Goal: Task Accomplishment & Management: Manage account settings

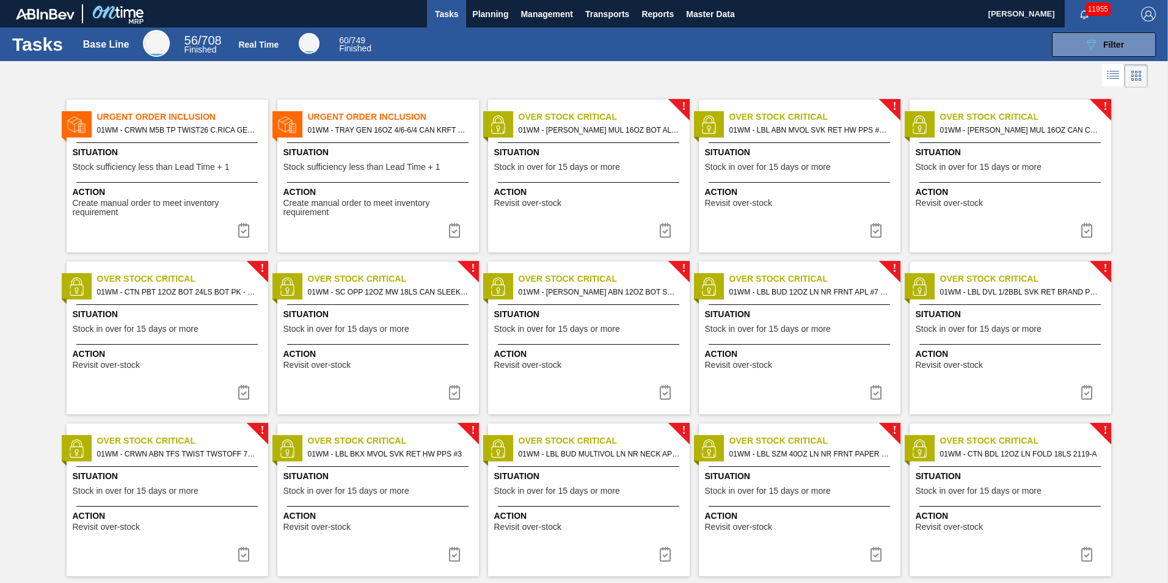
click at [377, 144] on div "Urgent Order Inclusion 01WM - TRAY GEN 16OZ 4/6-6/4 CAN KRFT 1986-D Situation S…" at bounding box center [378, 176] width 202 height 153
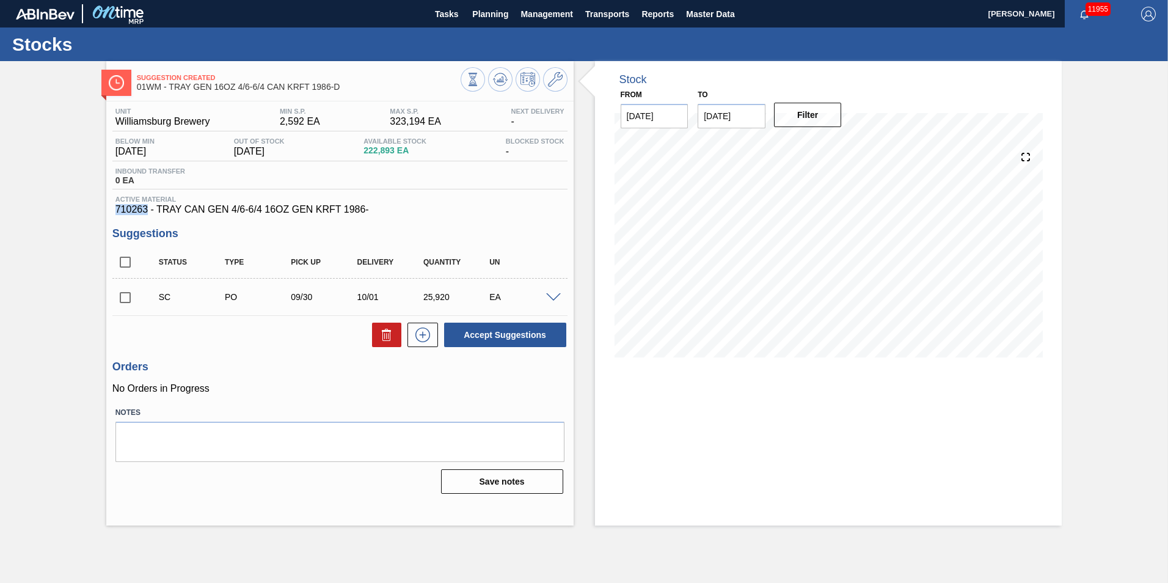
drag, startPoint x: 145, startPoint y: 213, endPoint x: 106, endPoint y: 207, distance: 39.6
click at [106, 207] on div "Unit Williamsburg Brewery MIN S.P. 2,592 EA MAX S.P. 323,194 EA Next Delivery -…" at bounding box center [339, 299] width 467 height 396
click at [489, 8] on span "Planning" at bounding box center [490, 14] width 36 height 15
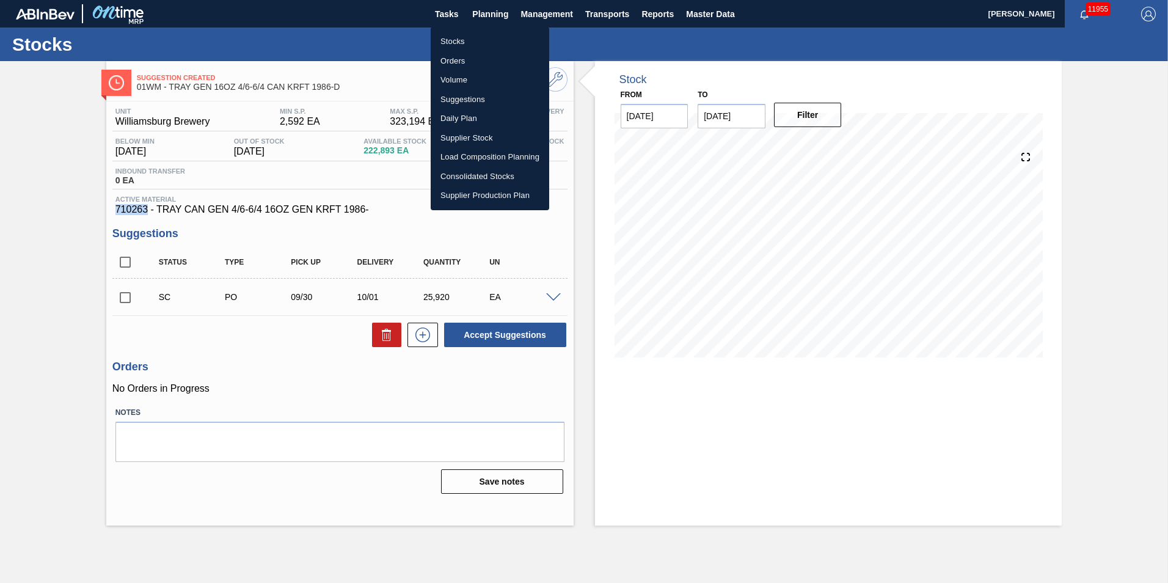
click at [475, 159] on li "Load Composition Planning" at bounding box center [490, 157] width 118 height 20
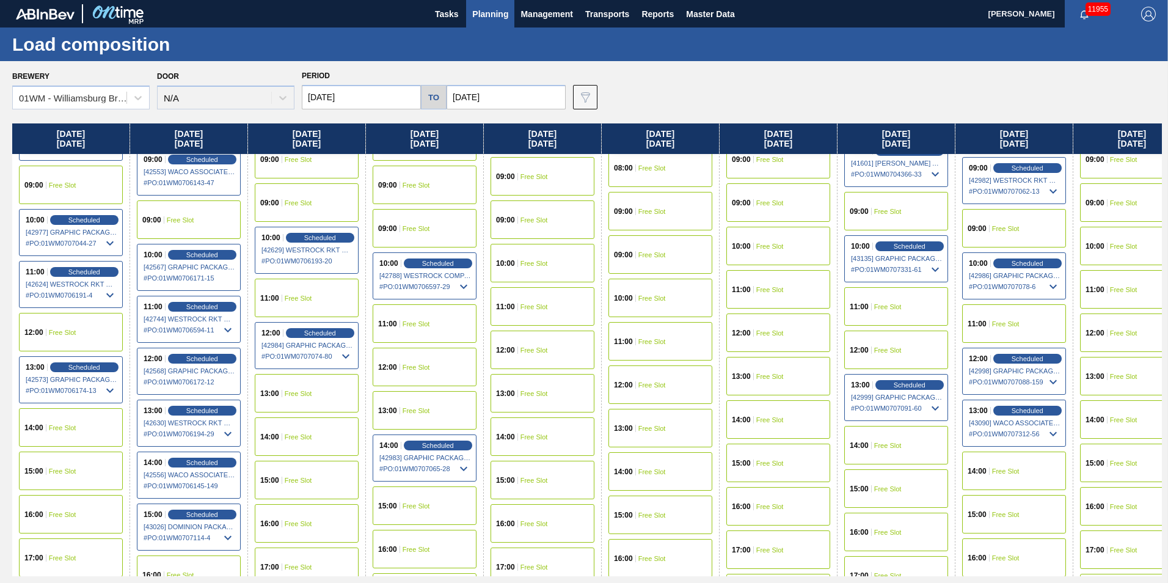
scroll to position [489, 0]
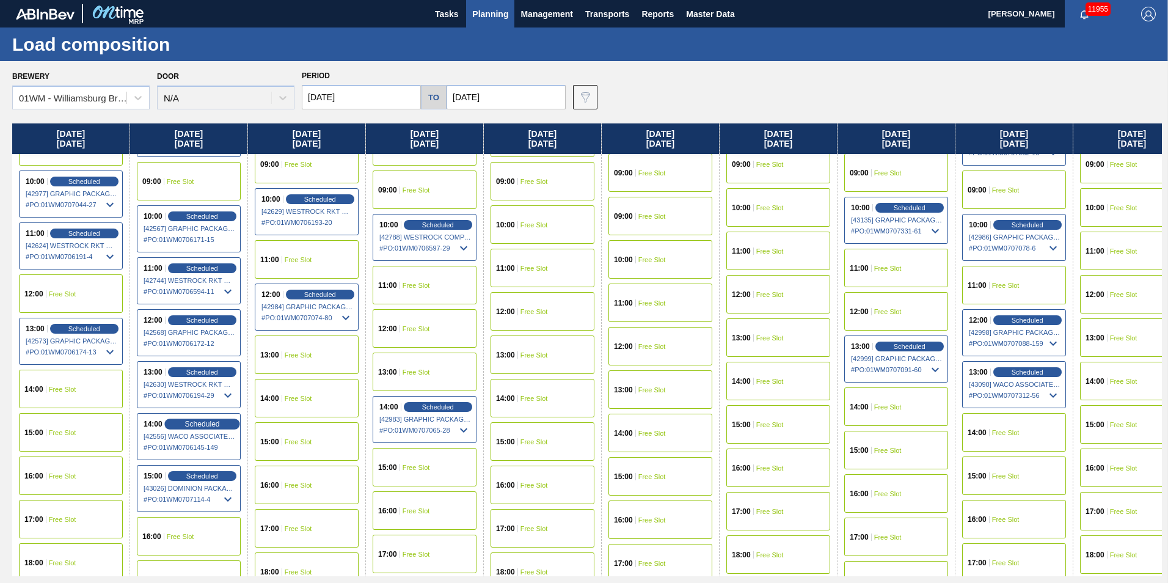
click at [197, 424] on span "Scheduled" at bounding box center [201, 424] width 35 height 8
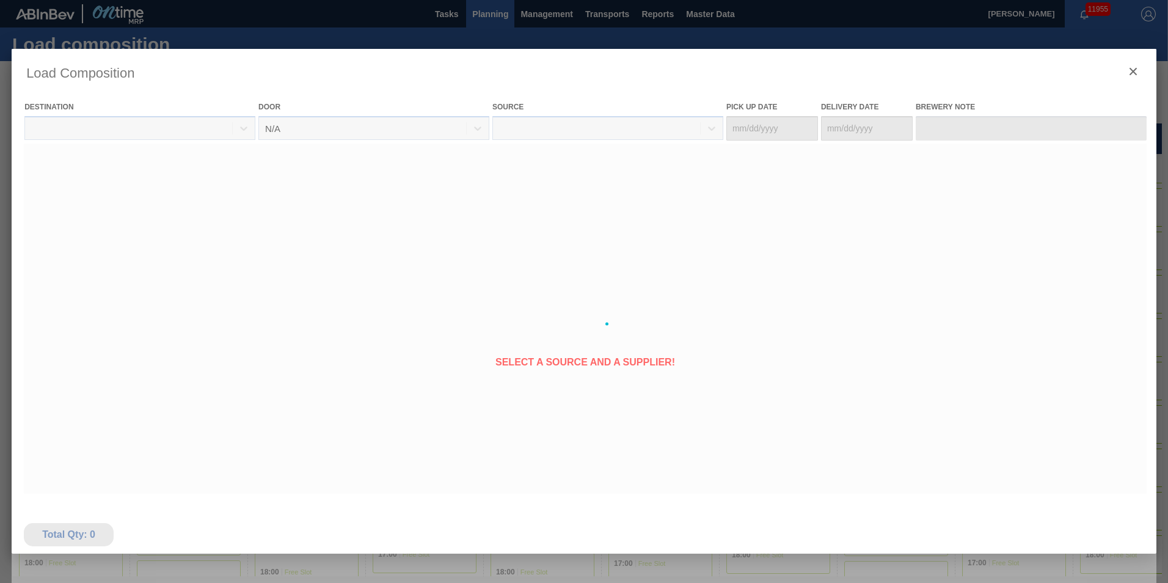
type Date "[DATE]"
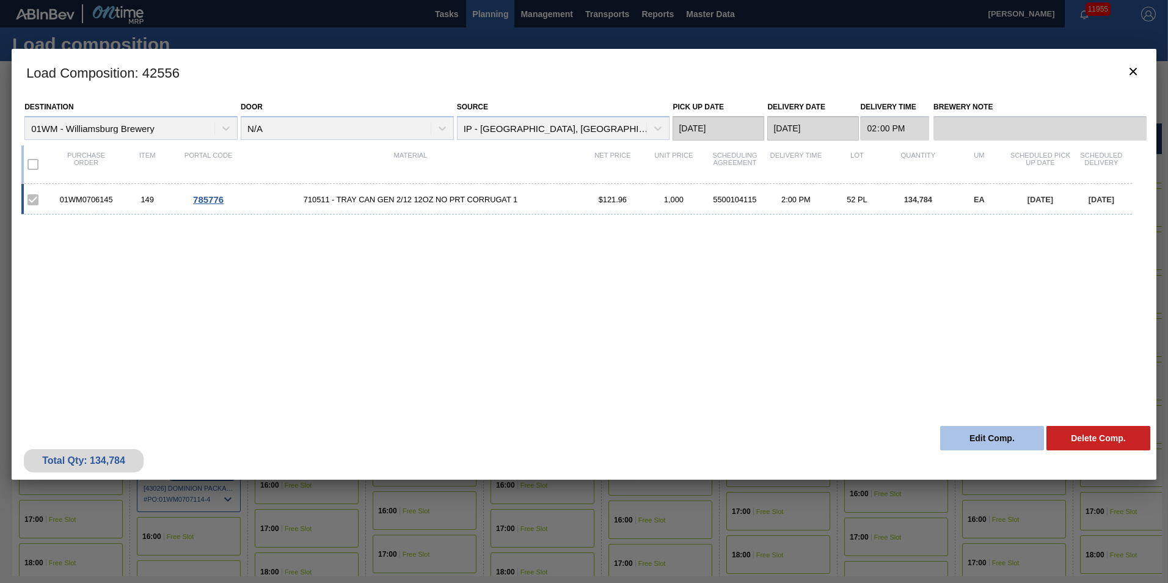
click at [958, 434] on button "Edit Comp." at bounding box center [992, 438] width 104 height 24
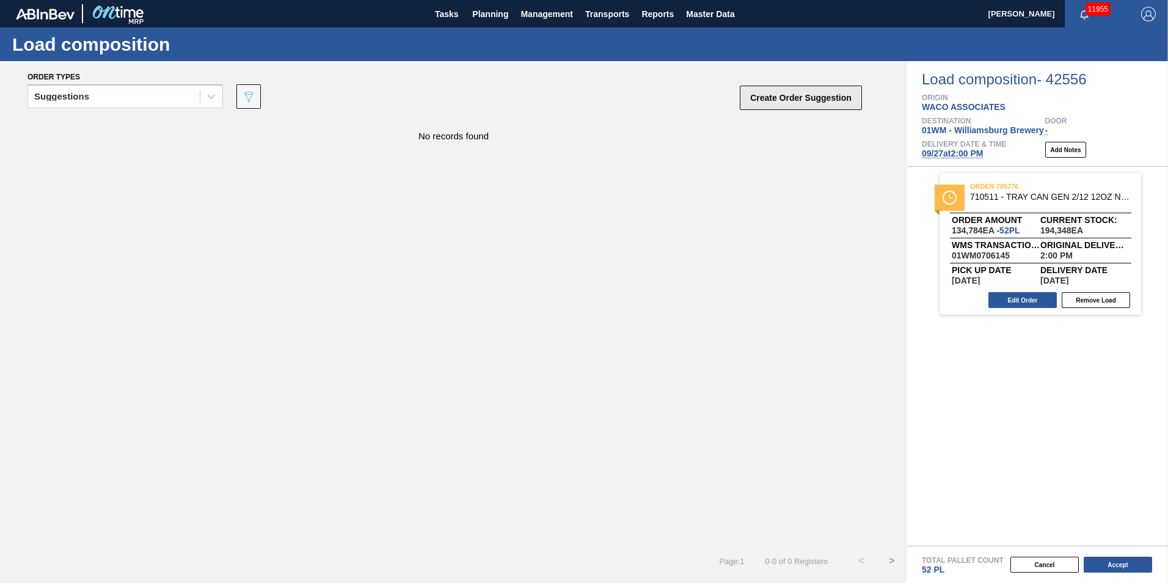
click at [777, 85] on div "Suggestions 089F7B8B-B2A5-4AFE-B5C0-19BA573D28AC Create Order Suggestion" at bounding box center [445, 100] width 836 height 37
click at [771, 96] on button "Create Order Suggestion" at bounding box center [801, 98] width 122 height 24
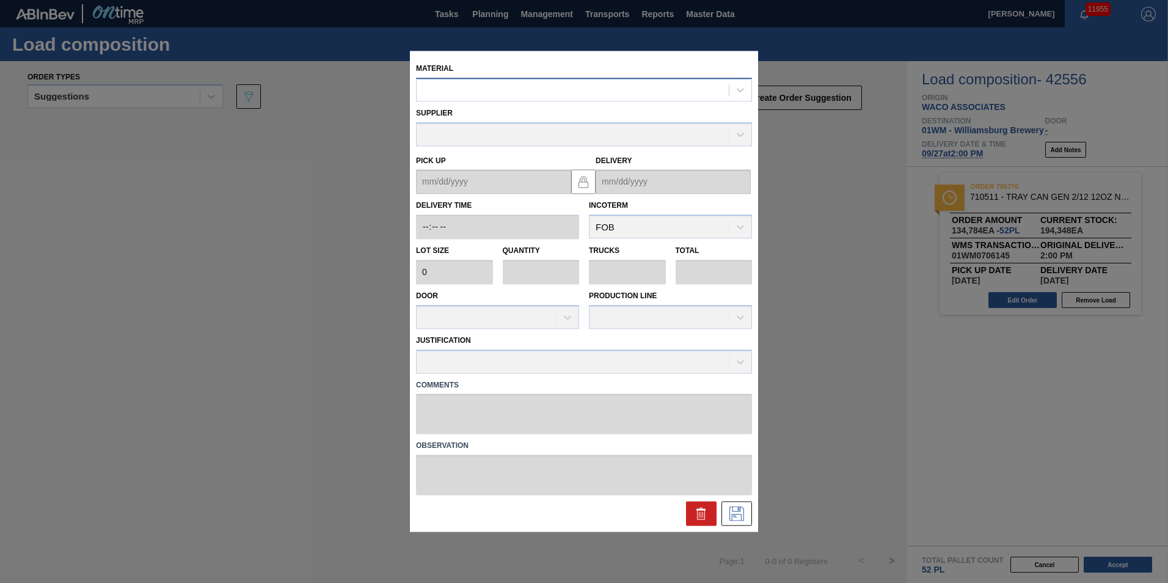
click at [534, 96] on div at bounding box center [573, 90] width 312 height 18
type input "710263"
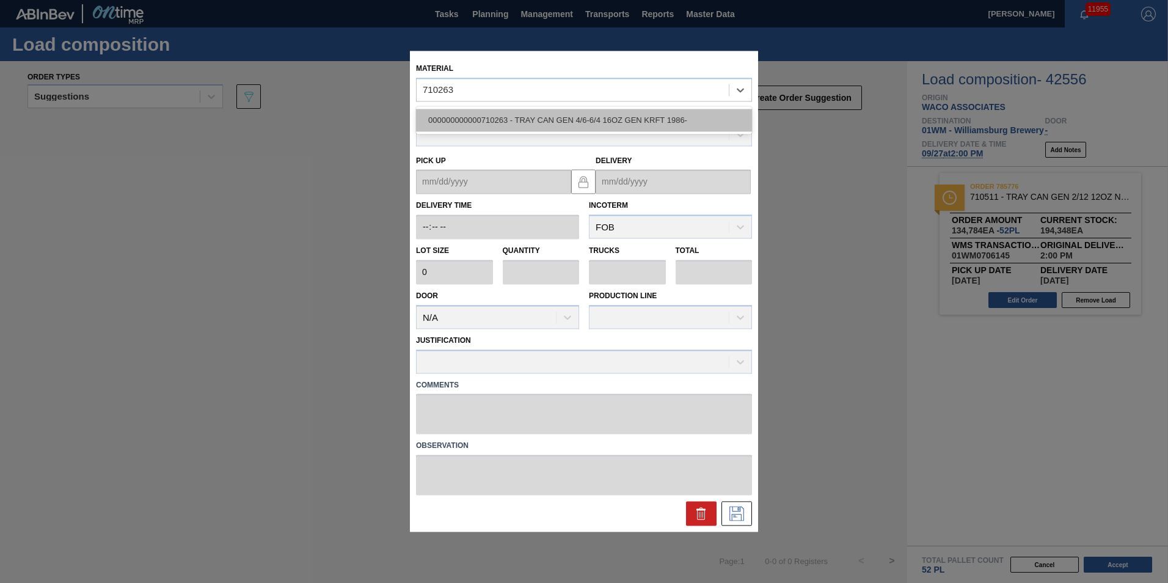
click at [685, 117] on div "000000000000710263 - TRAY CAN GEN 4/6-6/4 16OZ GEN KRFT 1986-" at bounding box center [584, 120] width 336 height 23
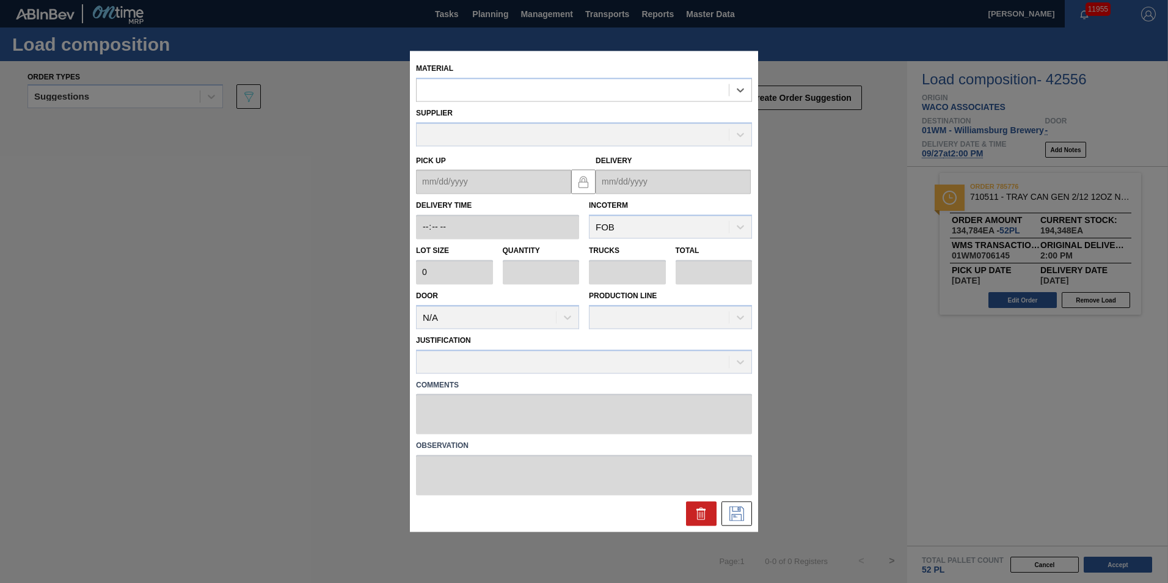
type input "2,592"
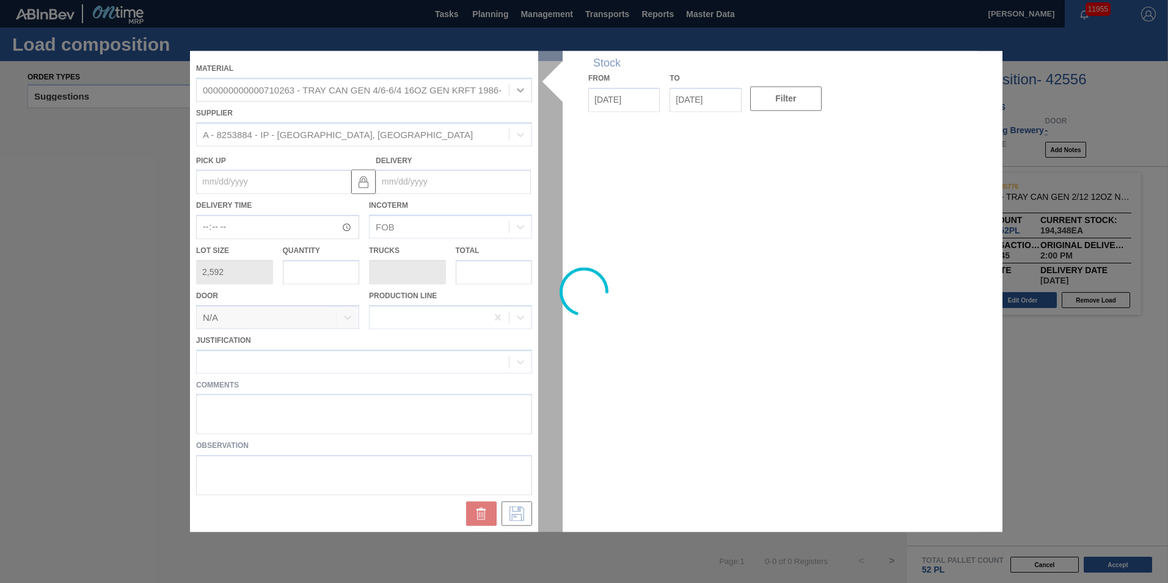
click at [318, 271] on input "text" at bounding box center [321, 272] width 77 height 24
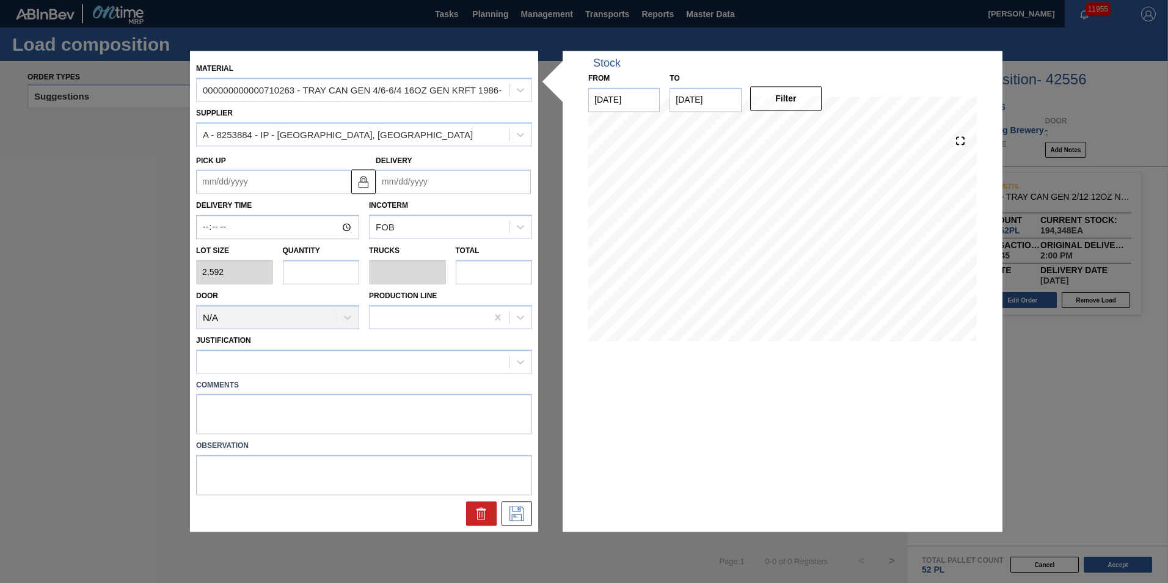
type input "1"
type input "0.023"
type input "2,592"
type input "12"
type input "0.273"
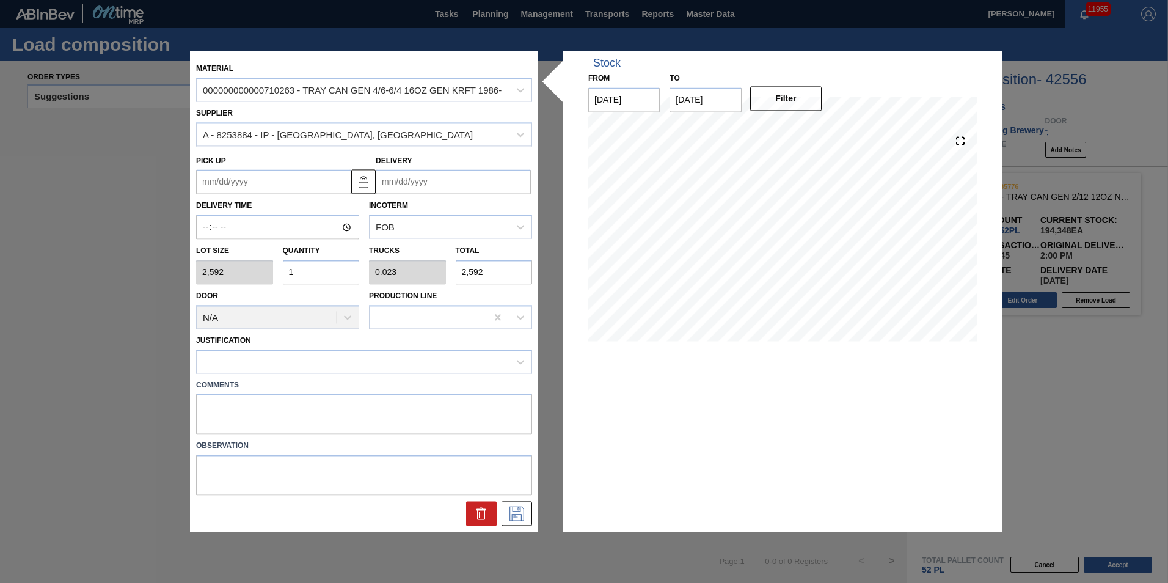
type input "31,104"
type input "12"
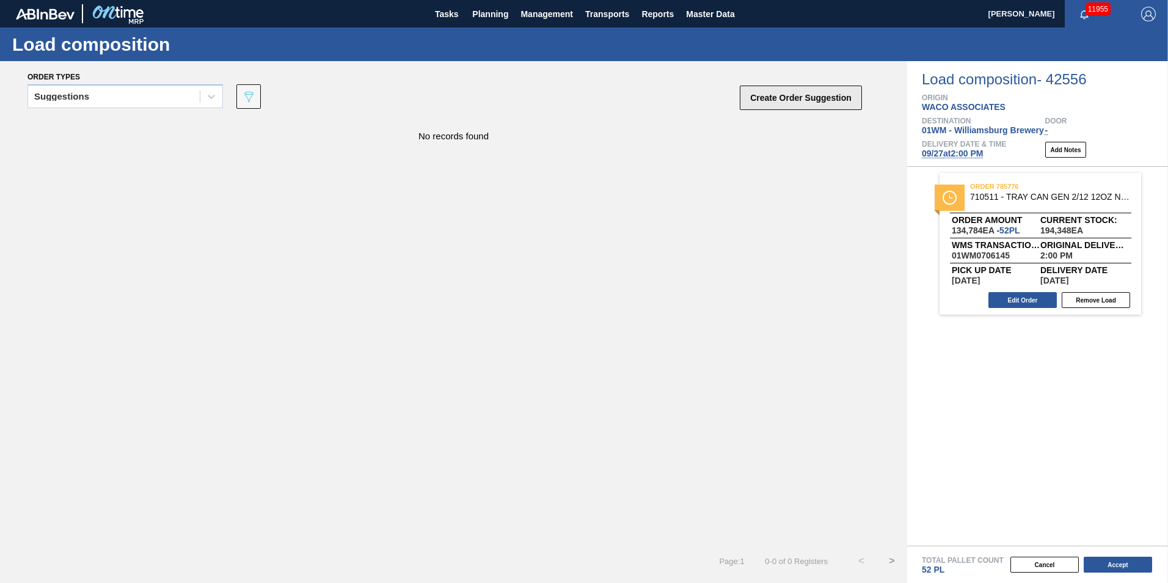
click at [787, 92] on button "Create Order Suggestion" at bounding box center [801, 98] width 122 height 24
click at [500, 7] on span "Planning" at bounding box center [490, 14] width 36 height 15
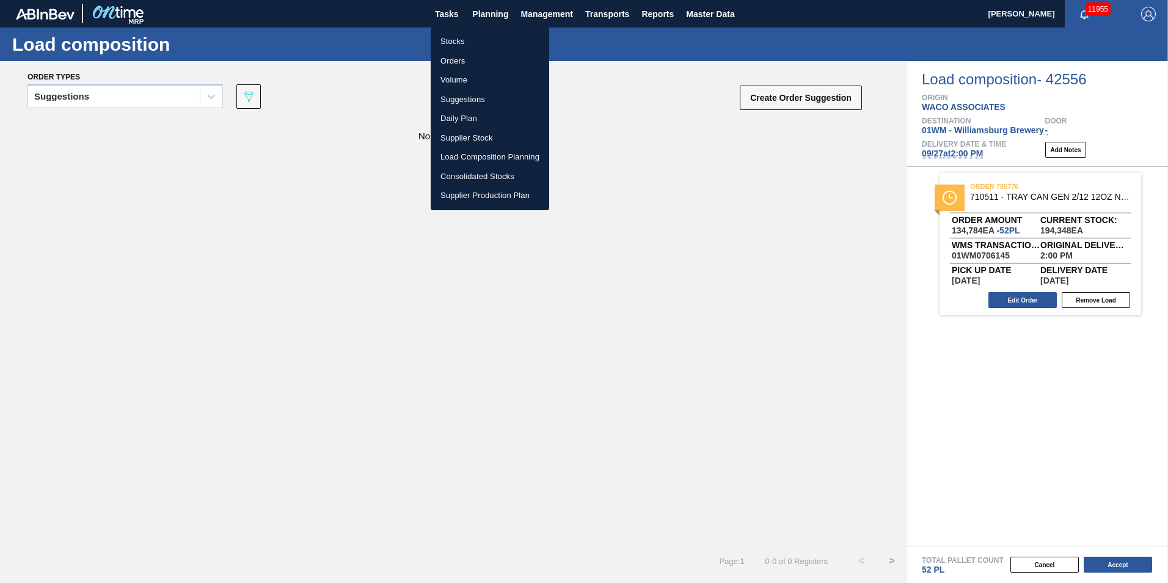
click at [465, 43] on li "Stocks" at bounding box center [490, 42] width 118 height 20
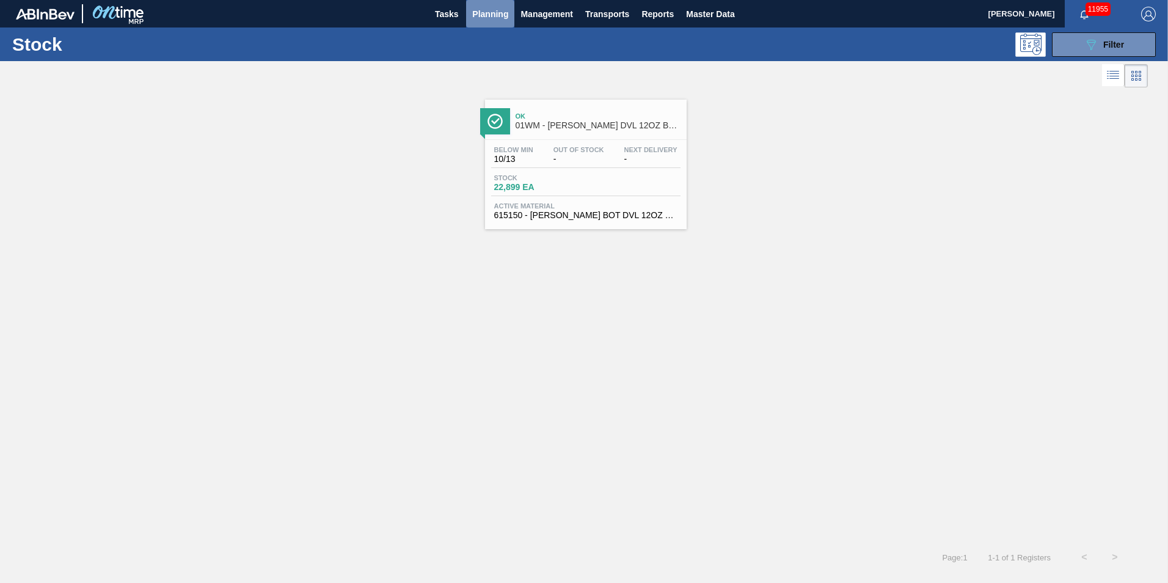
click at [490, 9] on span "Planning" at bounding box center [490, 14] width 36 height 15
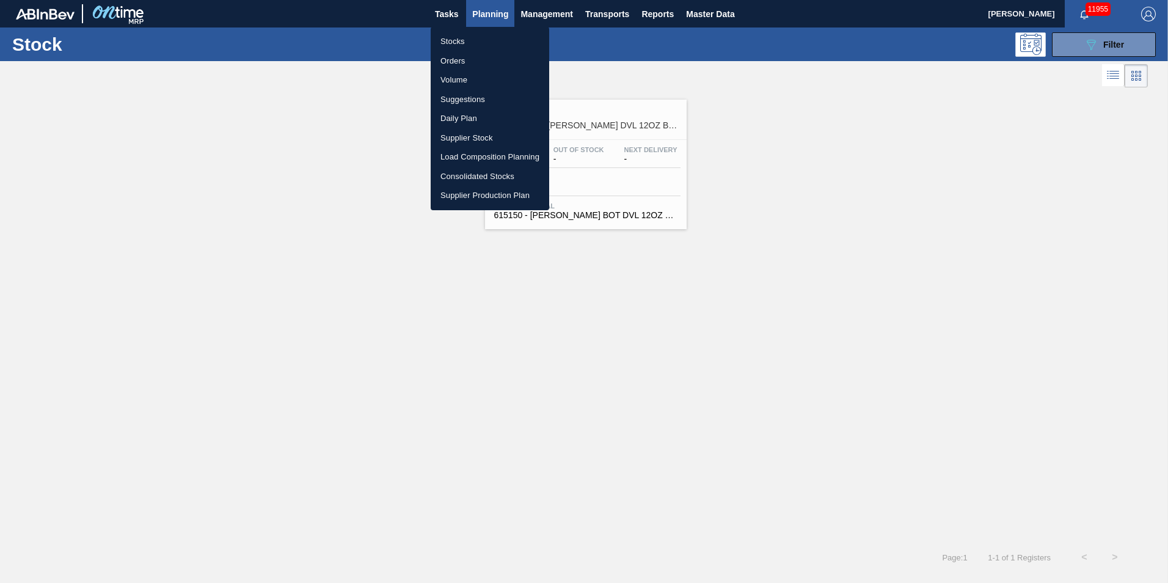
click at [442, 7] on div at bounding box center [584, 291] width 1168 height 583
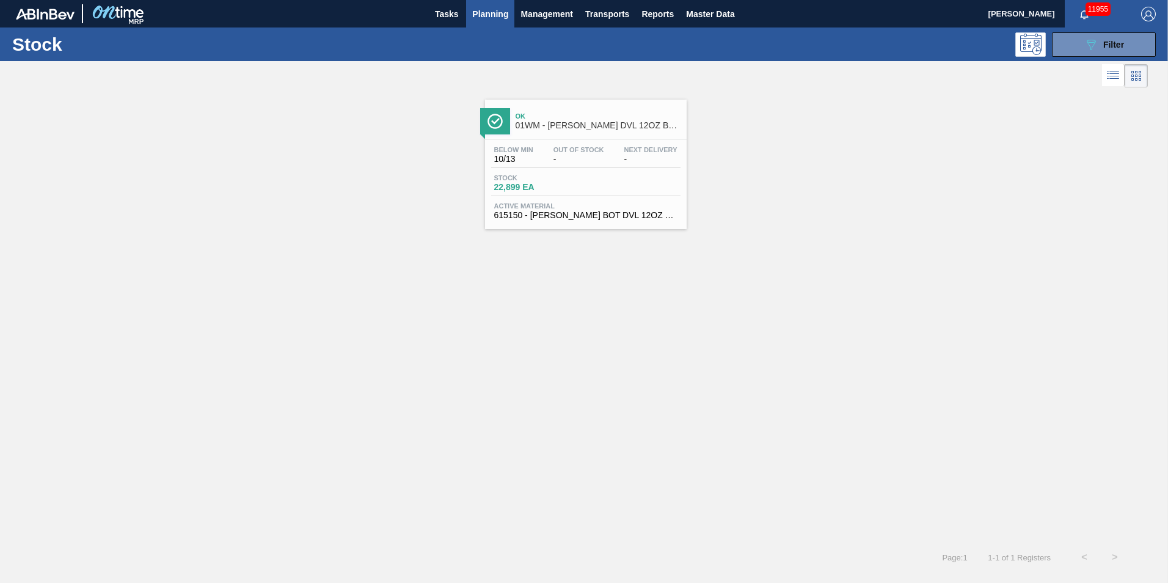
click at [442, 15] on div "Stocks Orders Volume Suggestions Daily Plan Supplier Stock Load Composition Pla…" at bounding box center [584, 291] width 1168 height 583
click at [443, 14] on span "Tasks" at bounding box center [446, 14] width 27 height 15
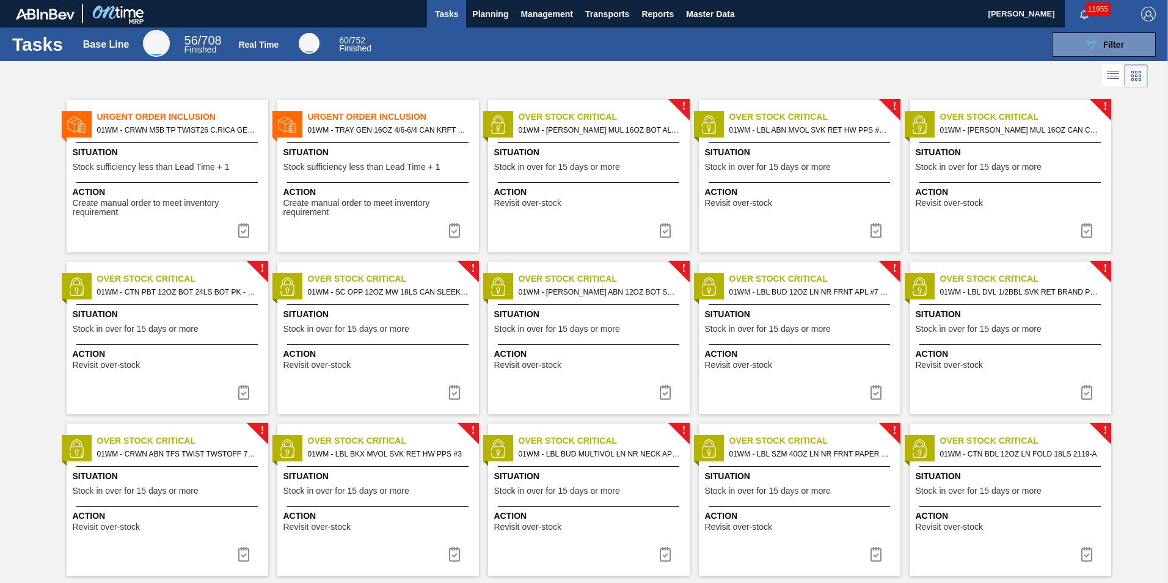
click at [365, 151] on span "Situation" at bounding box center [379, 152] width 192 height 13
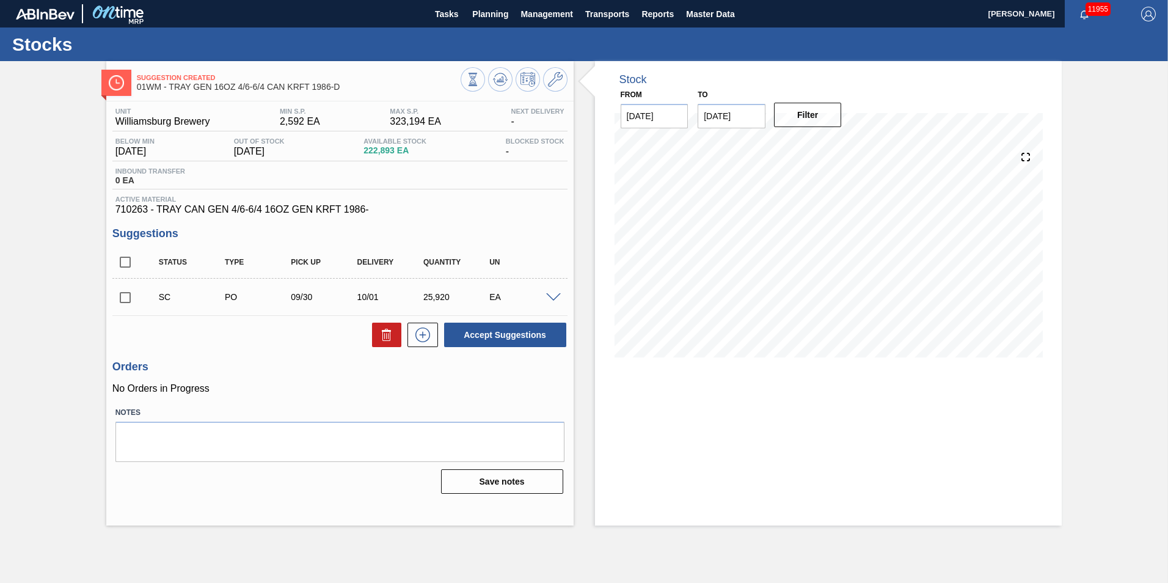
click at [553, 300] on span at bounding box center [553, 297] width 15 height 9
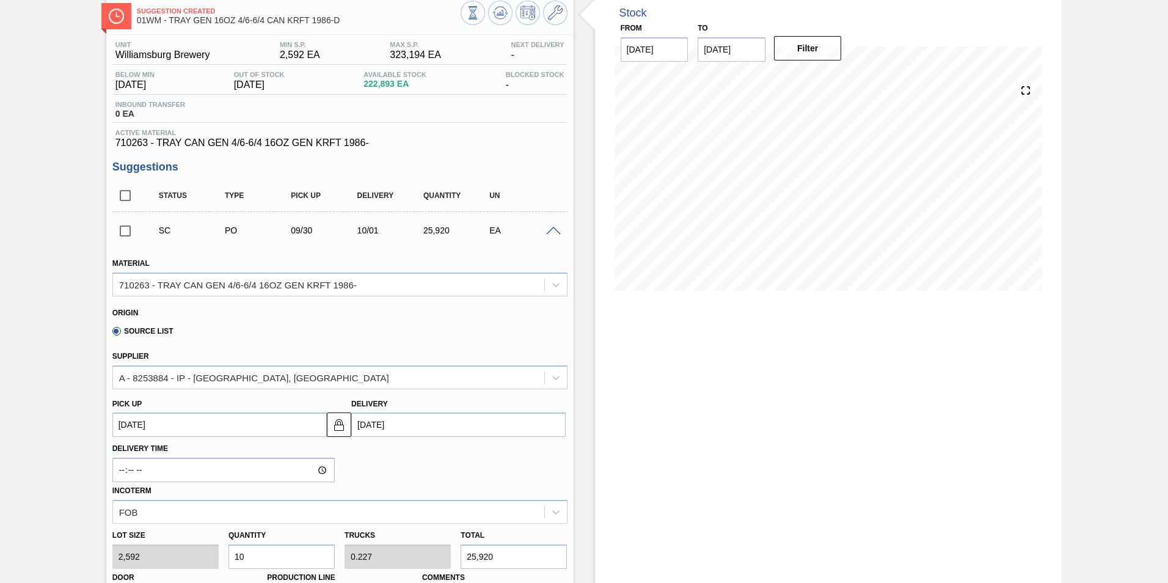
scroll to position [61, 0]
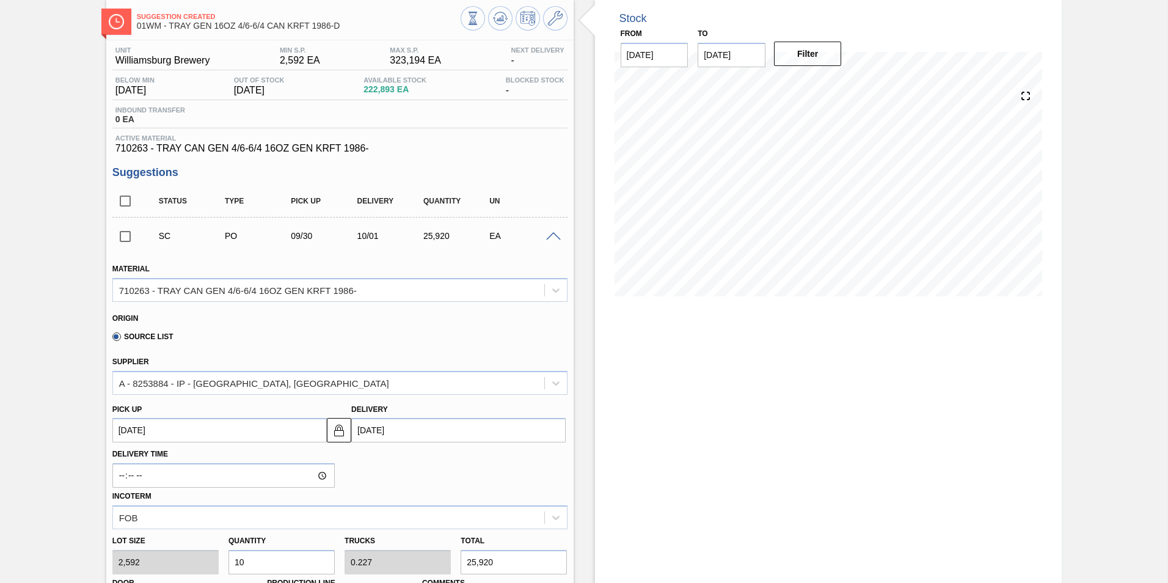
click at [134, 242] on input "checkbox" at bounding box center [125, 237] width 26 height 26
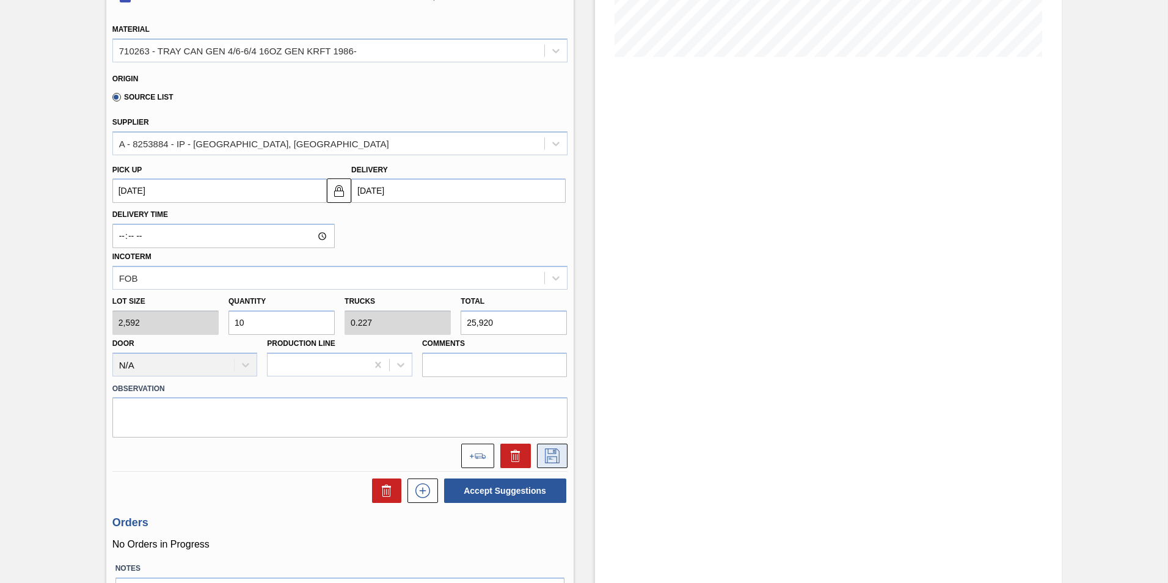
scroll to position [305, 0]
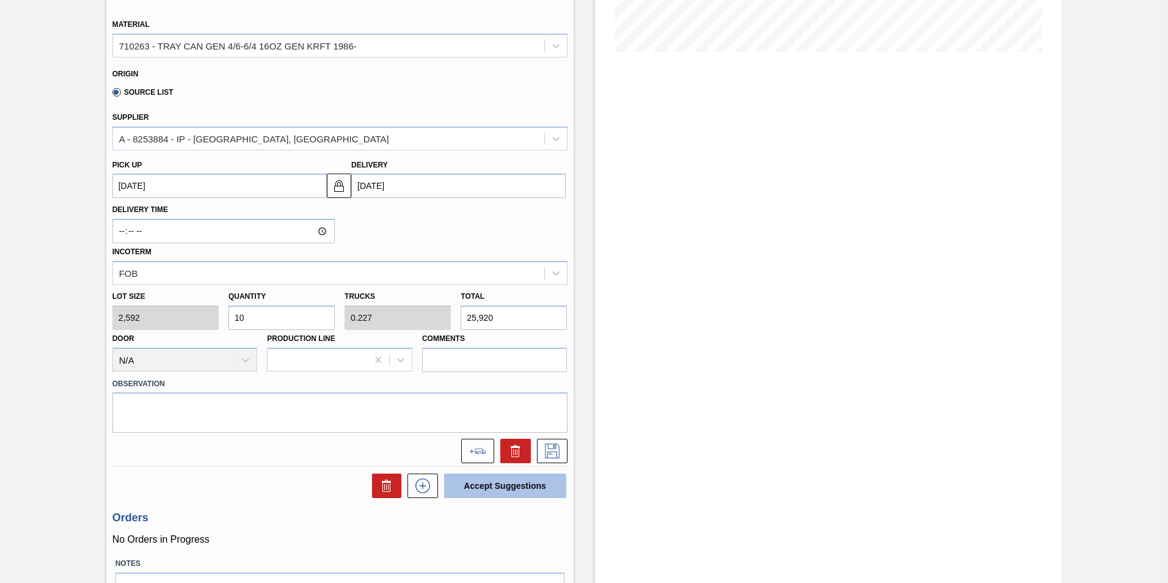
click at [522, 484] on button "Accept Suggestions" at bounding box center [505, 485] width 122 height 24
checkbox input "false"
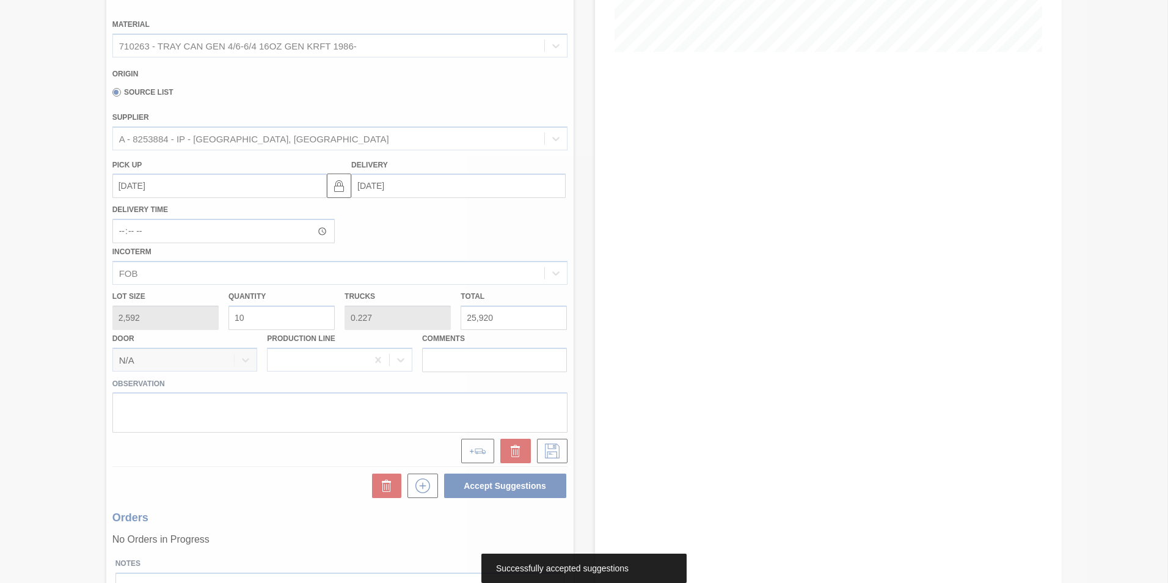
scroll to position [0, 0]
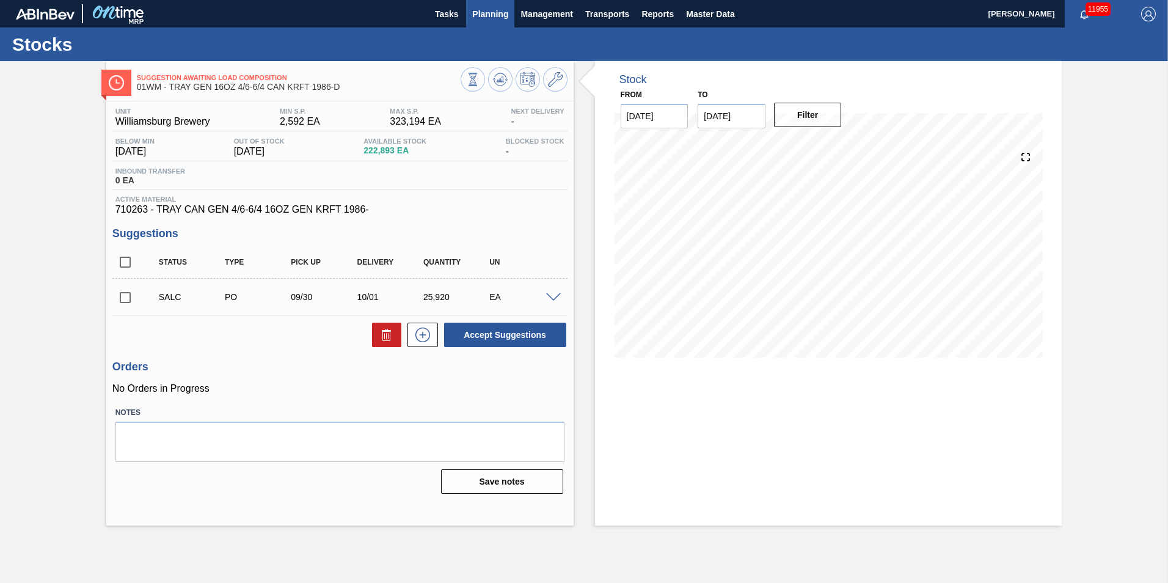
click at [486, 10] on span "Planning" at bounding box center [490, 14] width 36 height 15
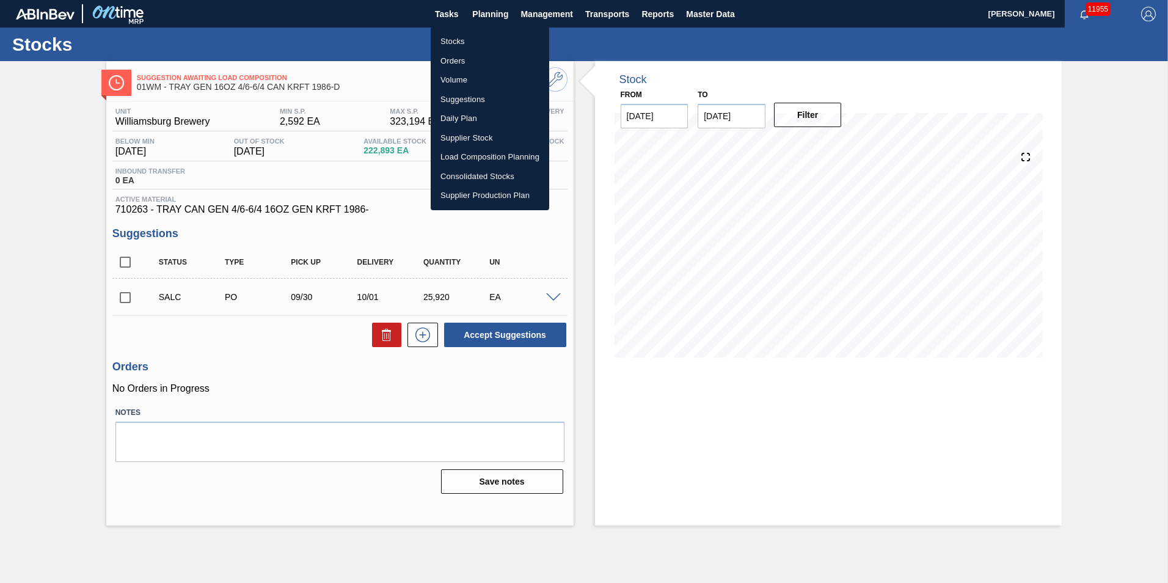
click at [488, 156] on li "Load Composition Planning" at bounding box center [490, 157] width 118 height 20
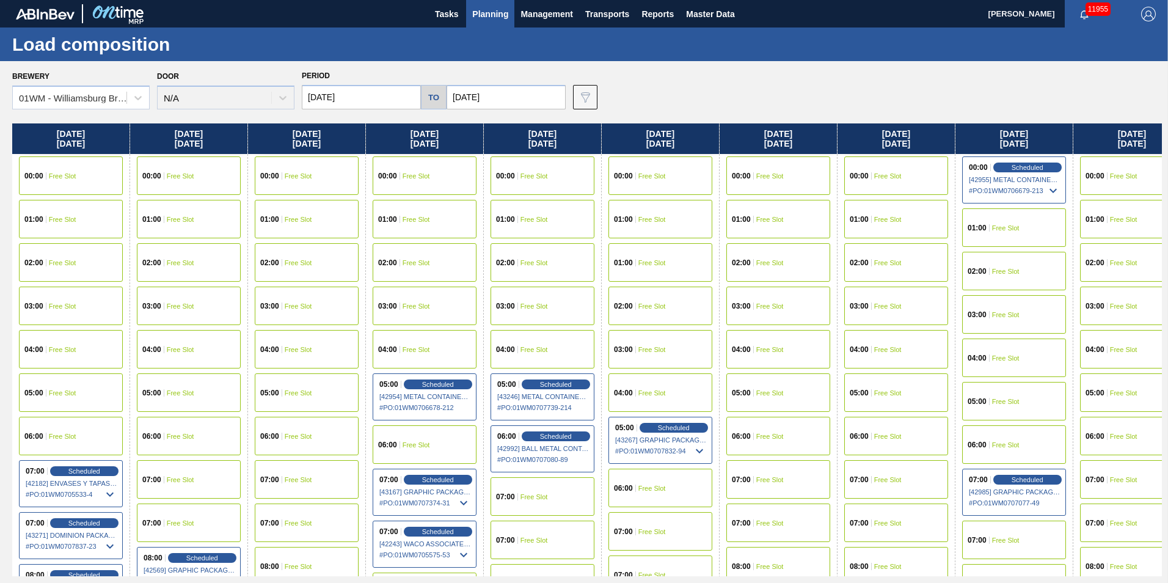
drag, startPoint x: 199, startPoint y: 142, endPoint x: 453, endPoint y: 140, distance: 254.1
click at [453, 140] on div "Friday 09/26/2025 00:00 Free Slot 01:00 Free Slot 02:00 Free Slot 03:00 Free Sl…" at bounding box center [586, 349] width 1149 height 453
click at [380, 96] on input "[DATE]" at bounding box center [361, 97] width 119 height 24
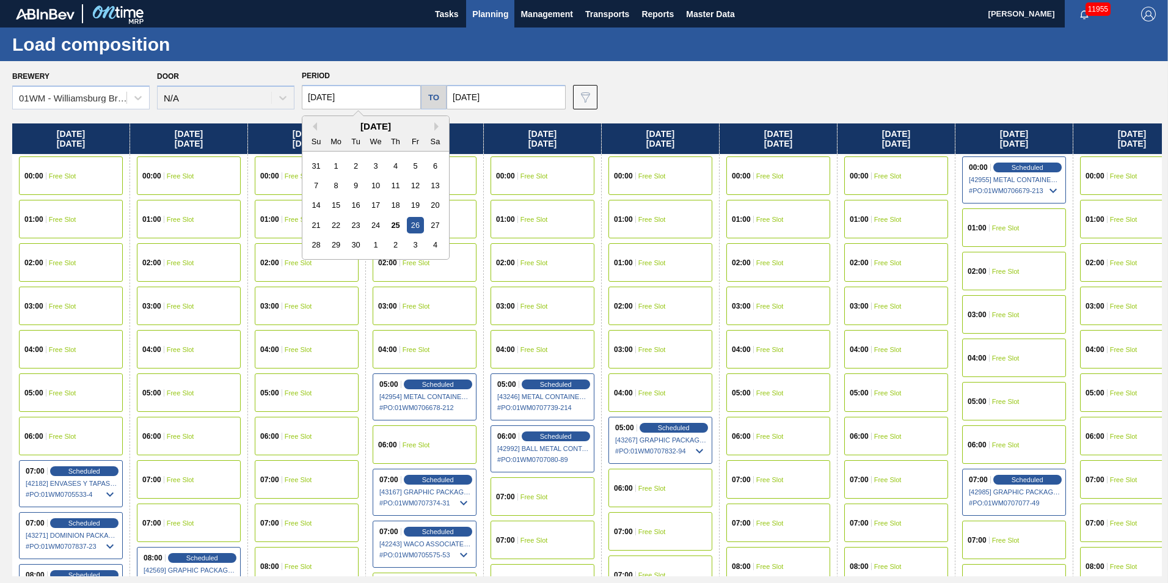
click at [501, 7] on span "Planning" at bounding box center [490, 14] width 36 height 15
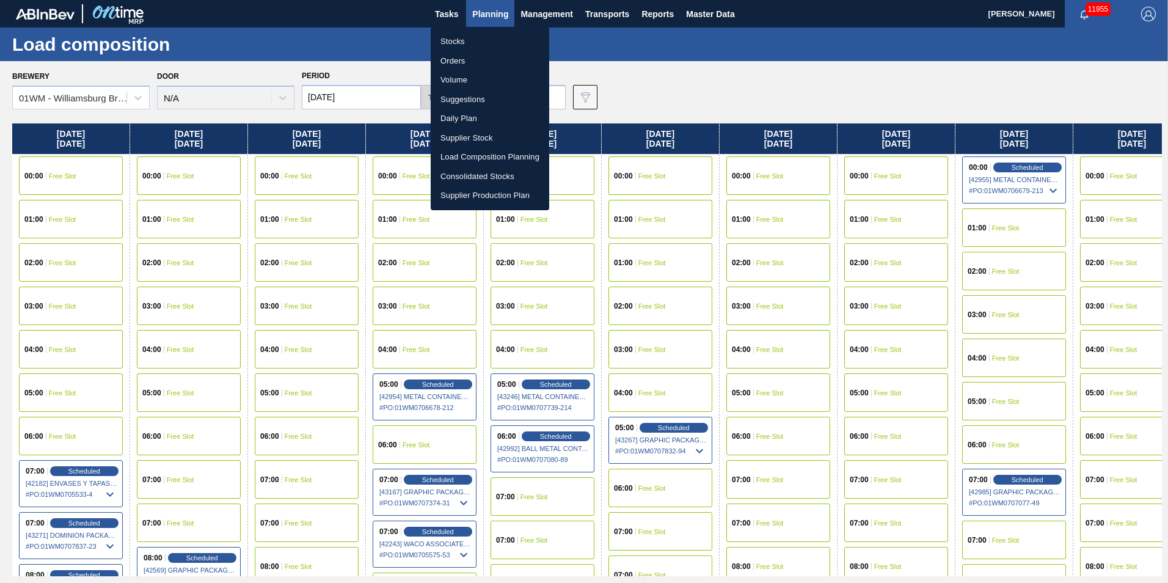
click at [501, 6] on div at bounding box center [584, 291] width 1168 height 583
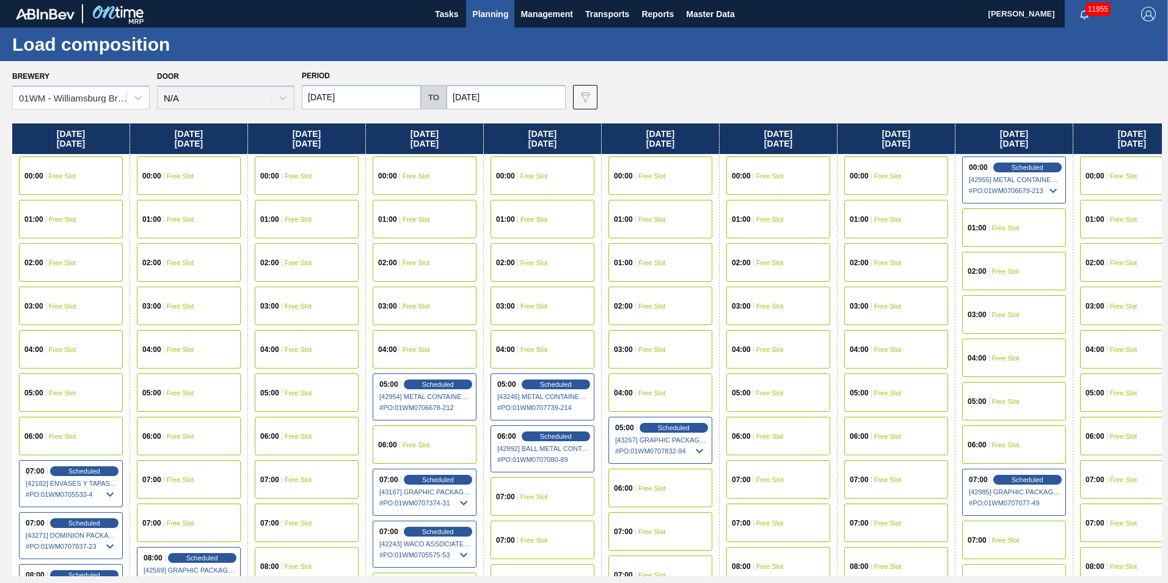
click at [475, 17] on span "Planning" at bounding box center [490, 14] width 36 height 15
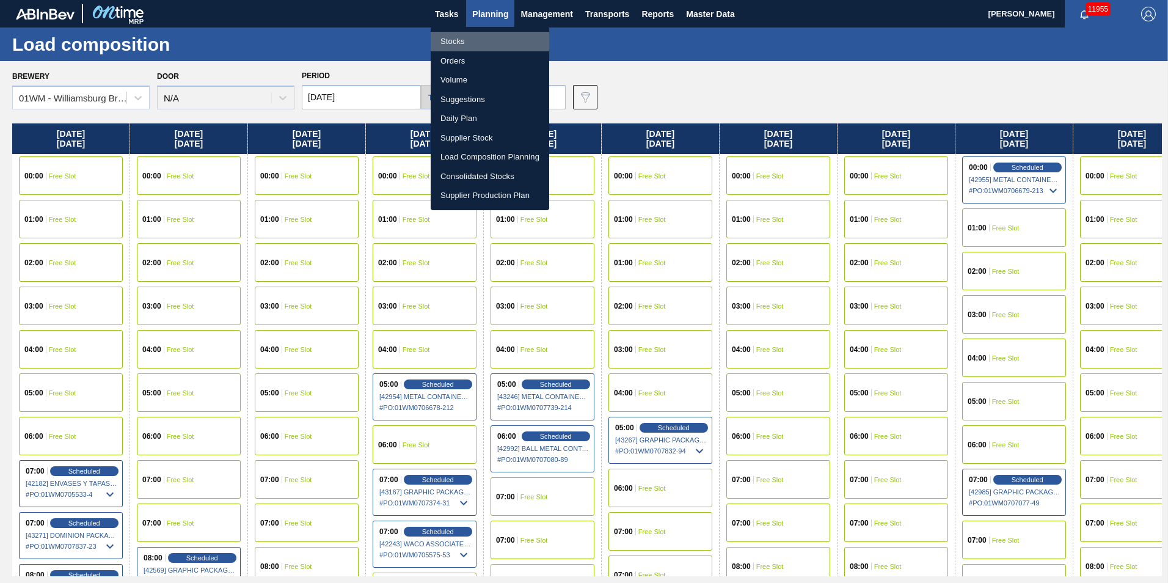
click at [472, 39] on li "Stocks" at bounding box center [490, 42] width 118 height 20
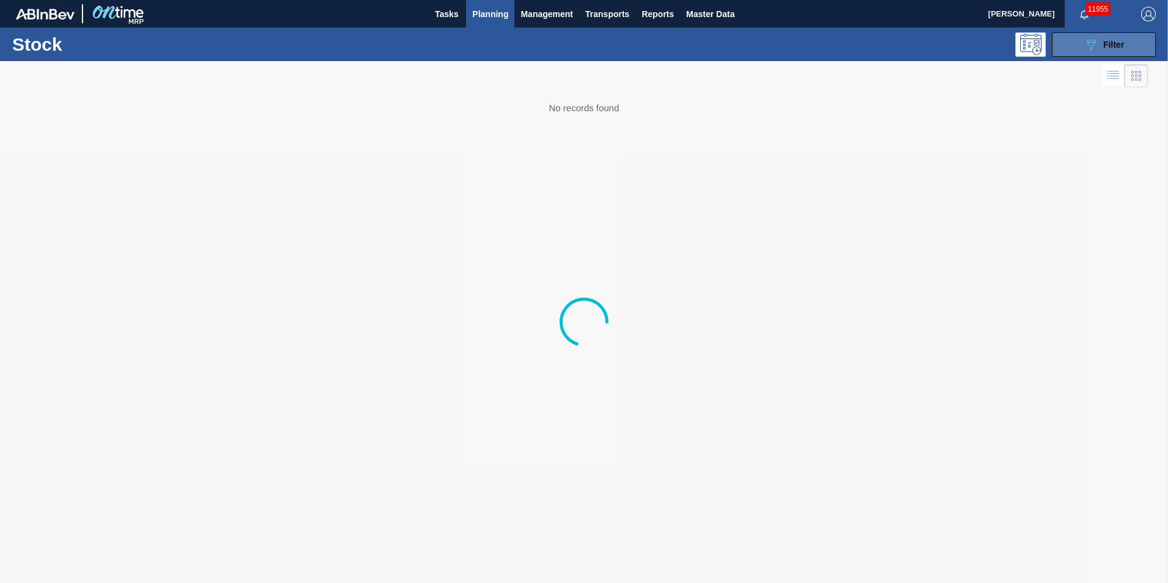
click at [1107, 51] on div "089F7B8B-B2A5-4AFE-B5C0-19BA573D28AC Filter" at bounding box center [1103, 44] width 40 height 15
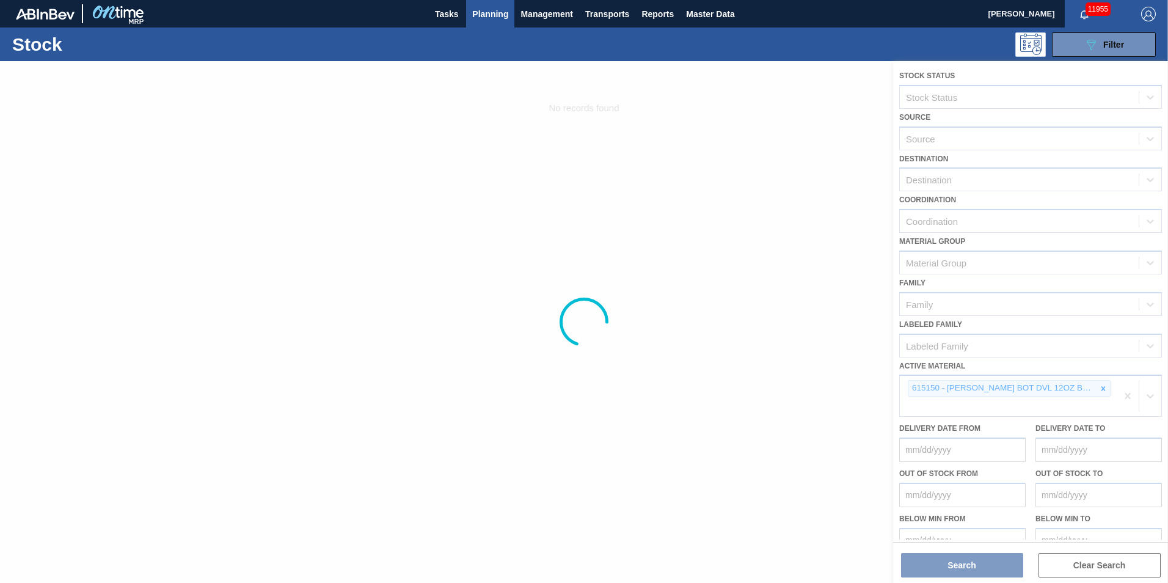
click at [1104, 393] on div at bounding box center [584, 322] width 1168 height 522
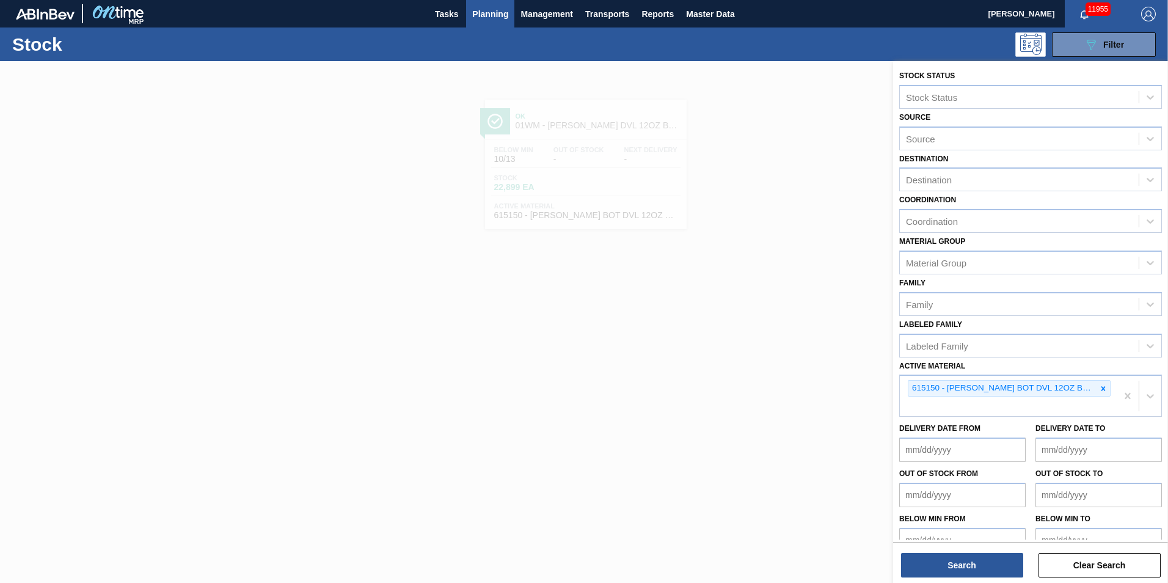
click at [1101, 387] on icon at bounding box center [1103, 388] width 9 height 9
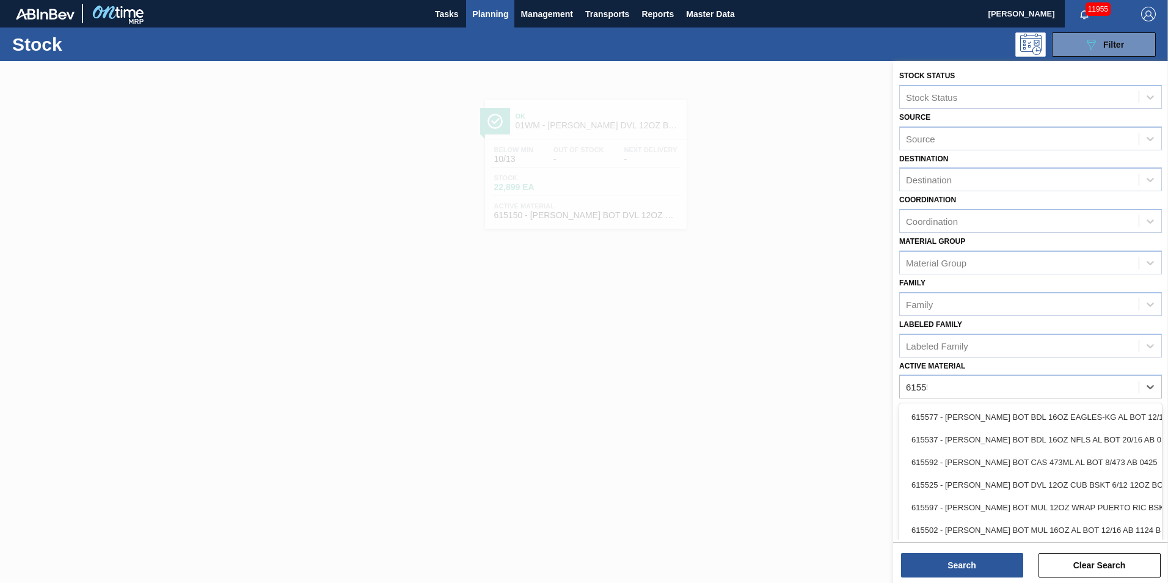
type Material "615555"
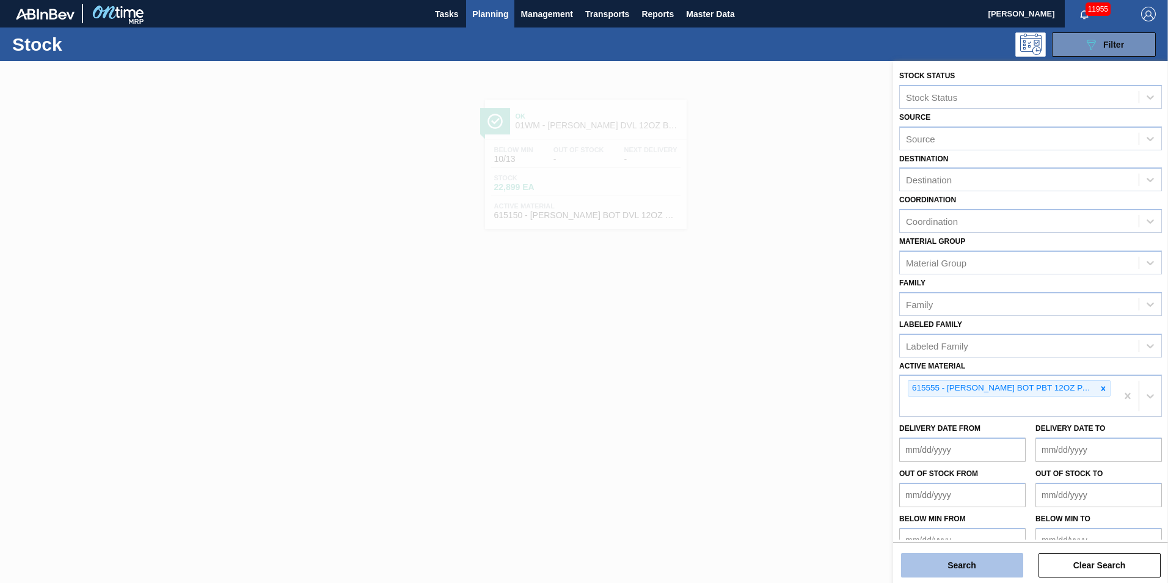
click at [988, 556] on button "Search" at bounding box center [962, 565] width 122 height 24
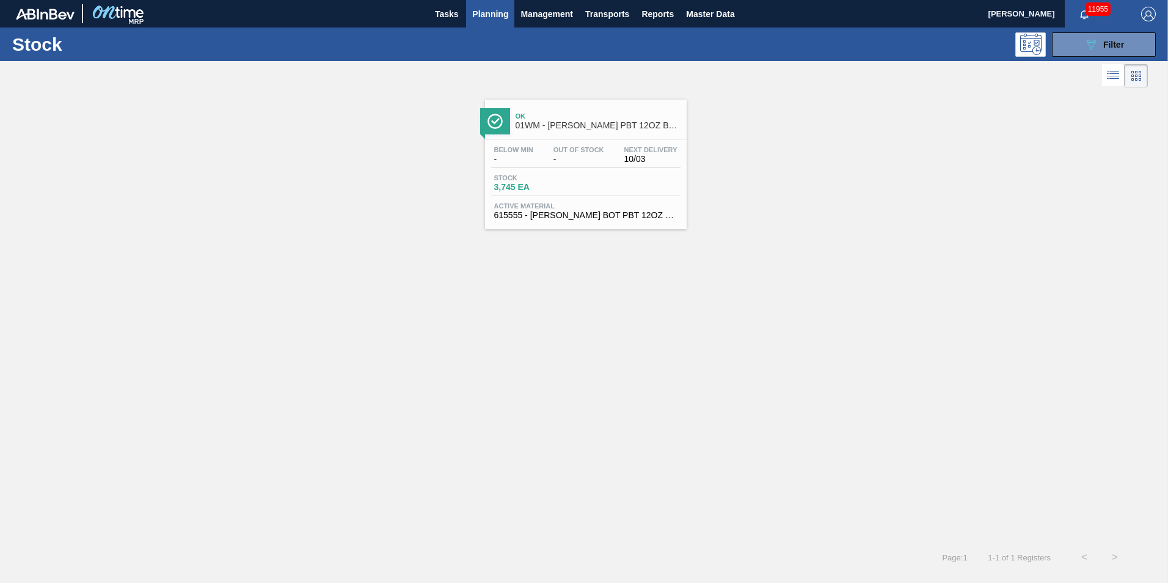
click at [513, 128] on div "Ok 01WM - CARR PBT 12OZ BOT 12/12 SNUG BOT PK" at bounding box center [586, 119] width 202 height 27
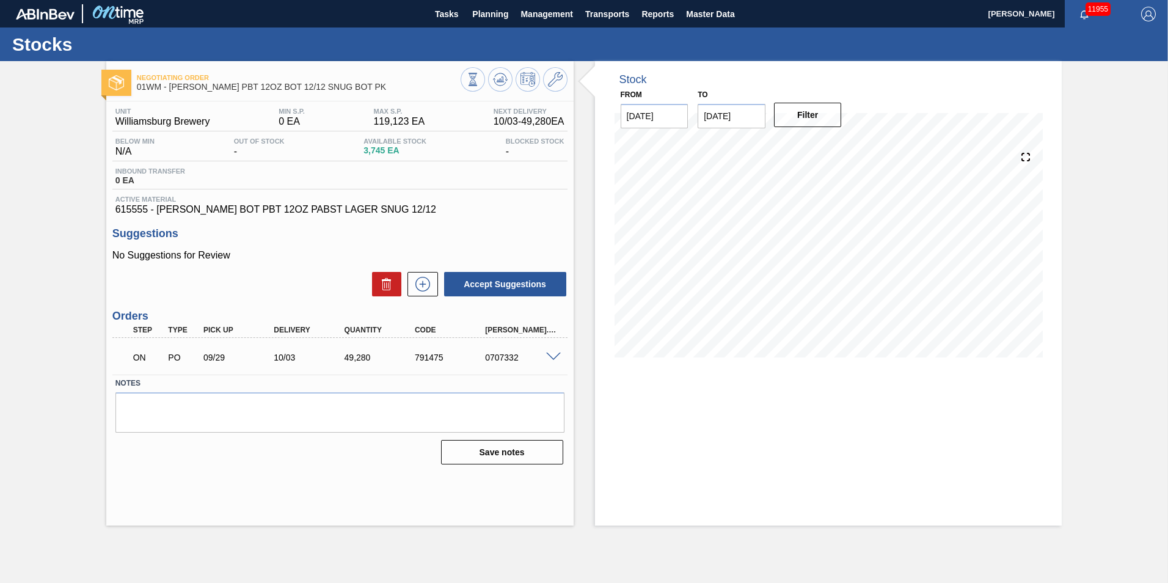
click at [552, 353] on span at bounding box center [553, 356] width 15 height 9
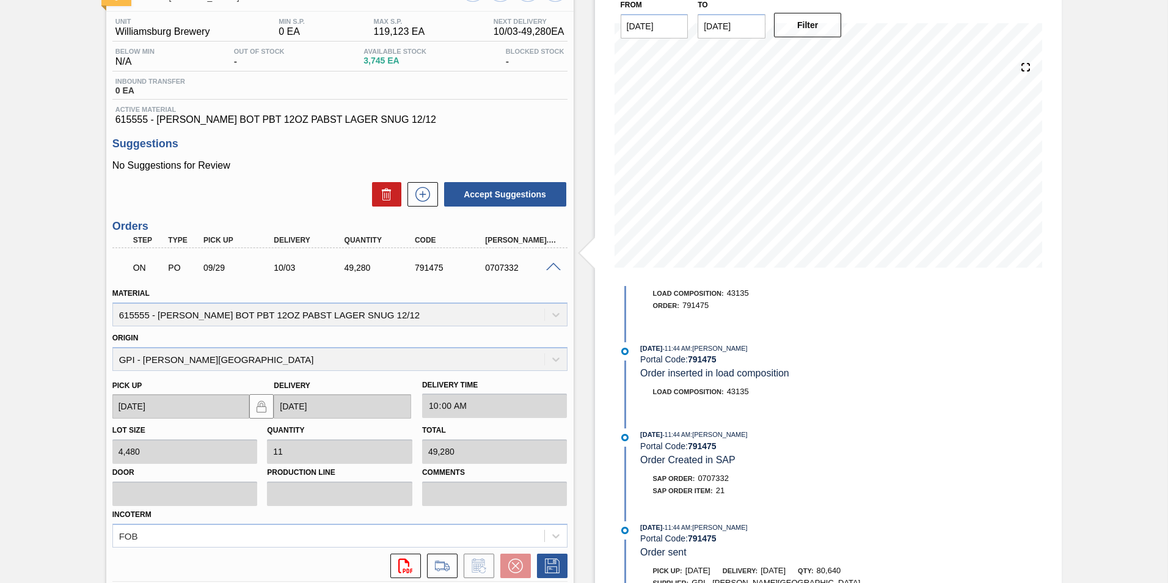
scroll to position [183, 0]
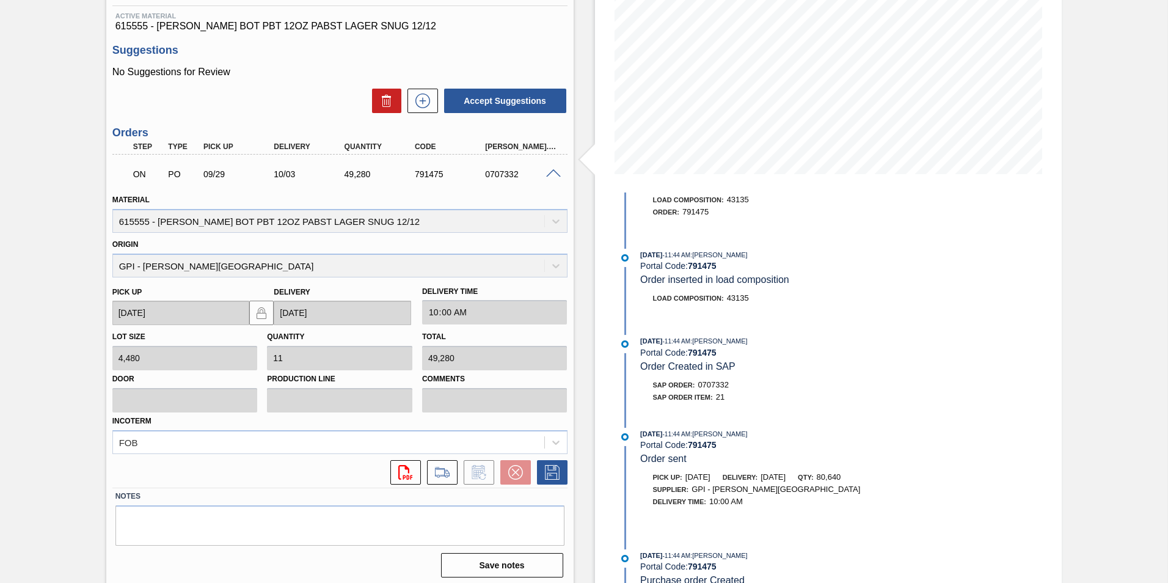
click at [350, 370] on label "Production Line" at bounding box center [339, 379] width 145 height 18
click at [435, 468] on icon at bounding box center [442, 472] width 14 height 9
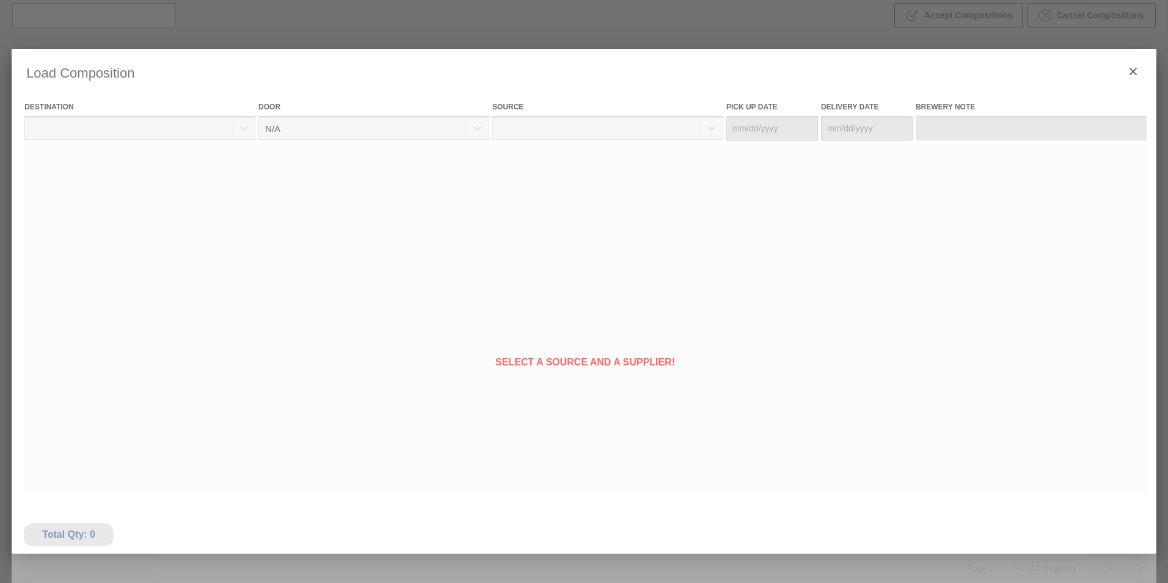
type Date "[DATE]"
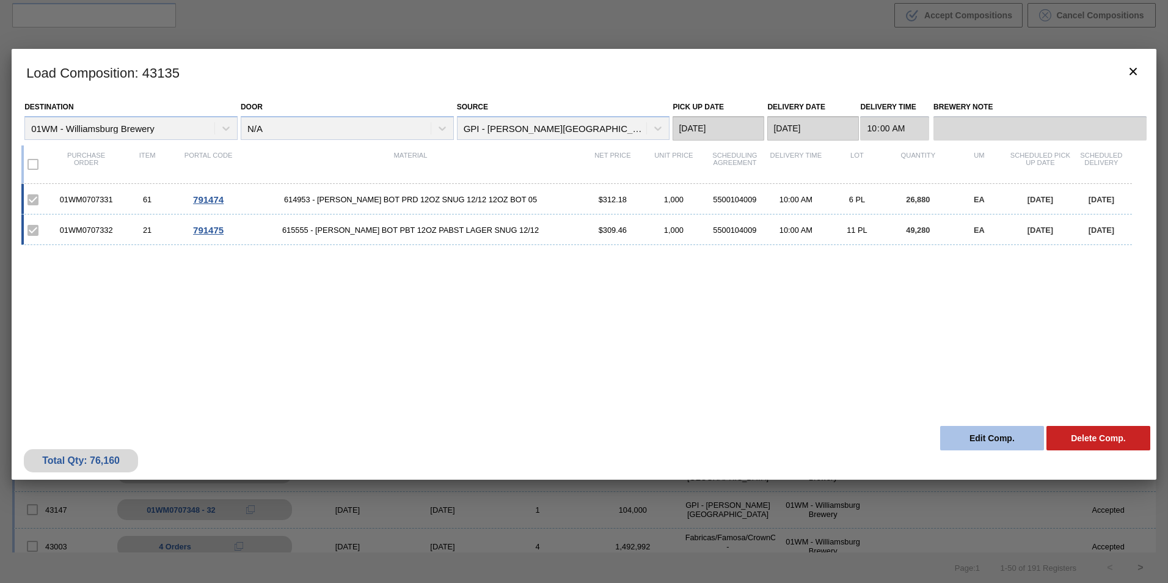
click at [993, 439] on button "Edit Comp." at bounding box center [992, 438] width 104 height 24
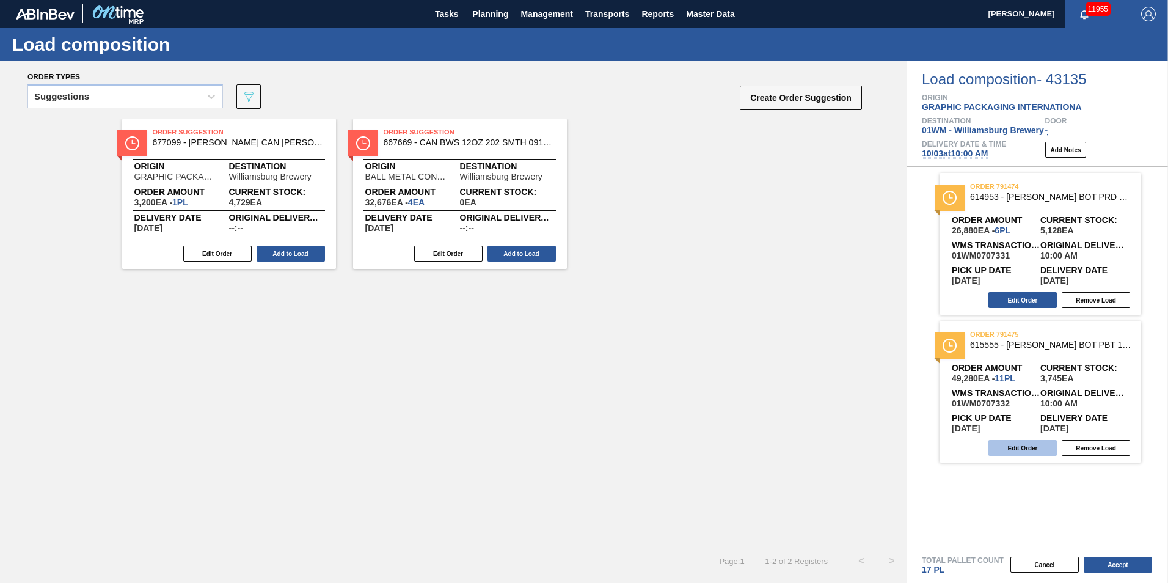
click at [1030, 450] on button "Edit Order" at bounding box center [1022, 448] width 68 height 16
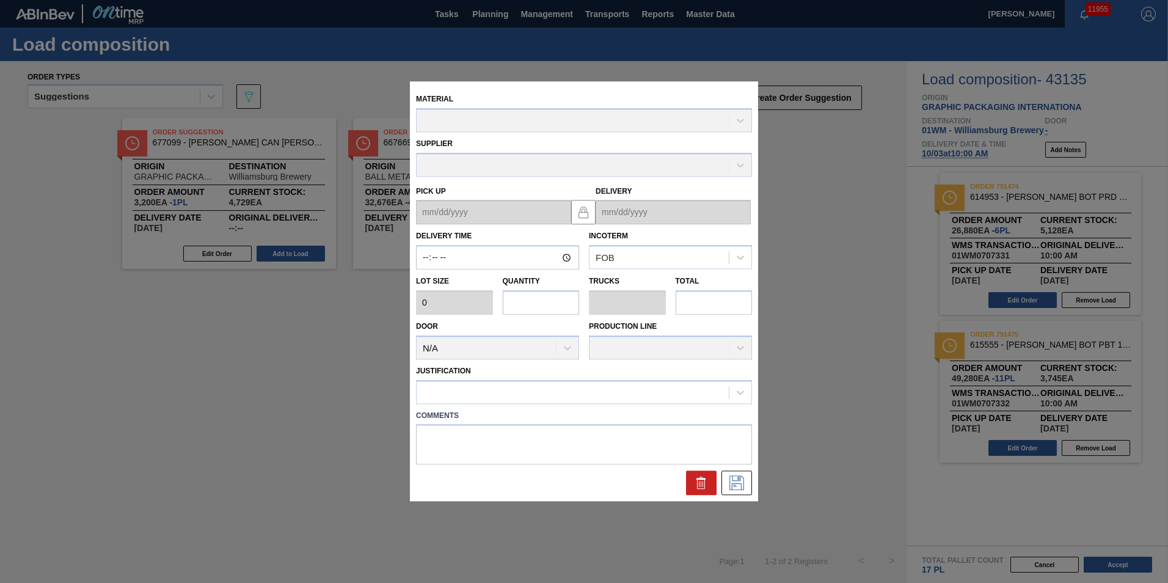
type input "10:00:00"
type input "4,480"
type input "11"
type input "0.423"
type input "49,280"
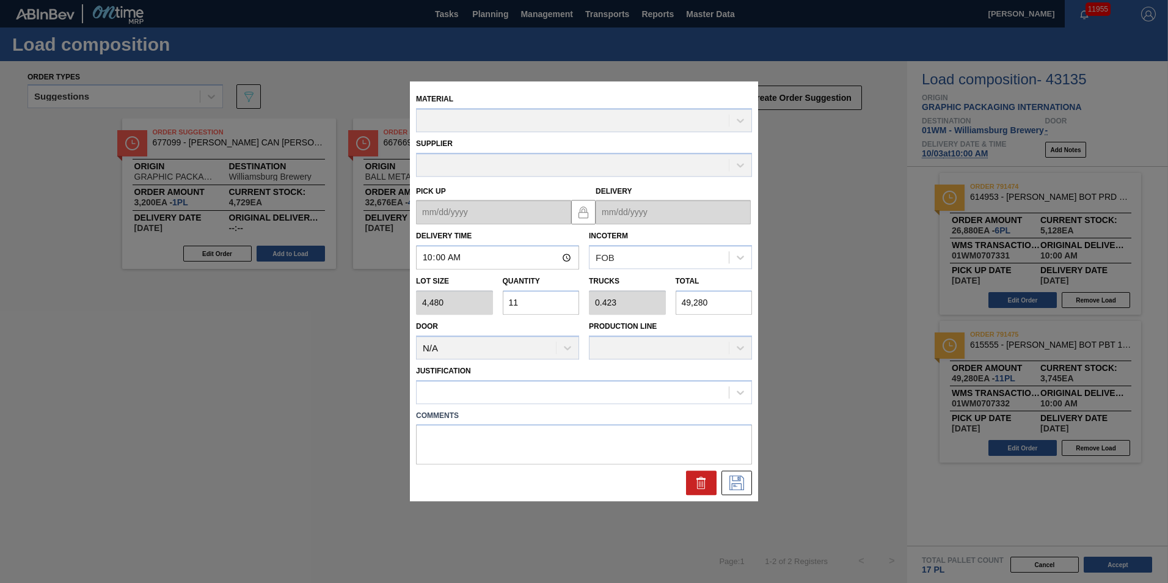
type up "[DATE]"
type input "[DATE]"
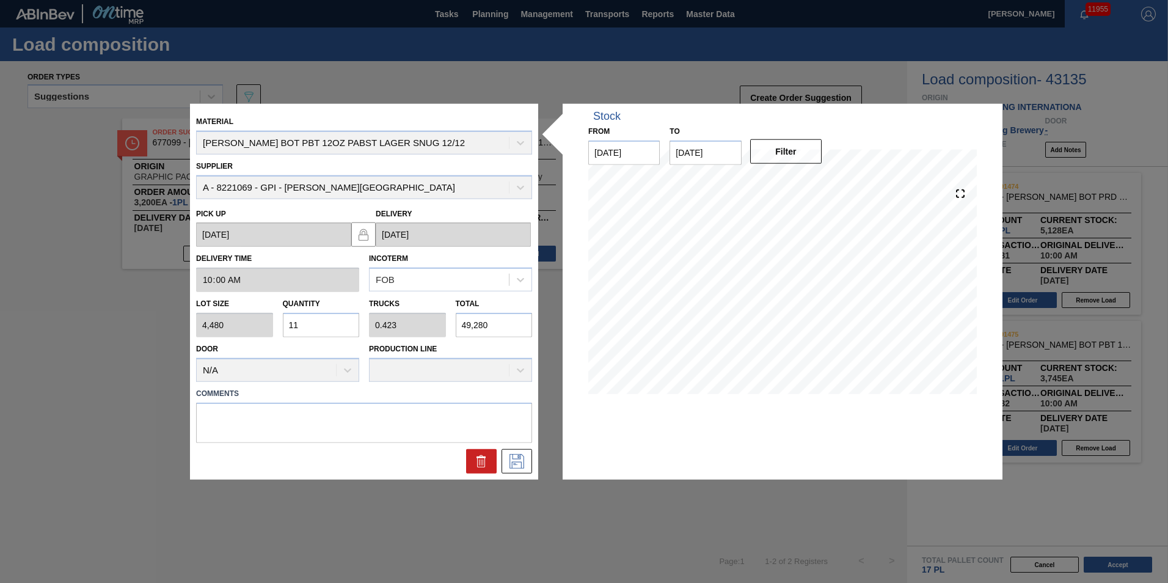
click at [341, 323] on input "11" at bounding box center [321, 325] width 77 height 24
drag, startPoint x: 492, startPoint y: 320, endPoint x: 361, endPoint y: 311, distance: 131.6
click at [362, 312] on div "Lot size 4,480 Quantity 11 Trucks 0.423 Total 49,280" at bounding box center [364, 314] width 346 height 45
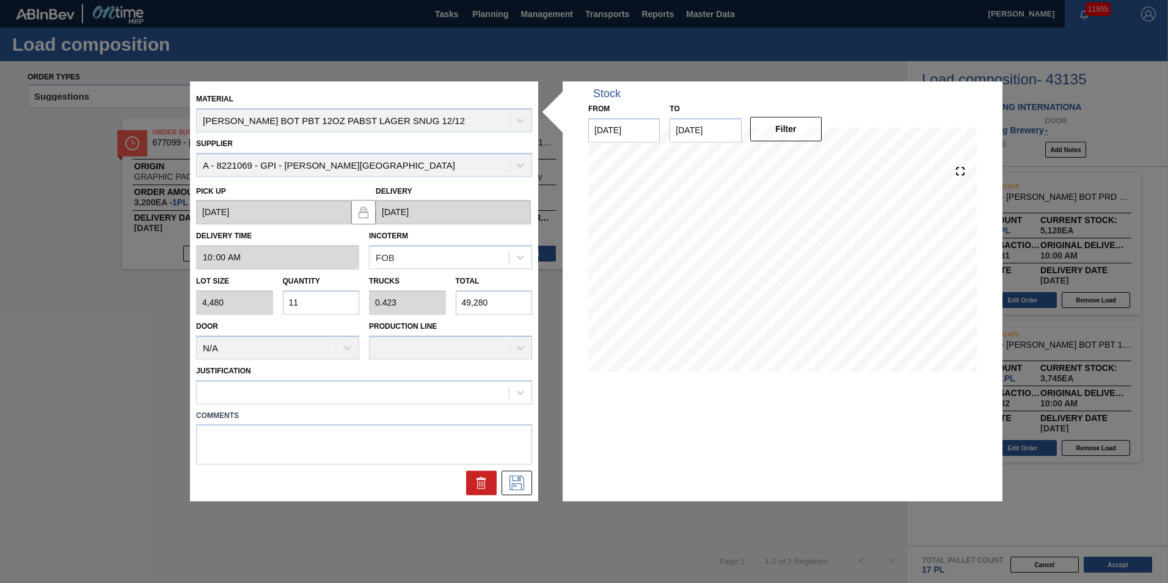
type input "0.001"
type input "0"
type input "4"
type input "0.01"
type input "47"
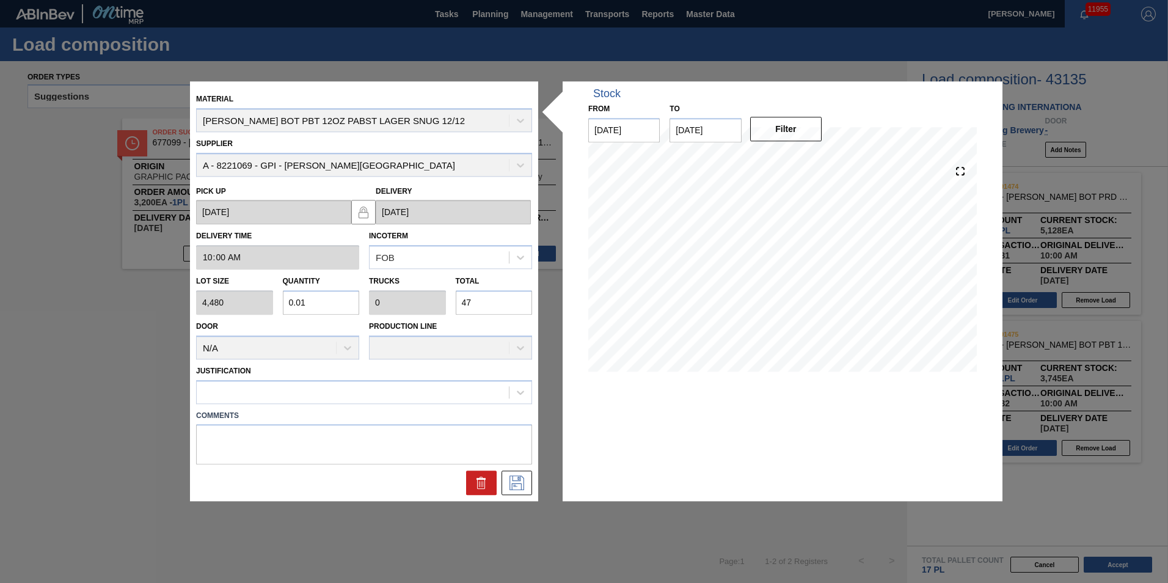
type input "0.106"
type input "0.004"
type input "476"
type input "1.063"
type input "0.041"
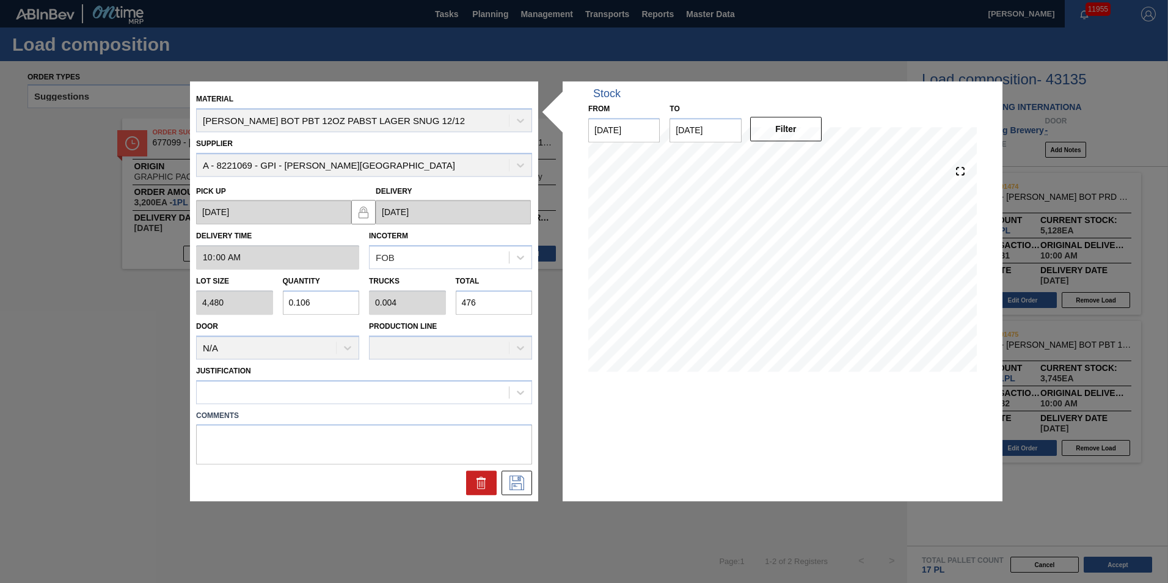
type input "4,760"
type input "10.625"
type input "0.409"
type input "47,600"
click at [388, 391] on div at bounding box center [353, 392] width 312 height 18
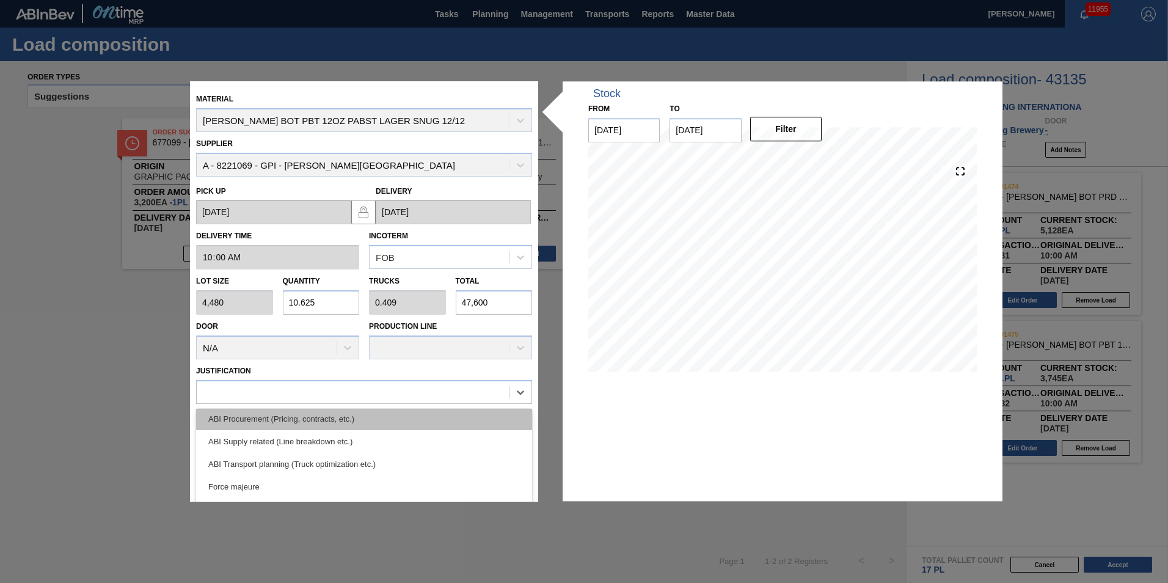
scroll to position [228, 0]
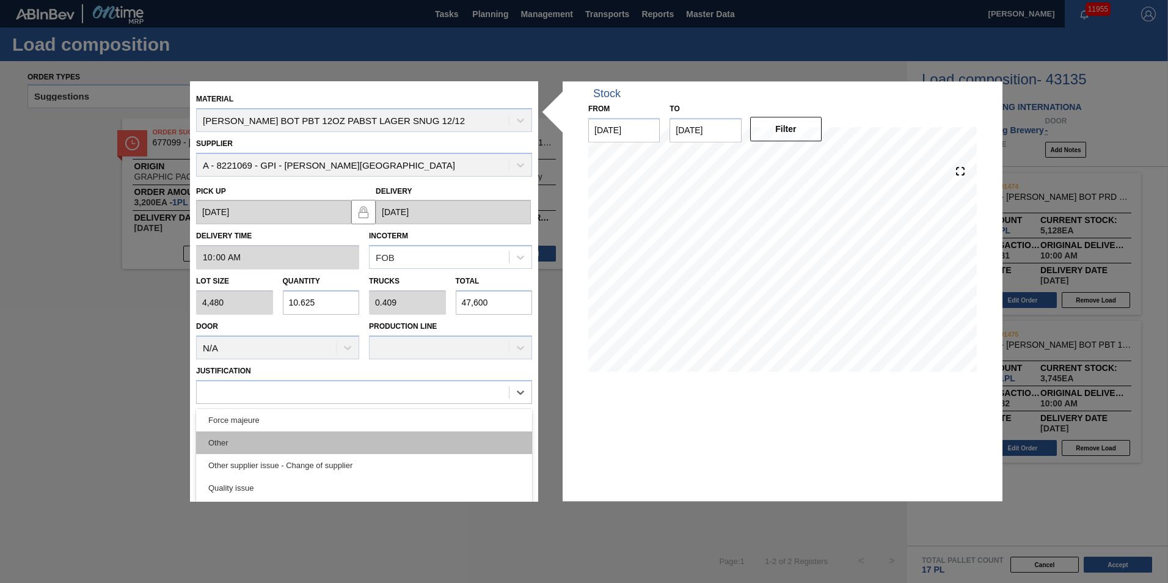
click at [395, 436] on div "Other" at bounding box center [364, 442] width 336 height 23
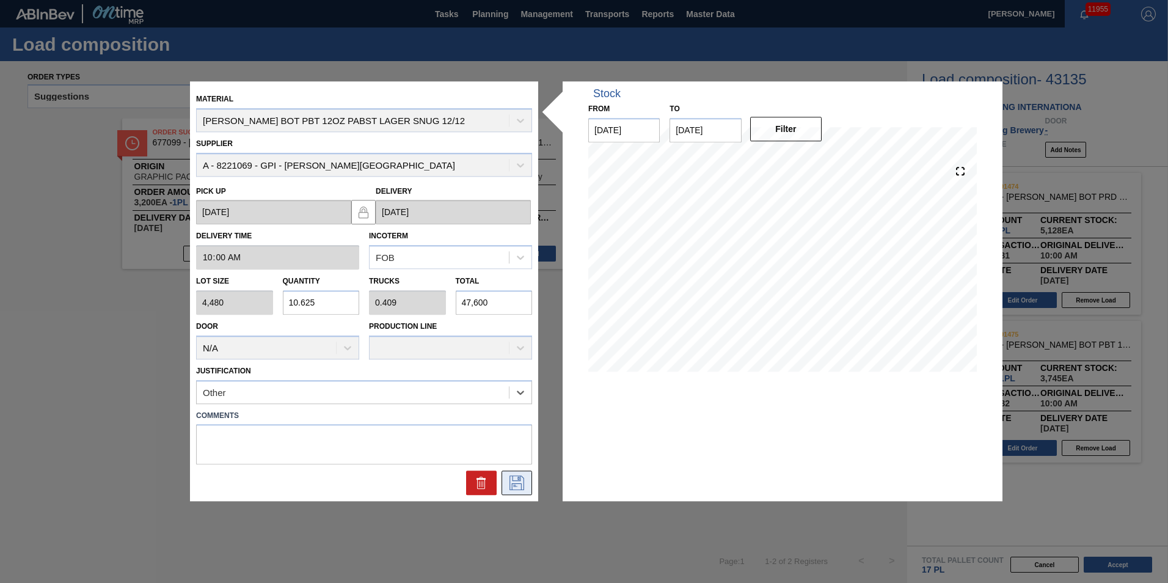
click at [525, 486] on icon at bounding box center [517, 483] width 20 height 15
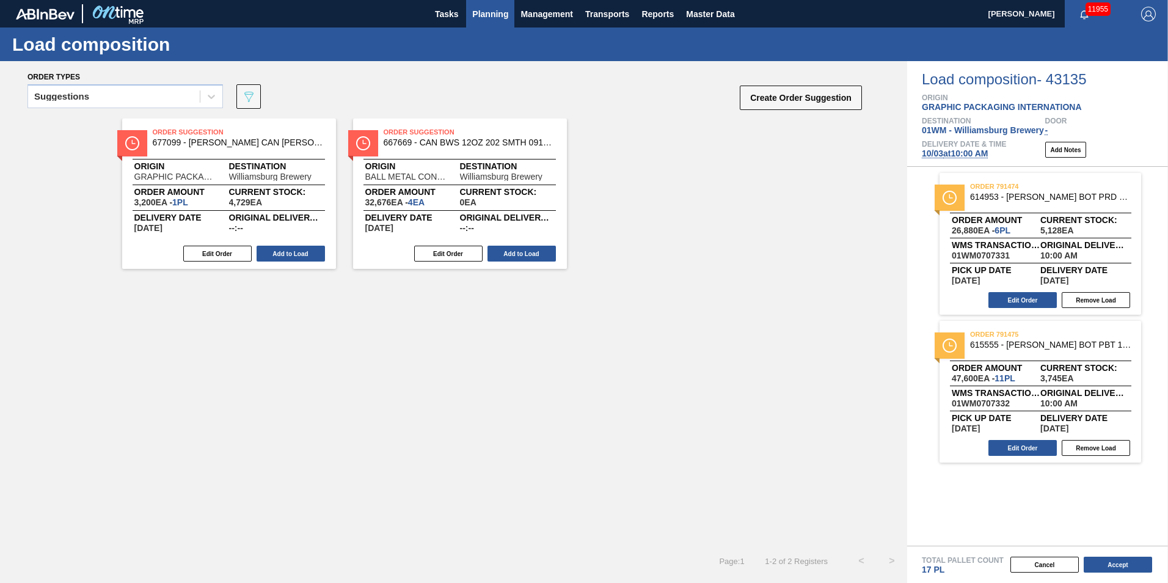
click at [493, 20] on span "Planning" at bounding box center [490, 14] width 36 height 15
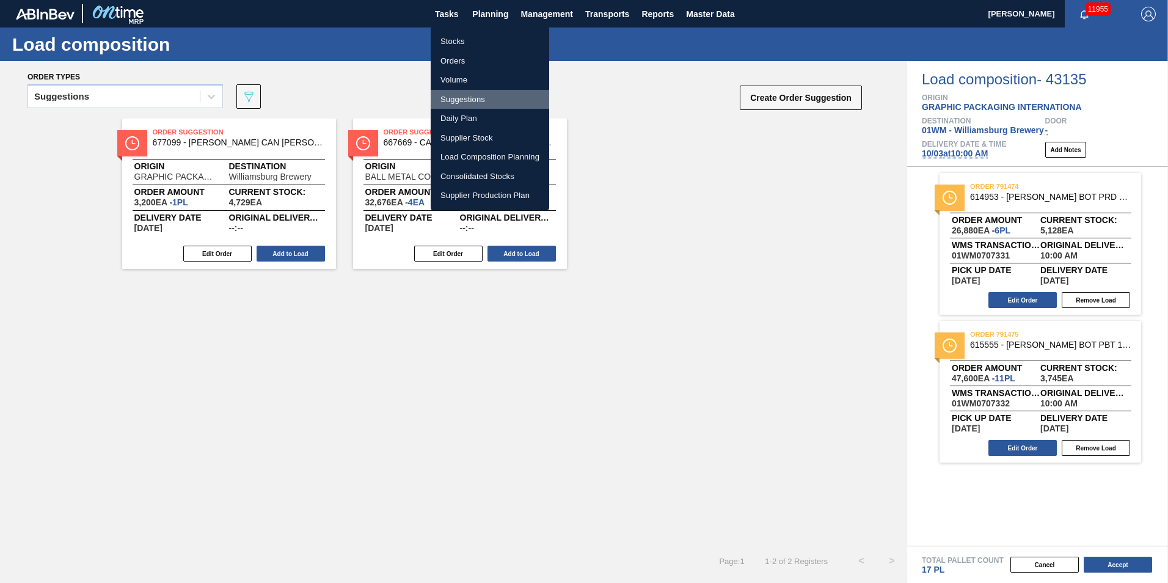
click at [485, 104] on li "Suggestions" at bounding box center [490, 100] width 118 height 20
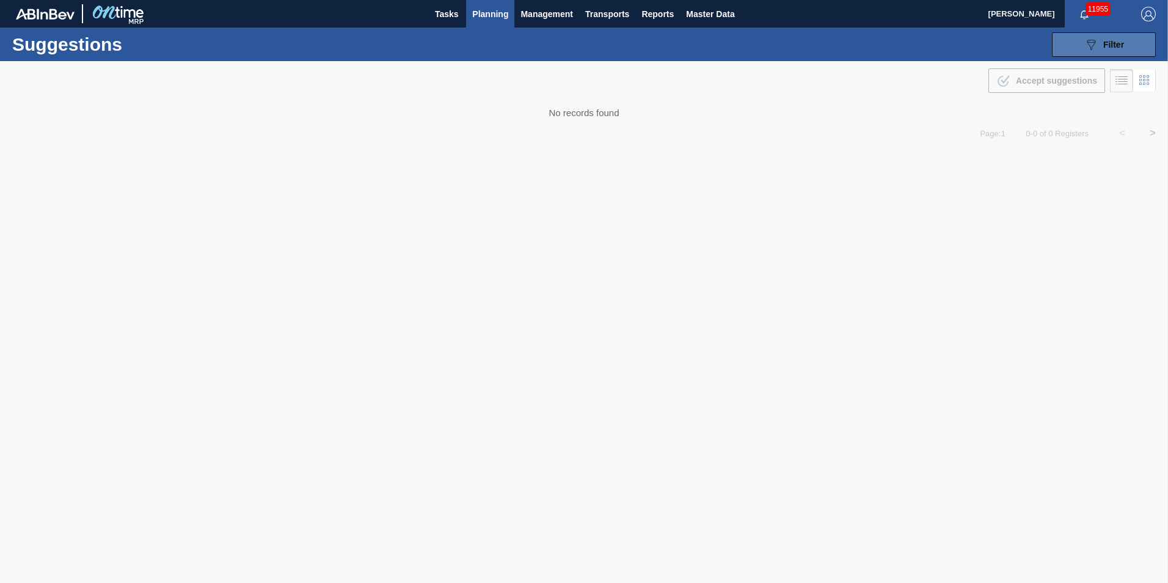
click at [1087, 41] on icon "089F7B8B-B2A5-4AFE-B5C0-19BA573D28AC" at bounding box center [1090, 44] width 15 height 15
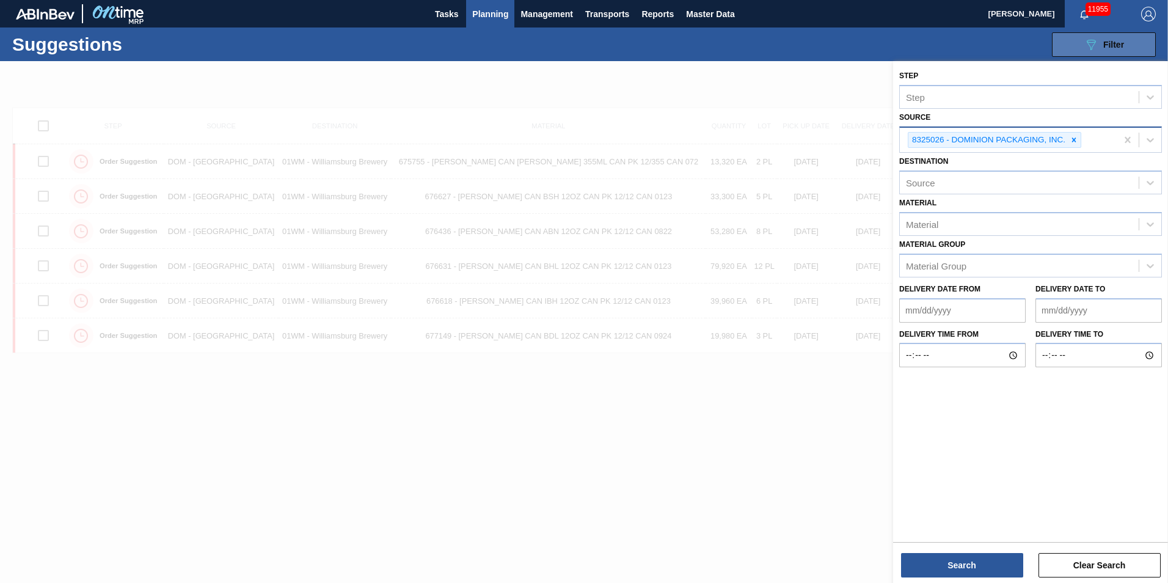
click at [1072, 139] on icon at bounding box center [1073, 140] width 9 height 9
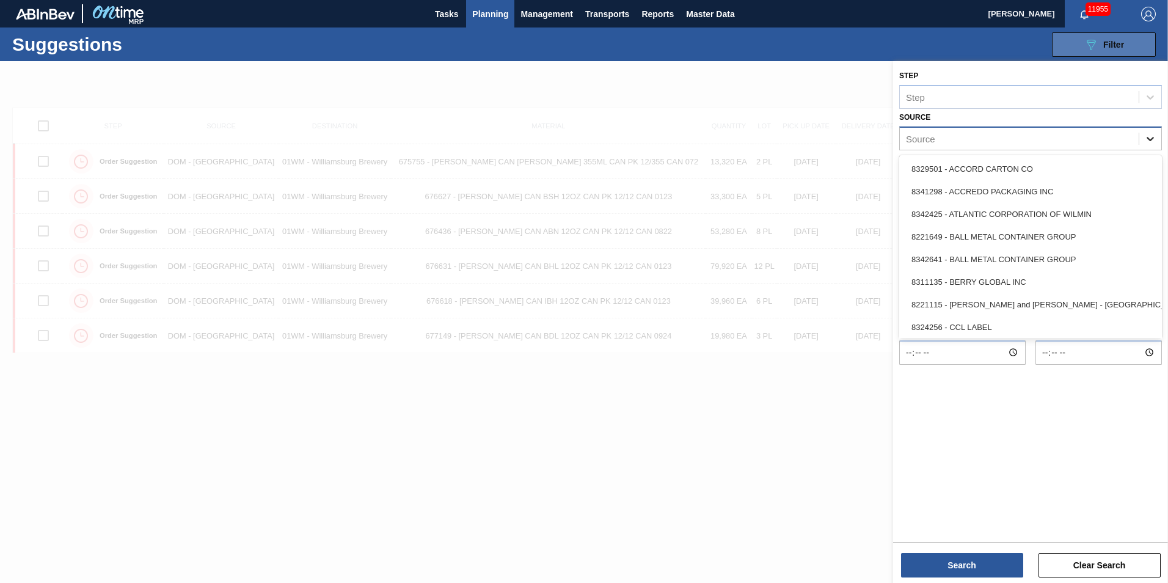
click at [1141, 140] on div at bounding box center [1150, 139] width 22 height 22
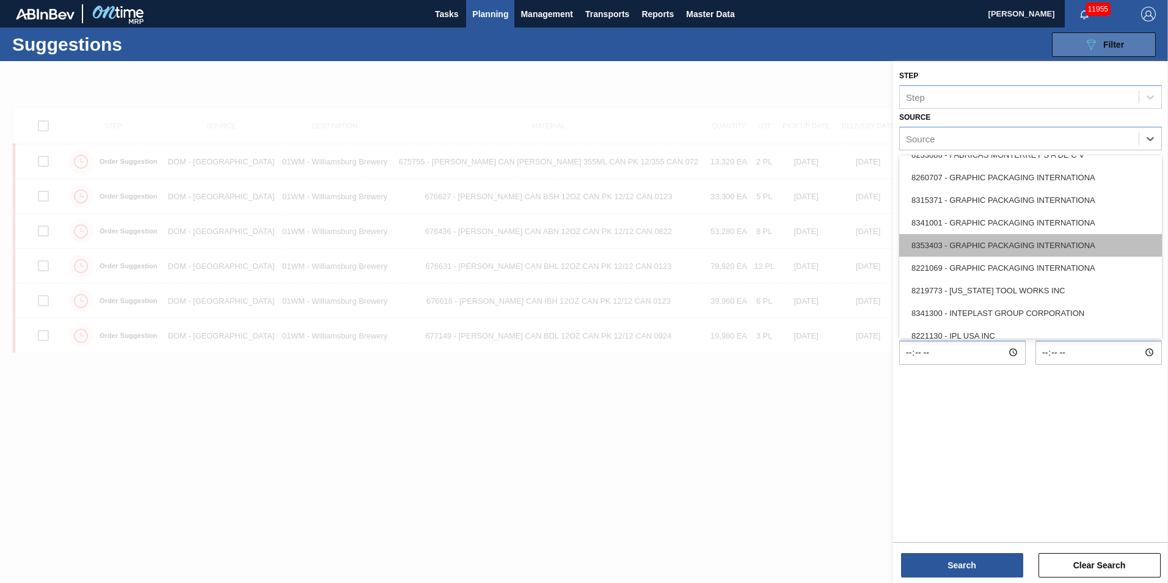
scroll to position [239, 0]
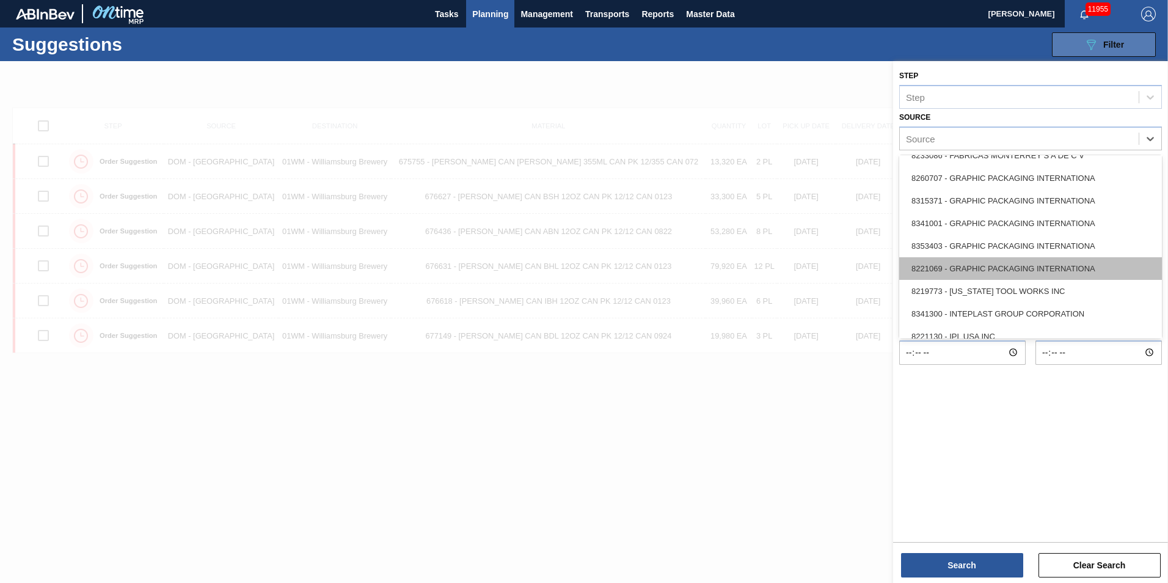
click at [1069, 276] on div "8221069 - GRAPHIC PACKAGING INTERNATIONA" at bounding box center [1030, 268] width 263 height 23
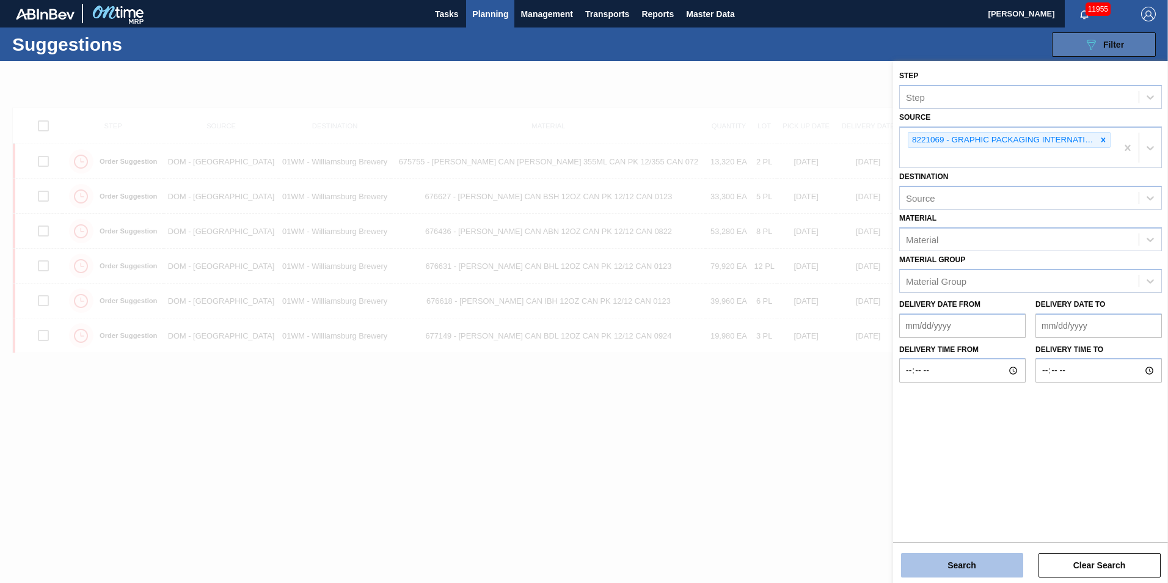
click at [968, 563] on button "Search" at bounding box center [962, 565] width 122 height 24
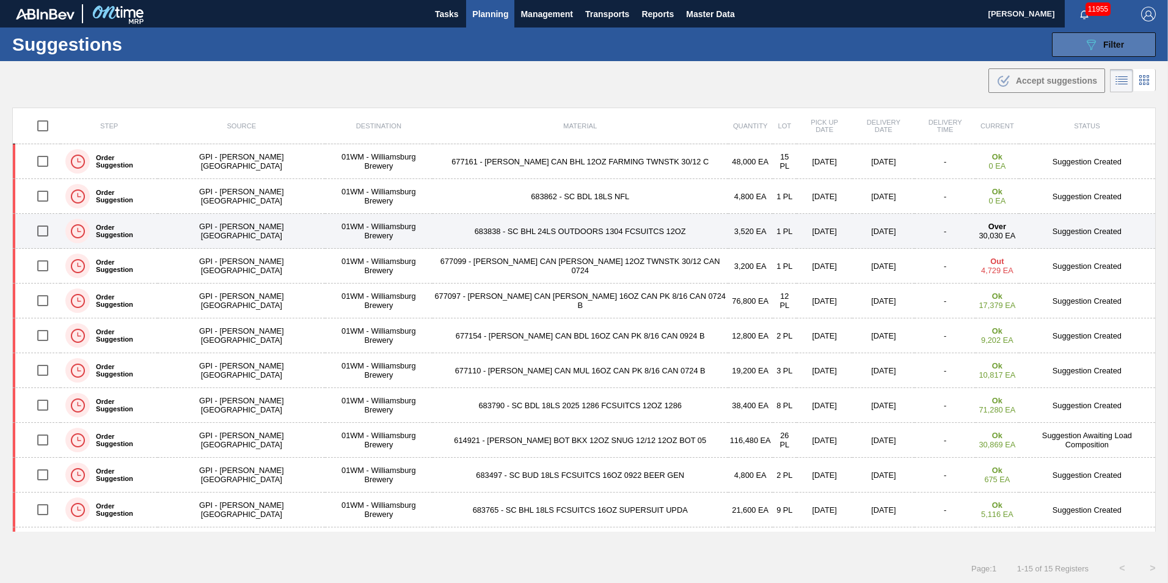
click at [44, 230] on input "checkbox" at bounding box center [43, 231] width 26 height 26
checkbox input "true"
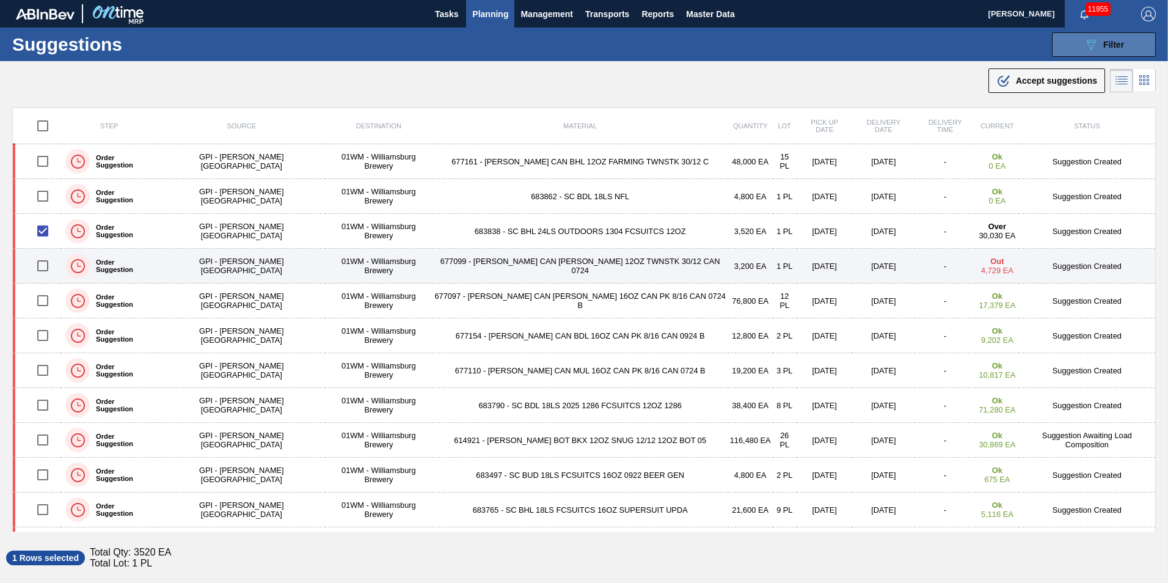
click at [42, 261] on input "checkbox" at bounding box center [43, 266] width 26 height 26
checkbox input "true"
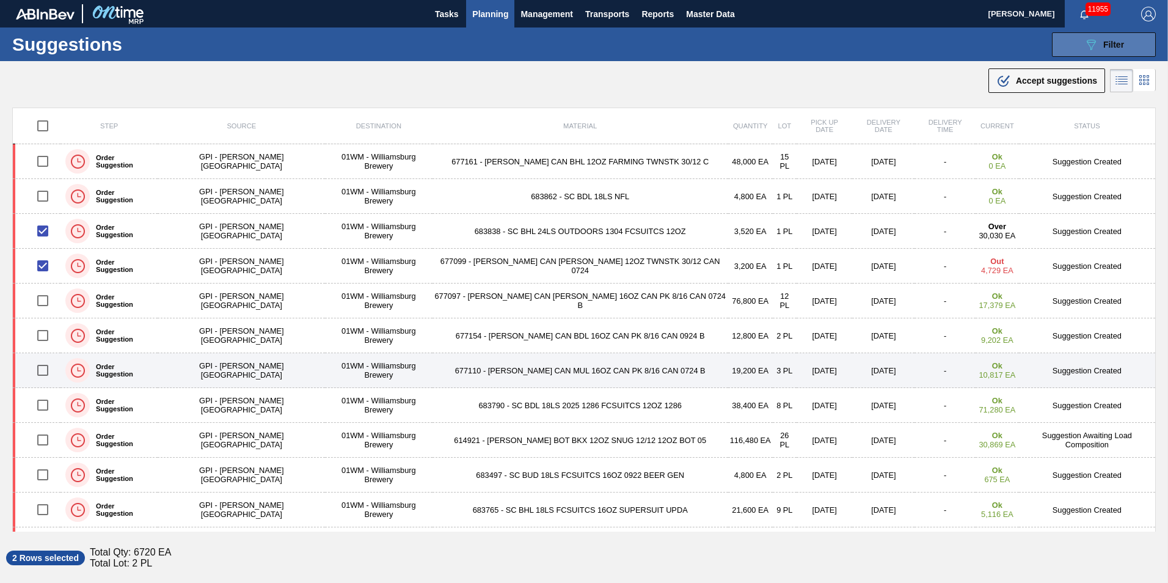
click at [46, 369] on input "checkbox" at bounding box center [43, 370] width 26 height 26
checkbox input "true"
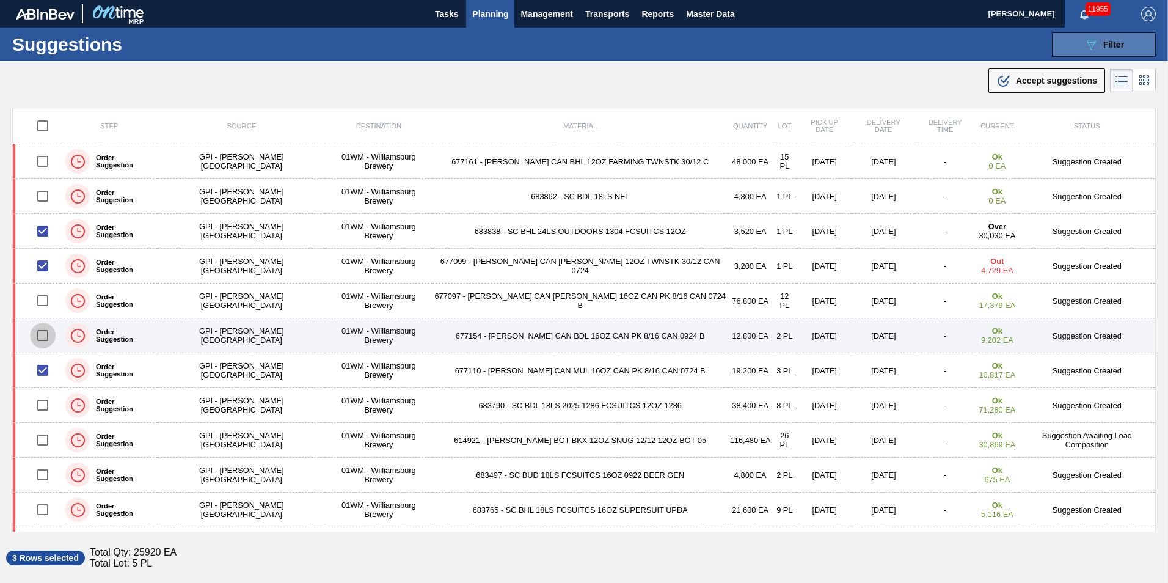
click at [43, 342] on input "checkbox" at bounding box center [43, 335] width 26 height 26
checkbox input "true"
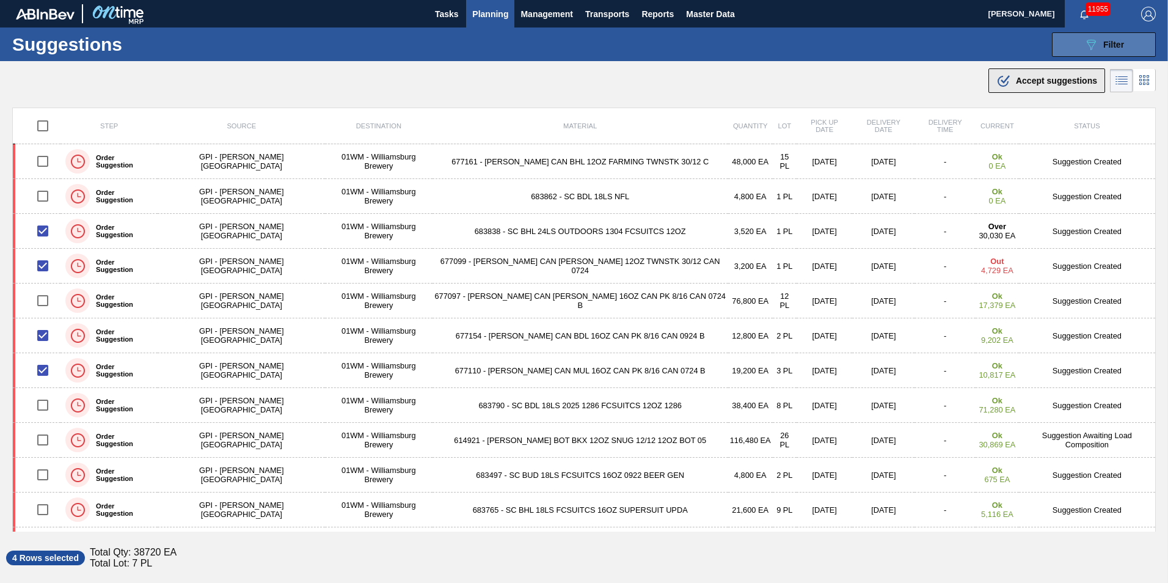
click at [1069, 84] on span "Accept suggestions" at bounding box center [1056, 81] width 81 height 10
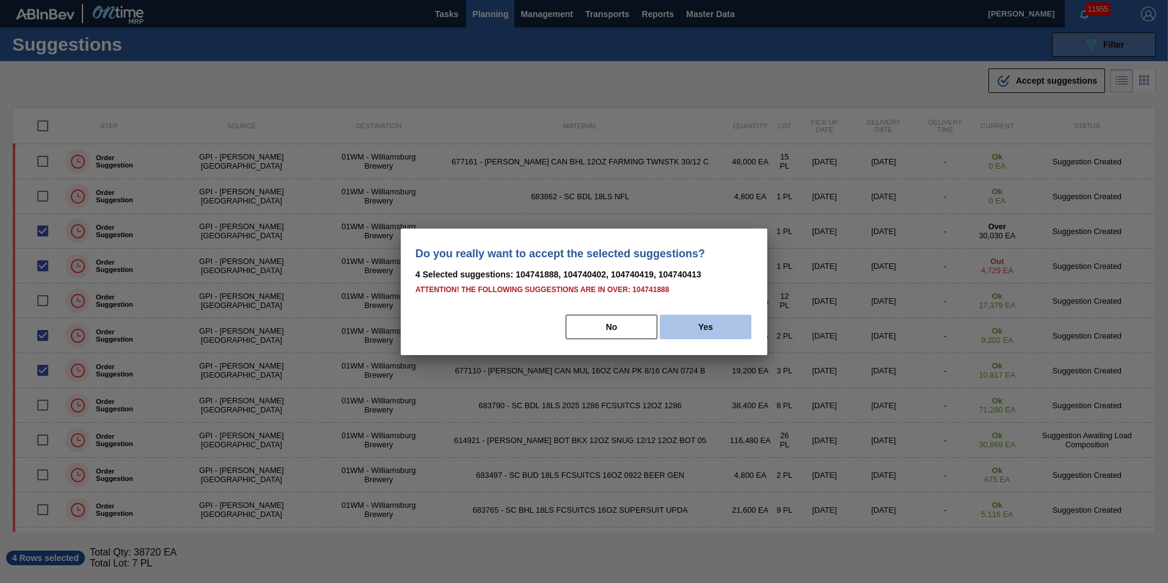
click at [699, 327] on button "Yes" at bounding box center [706, 327] width 92 height 24
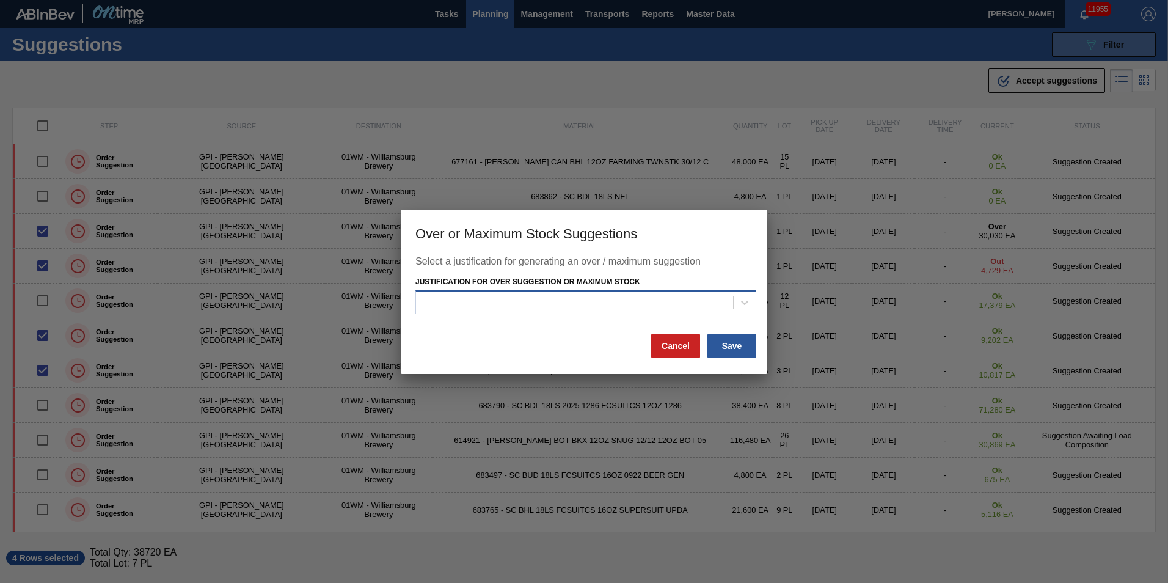
click at [705, 300] on div at bounding box center [574, 303] width 317 height 18
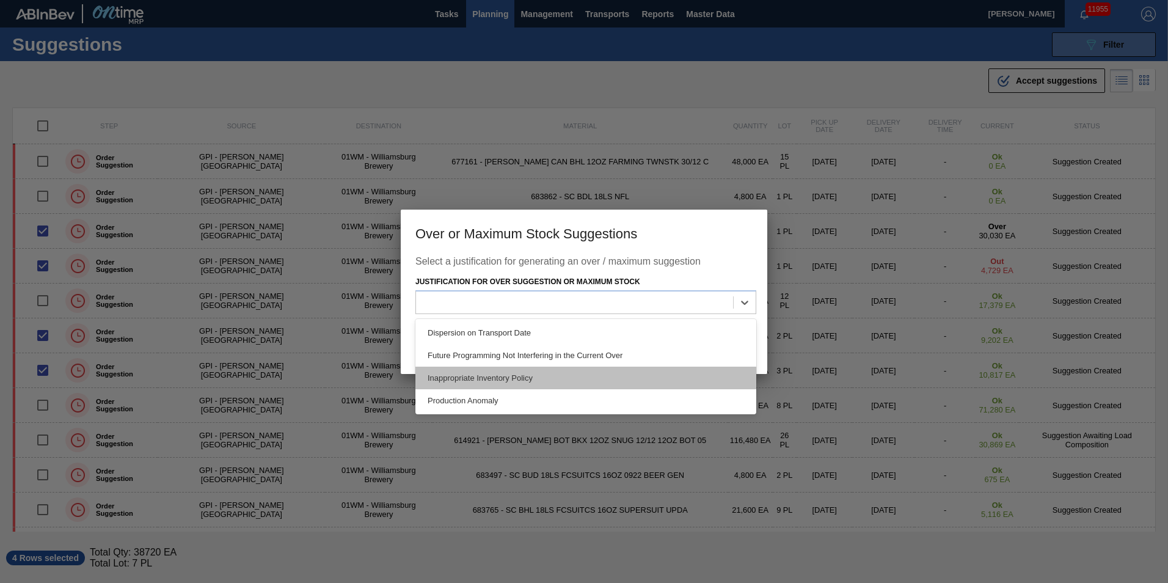
click at [686, 369] on div "Inappropriate Inventory Policy" at bounding box center [585, 377] width 341 height 23
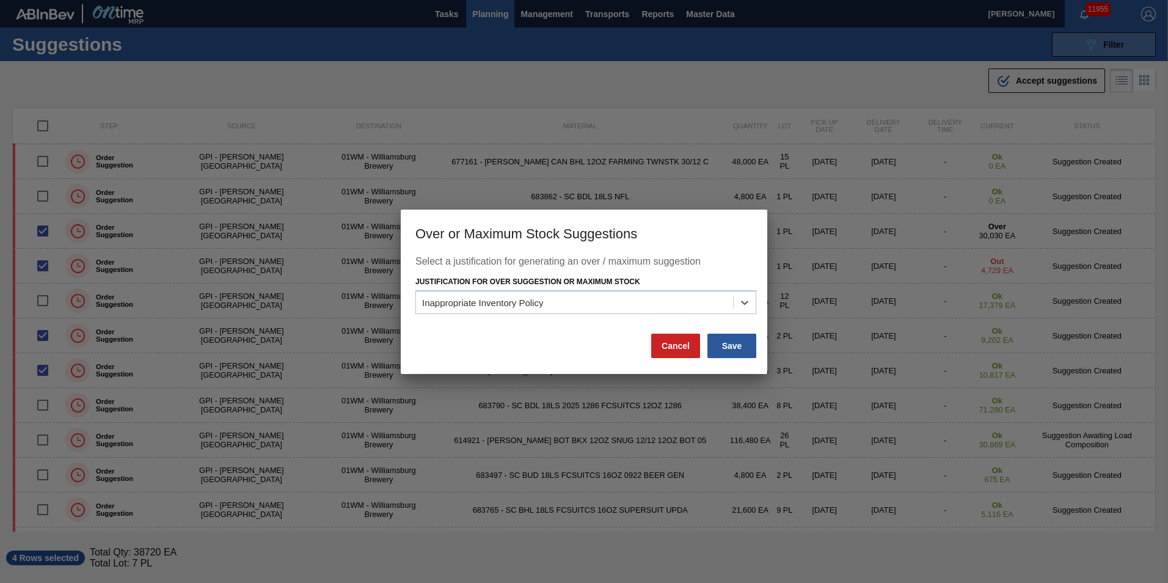
click at [745, 373] on div "Select a justification for generating an over / maximum suggestion Justificatio…" at bounding box center [584, 315] width 366 height 118
click at [738, 352] on button "Save" at bounding box center [731, 345] width 49 height 24
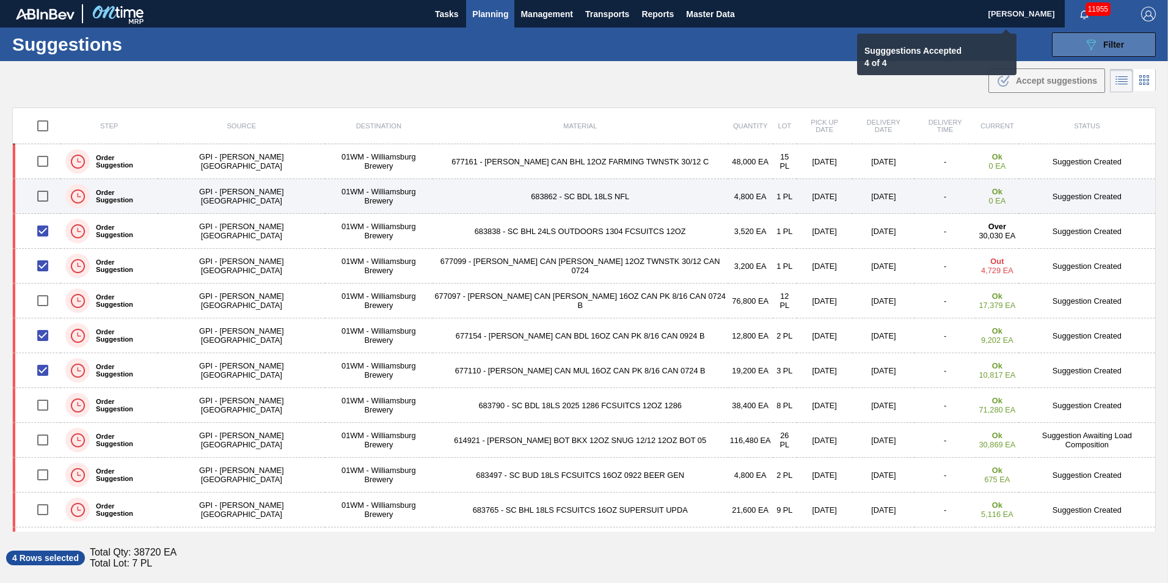
checkbox input "false"
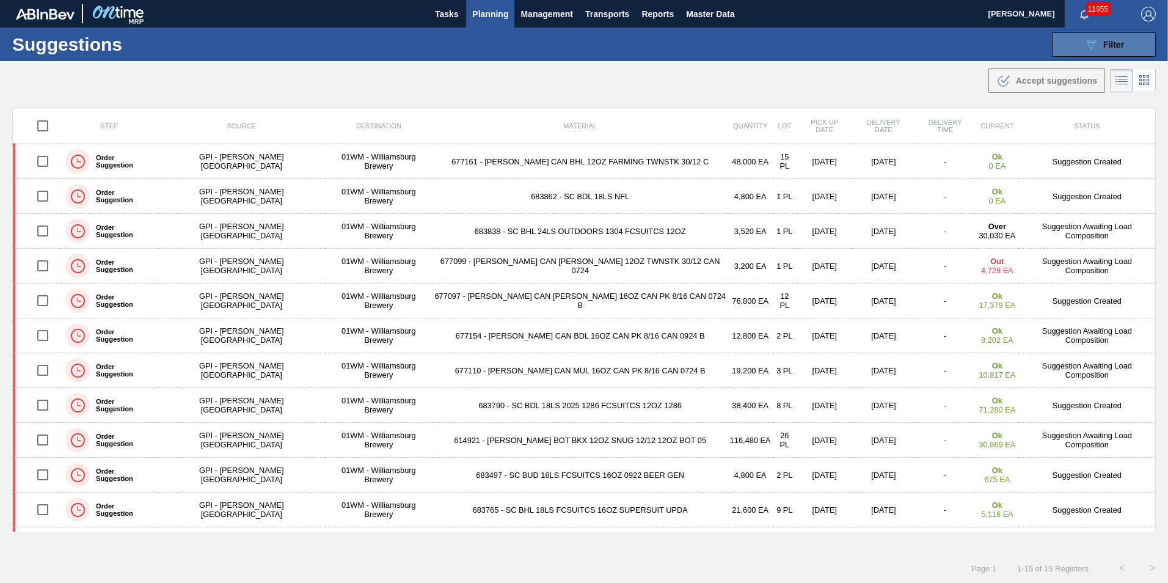
click at [484, 13] on span "Planning" at bounding box center [490, 14] width 36 height 15
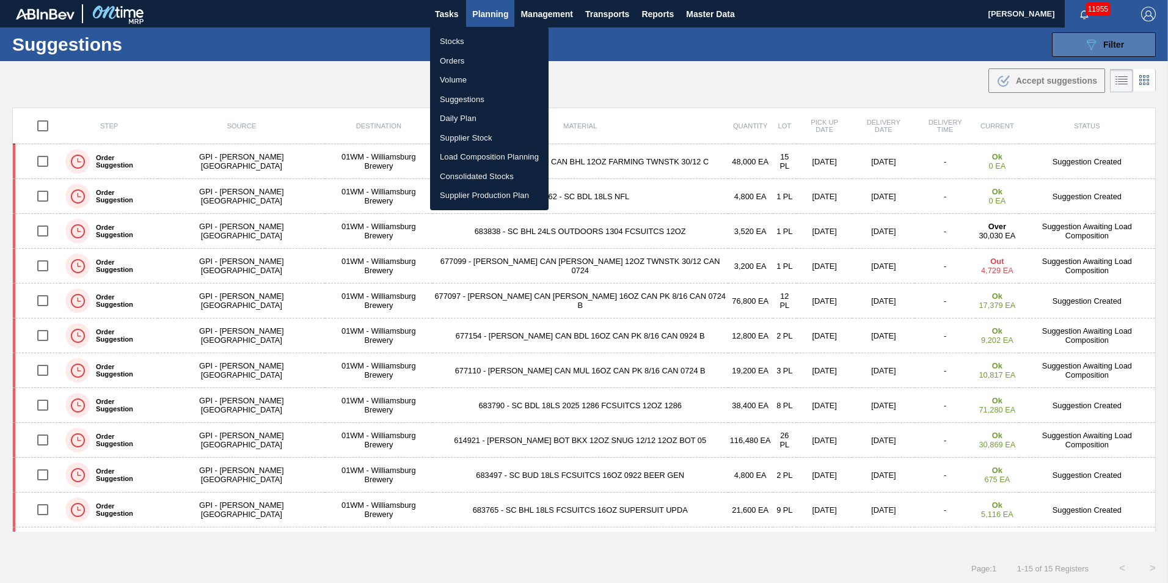
click at [500, 156] on li "Load Composition Planning" at bounding box center [489, 157] width 118 height 20
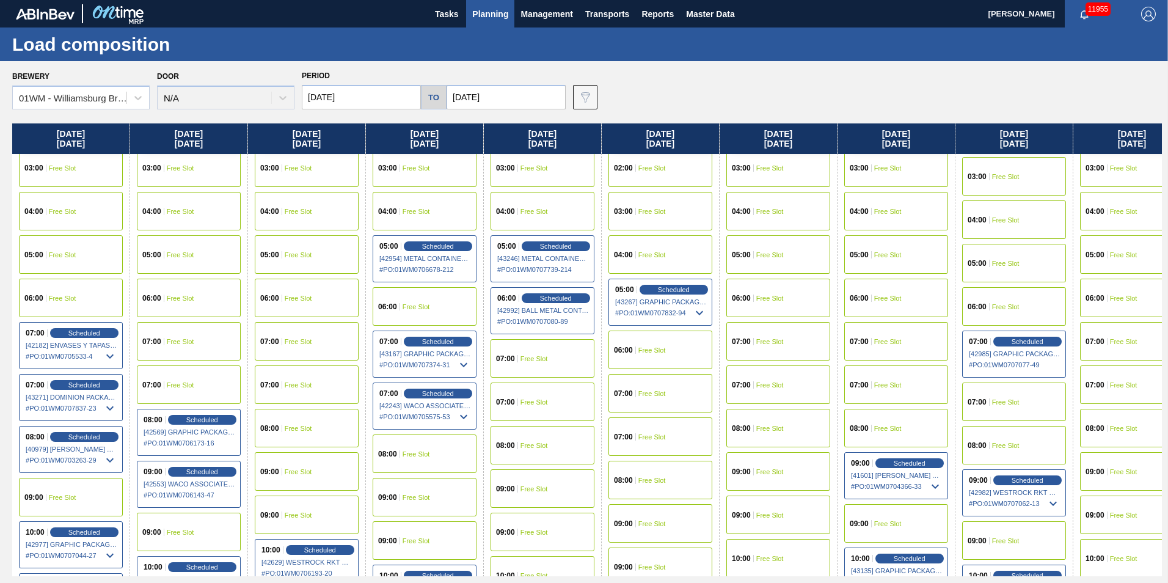
scroll to position [366, 0]
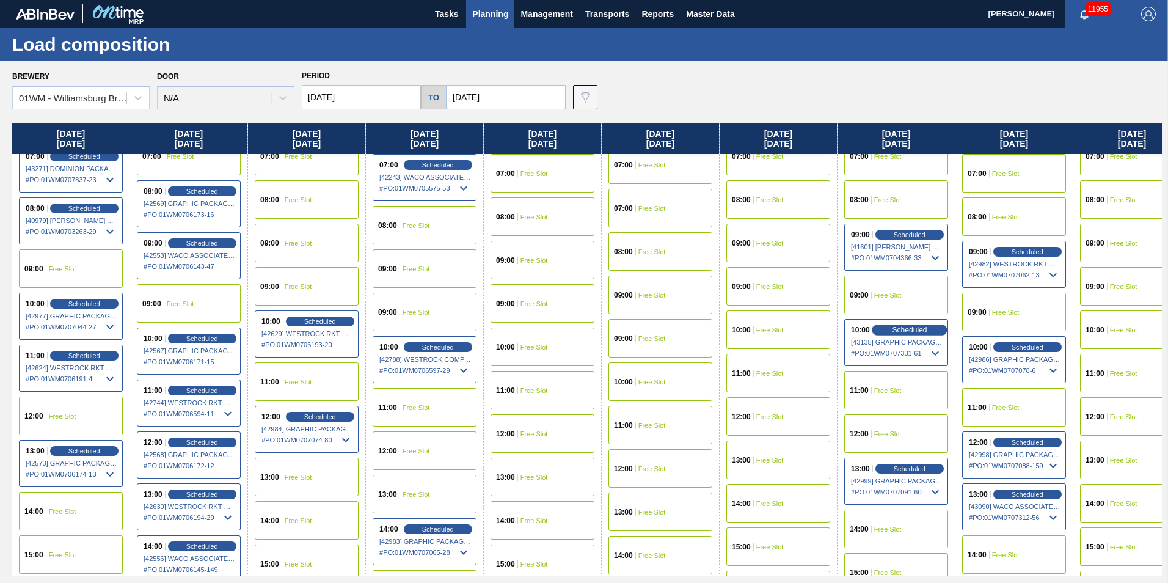
click at [914, 331] on span "Scheduled" at bounding box center [909, 330] width 35 height 8
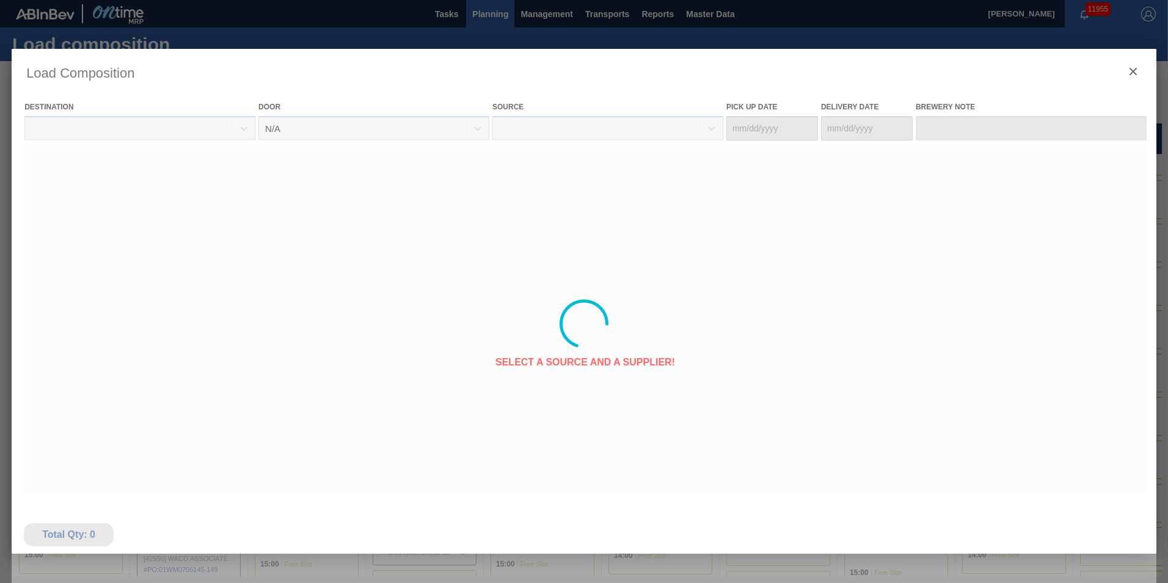
type Date "[DATE]"
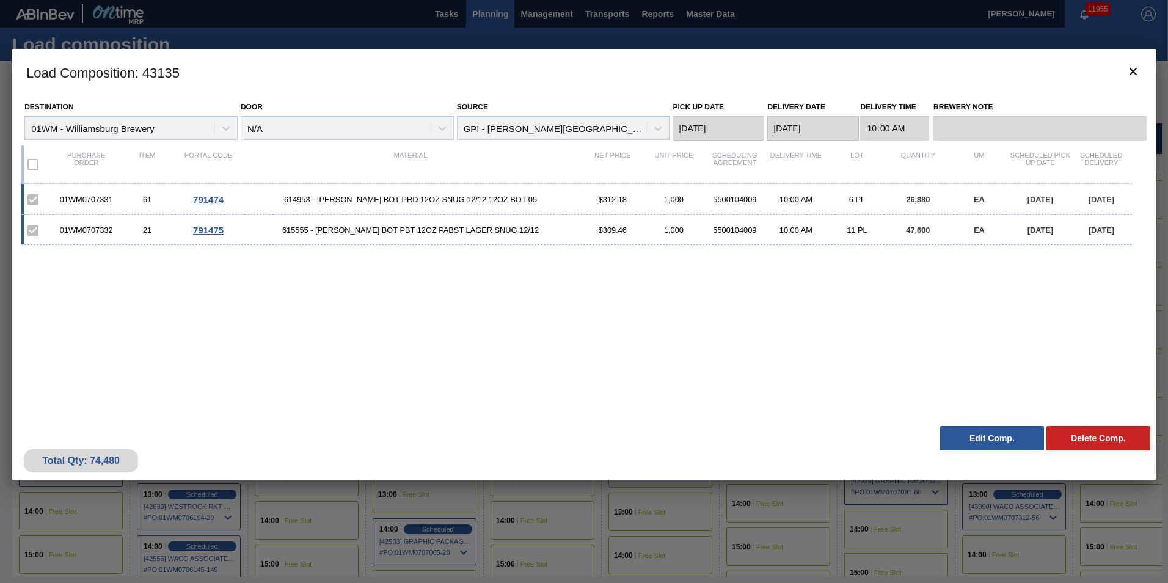
click at [1013, 441] on button "Edit Comp." at bounding box center [992, 438] width 104 height 24
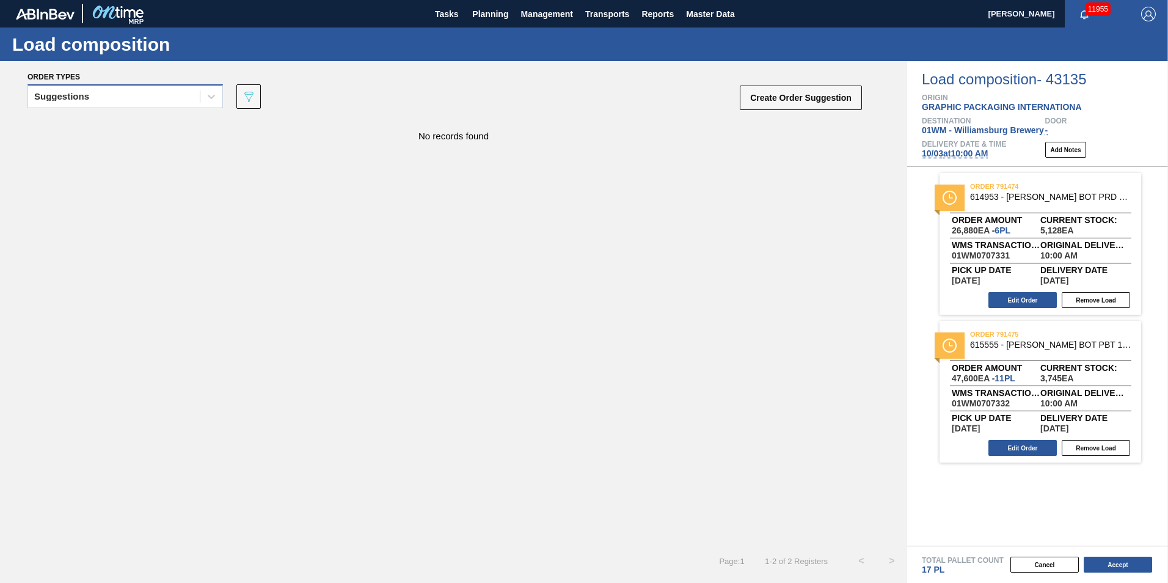
click at [88, 87] on div "Suggestions" at bounding box center [124, 96] width 195 height 24
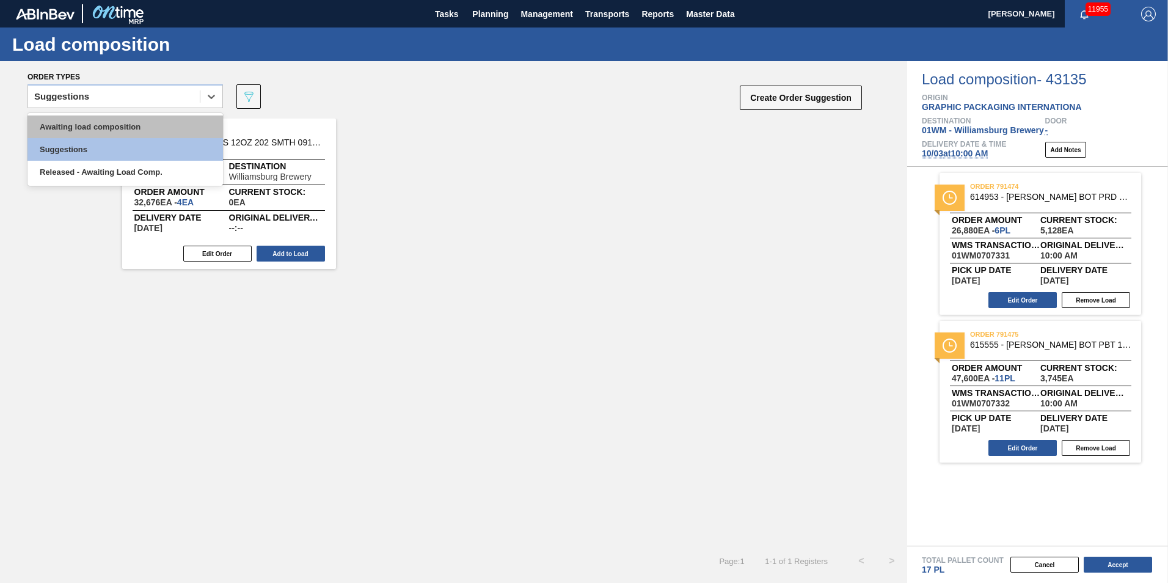
click at [100, 124] on div "Awaiting load composition" at bounding box center [124, 126] width 195 height 23
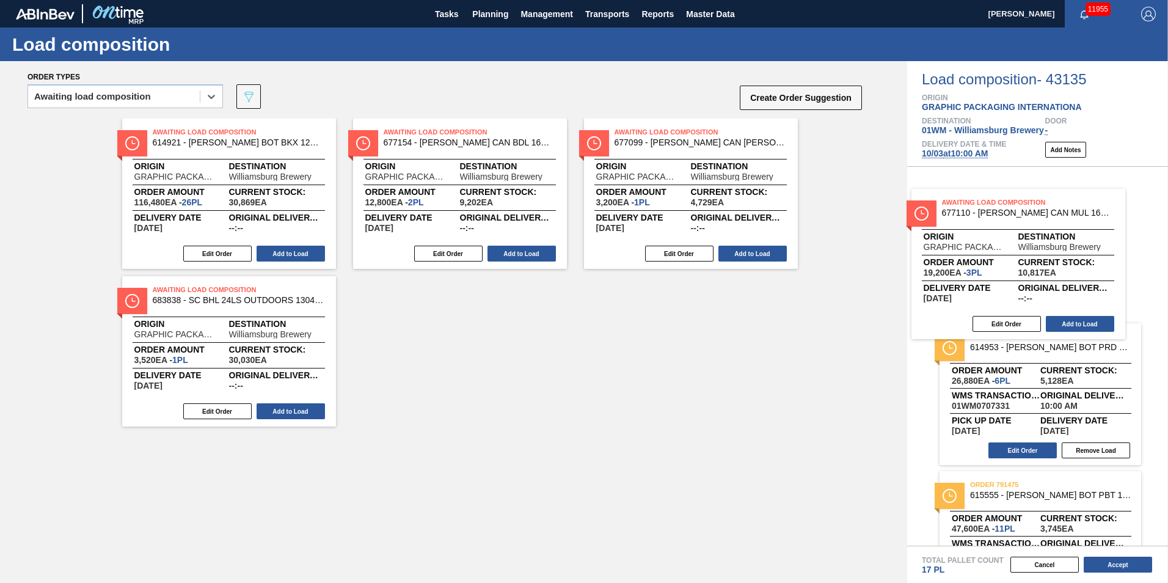
drag, startPoint x: 656, startPoint y: 194, endPoint x: 990, endPoint y: 266, distance: 341.8
click at [990, 266] on div "Order types option Awaiting load composition, selected. Select is focused ,type…" at bounding box center [584, 322] width 1168 height 522
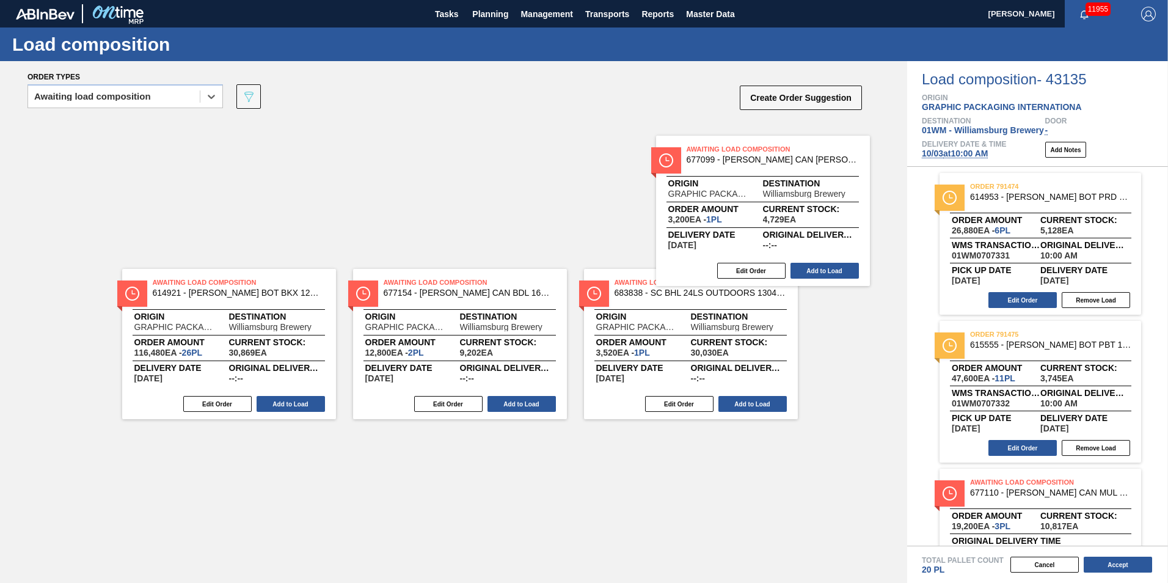
drag, startPoint x: 763, startPoint y: 196, endPoint x: 1014, endPoint y: 259, distance: 258.2
click at [1014, 259] on div "Order types option Awaiting load composition, selected. Select is focused ,type…" at bounding box center [584, 322] width 1168 height 522
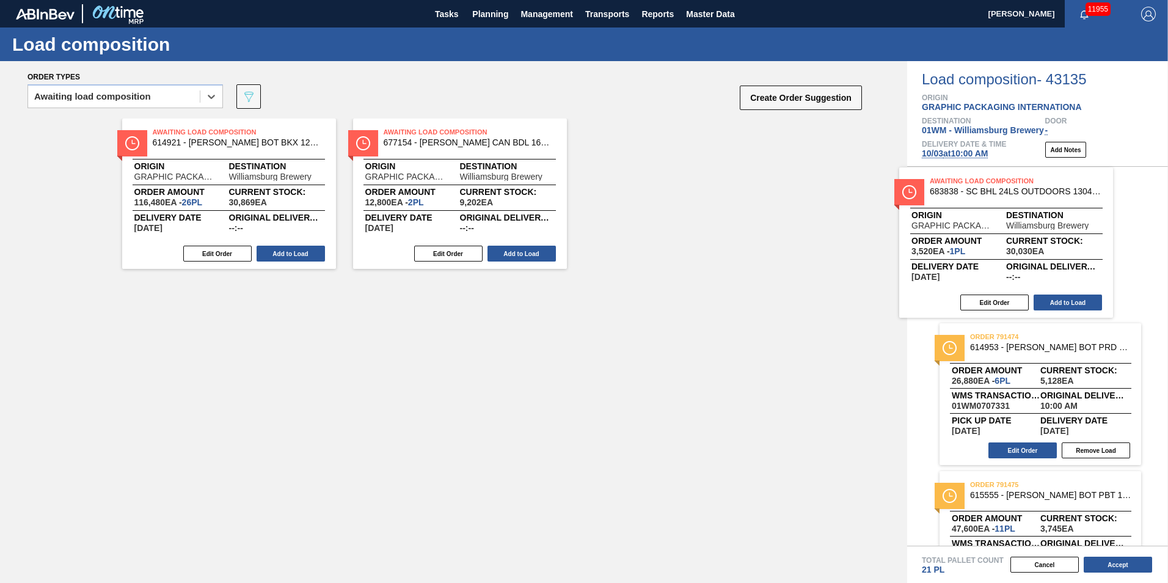
drag, startPoint x: 635, startPoint y: 182, endPoint x: 953, endPoint y: 229, distance: 322.3
click at [953, 229] on div "Order types option Awaiting load composition, selected. Select is focused ,type…" at bounding box center [584, 322] width 1168 height 522
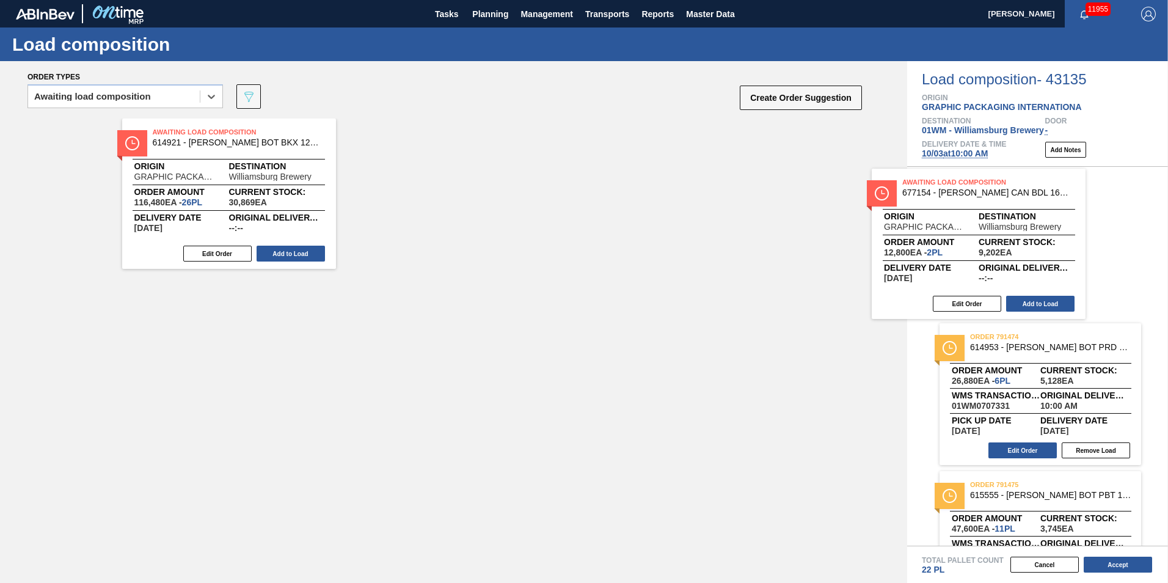
drag, startPoint x: 357, startPoint y: 166, endPoint x: 884, endPoint y: 218, distance: 529.6
click at [884, 218] on div "Awaiting Load Composition 614921 - CARR BOT BKX 12OZ SNUG 12/12 12OZ BOT 05 Ori…" at bounding box center [453, 193] width 907 height 150
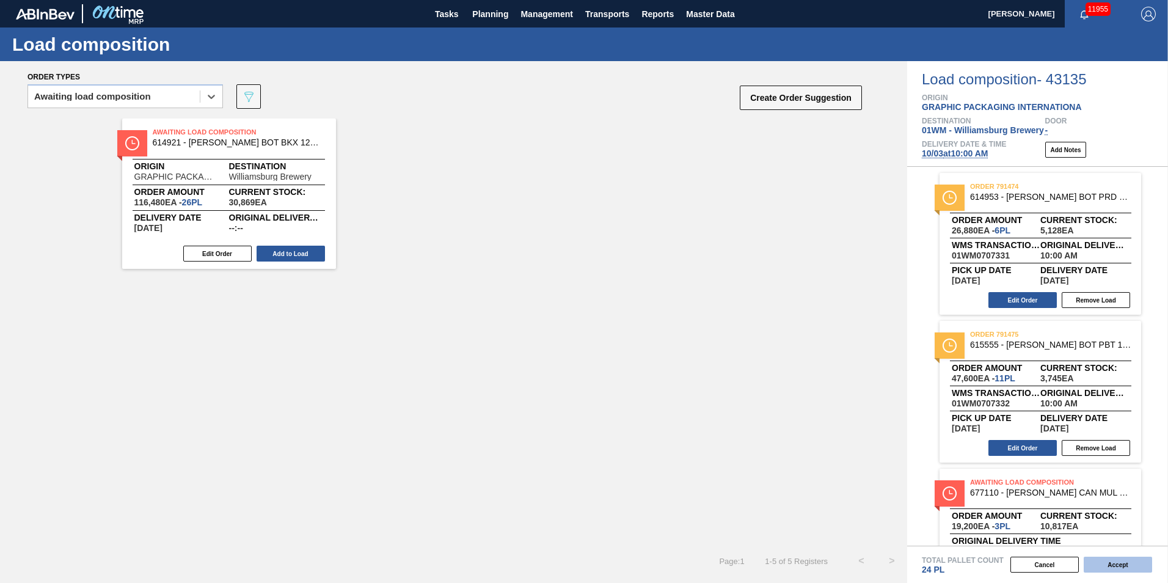
click at [1116, 559] on button "Accept" at bounding box center [1117, 564] width 68 height 16
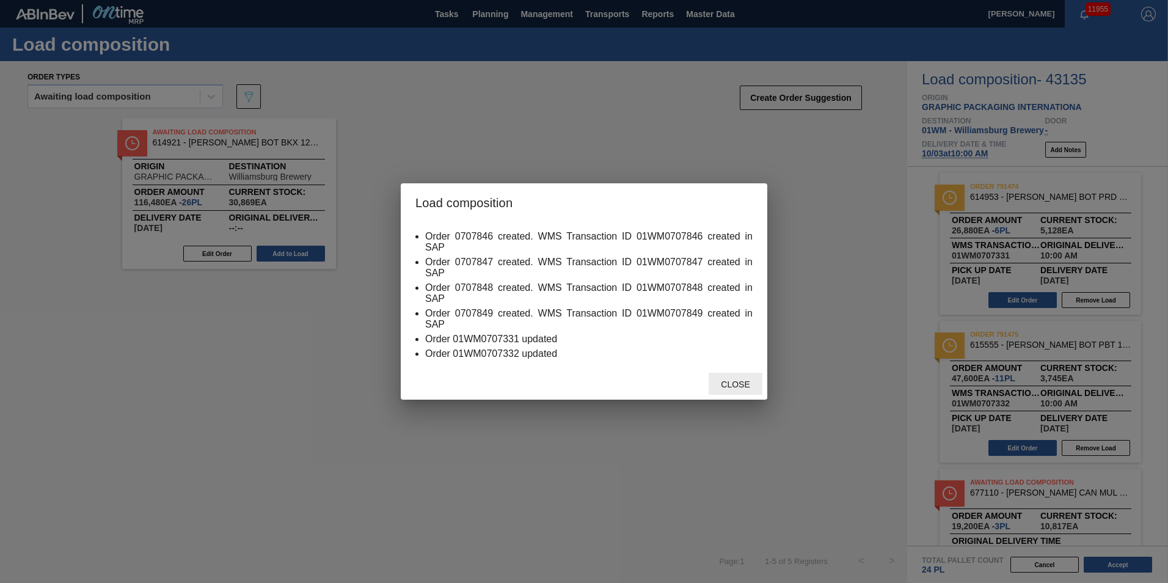
click at [729, 387] on span "Close" at bounding box center [735, 384] width 48 height 10
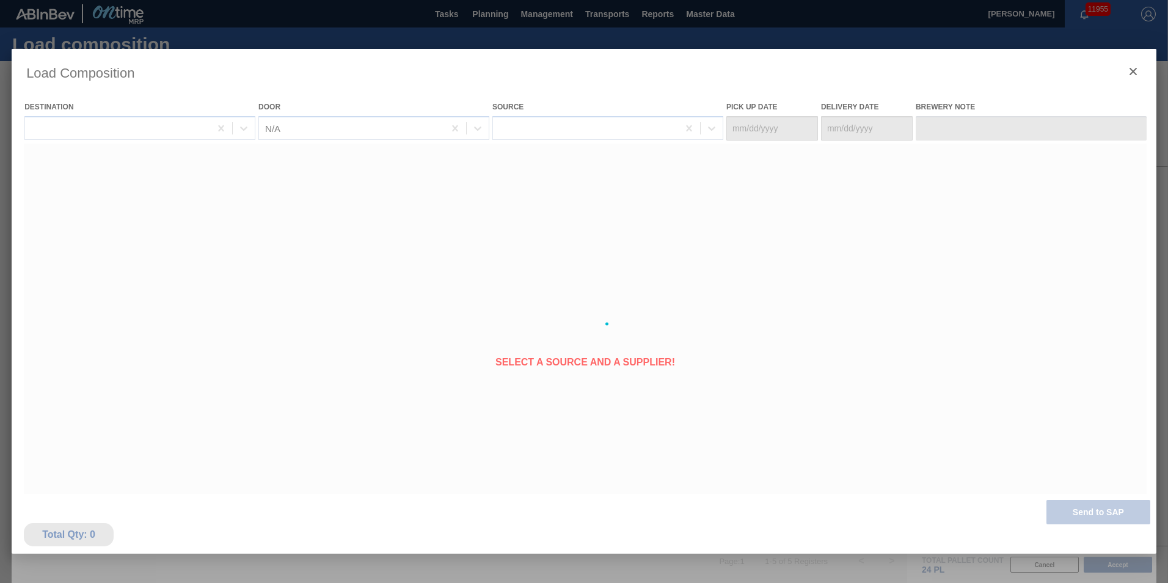
type Date "[DATE]"
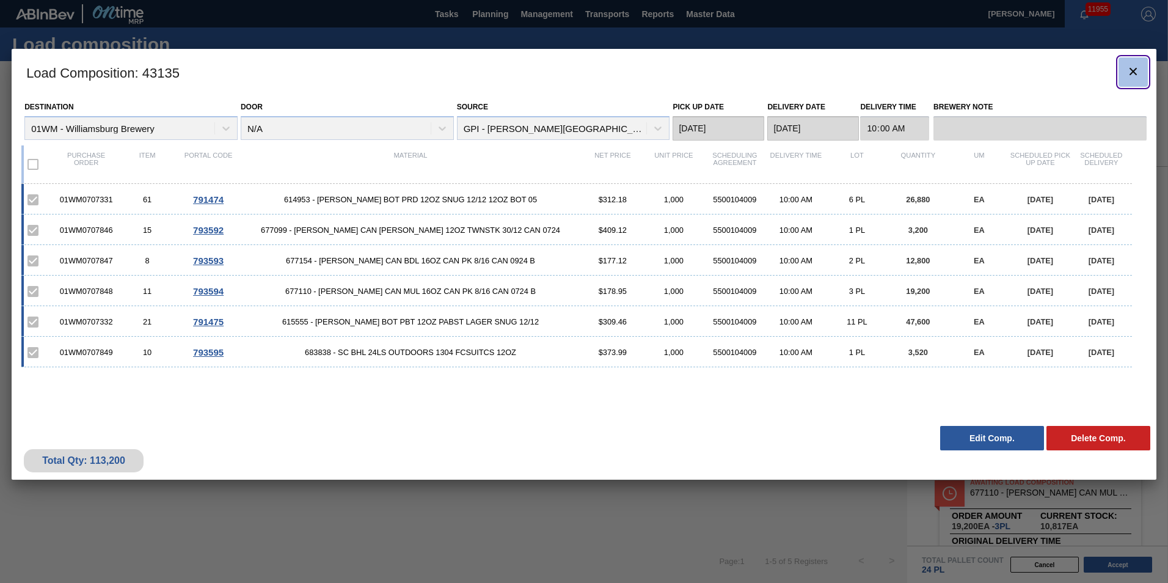
click at [1134, 74] on icon "botão de ícone" at bounding box center [1133, 71] width 15 height 15
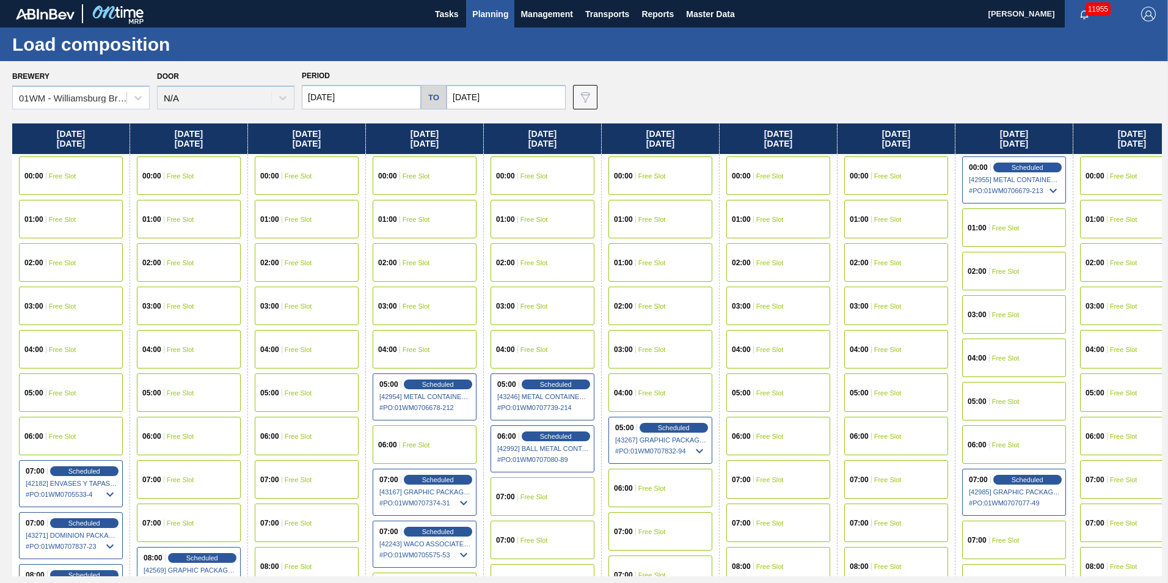
drag, startPoint x: 809, startPoint y: 112, endPoint x: 804, endPoint y: 100, distance: 14.0
click at [810, 114] on div "Brewery 01WM - Williamsburg Brewery Door N/A Period 09/26/2025 to 10/18/2025 Da…" at bounding box center [584, 321] width 1168 height 521
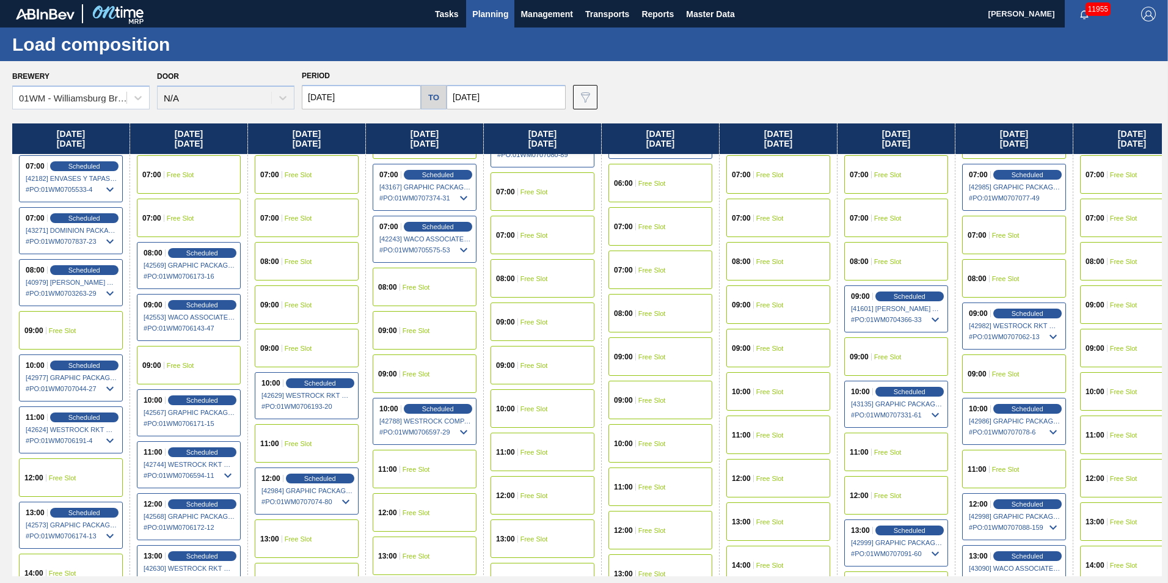
scroll to position [305, 0]
click at [441, 226] on span "Scheduled" at bounding box center [437, 226] width 35 height 8
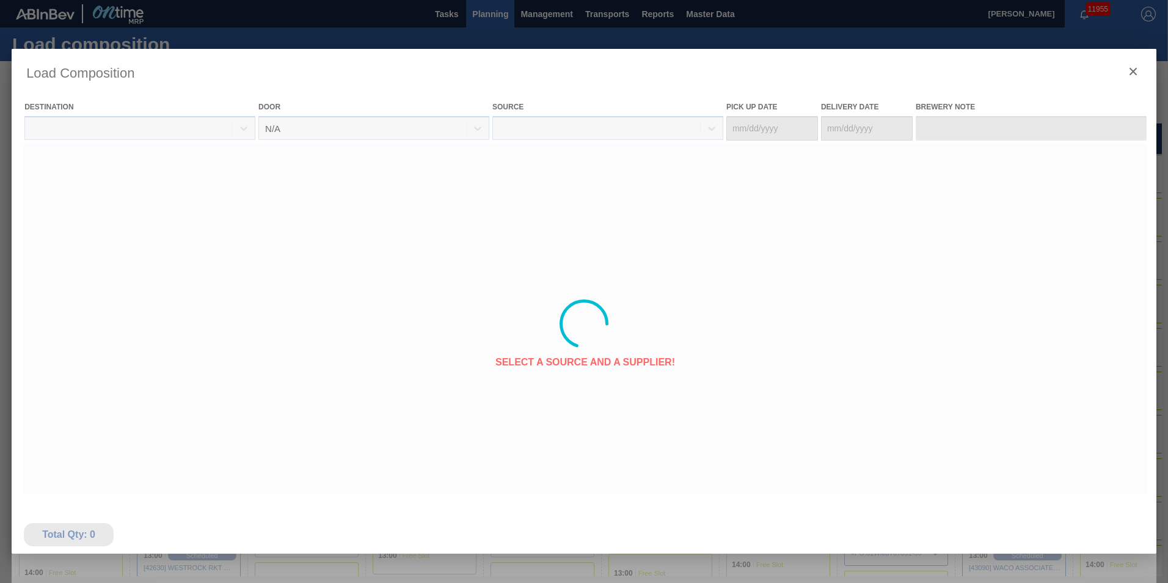
type Date "[DATE]"
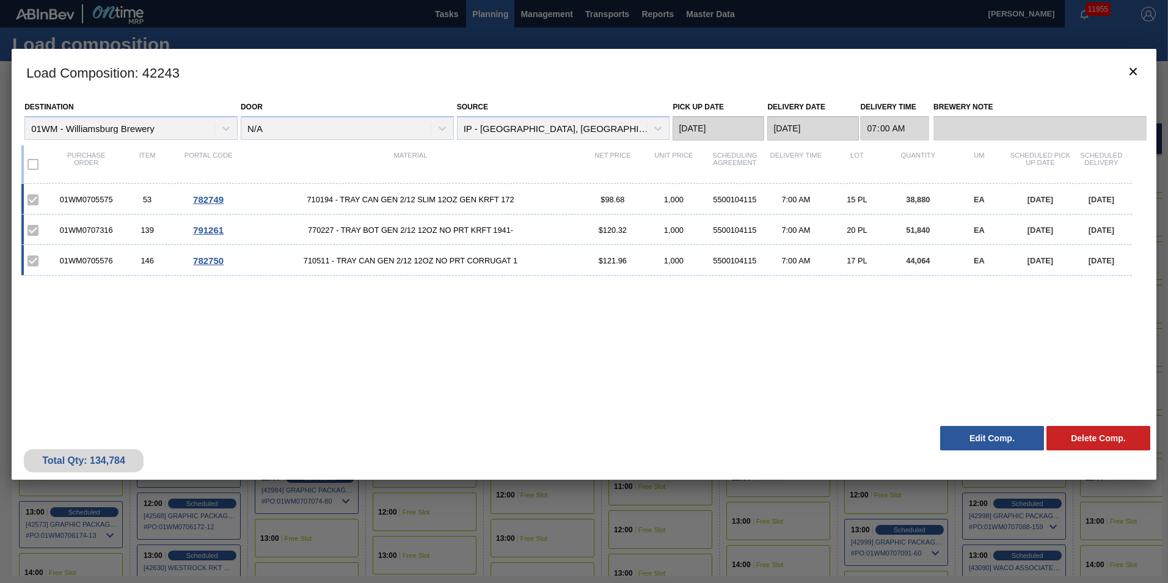
click at [183, 524] on div "Load Composition : 42243 Destination 01WM - Williamsburg Brewery Door N/A Sourc…" at bounding box center [584, 324] width 1145 height 550
click at [1128, 79] on clb-icon "botão de ícone" at bounding box center [1133, 72] width 15 height 16
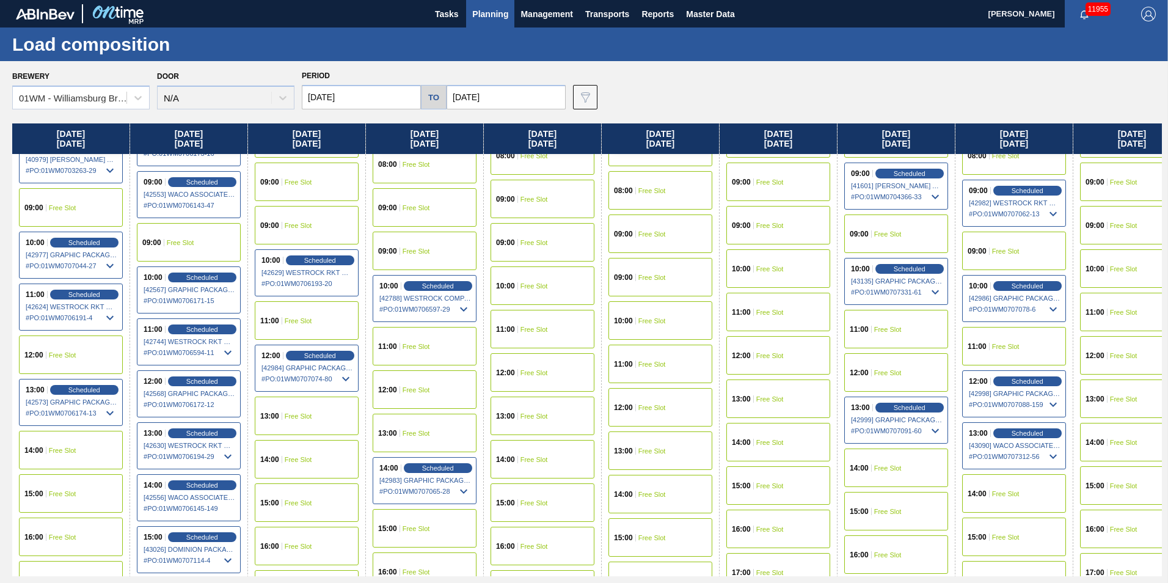
scroll to position [183, 0]
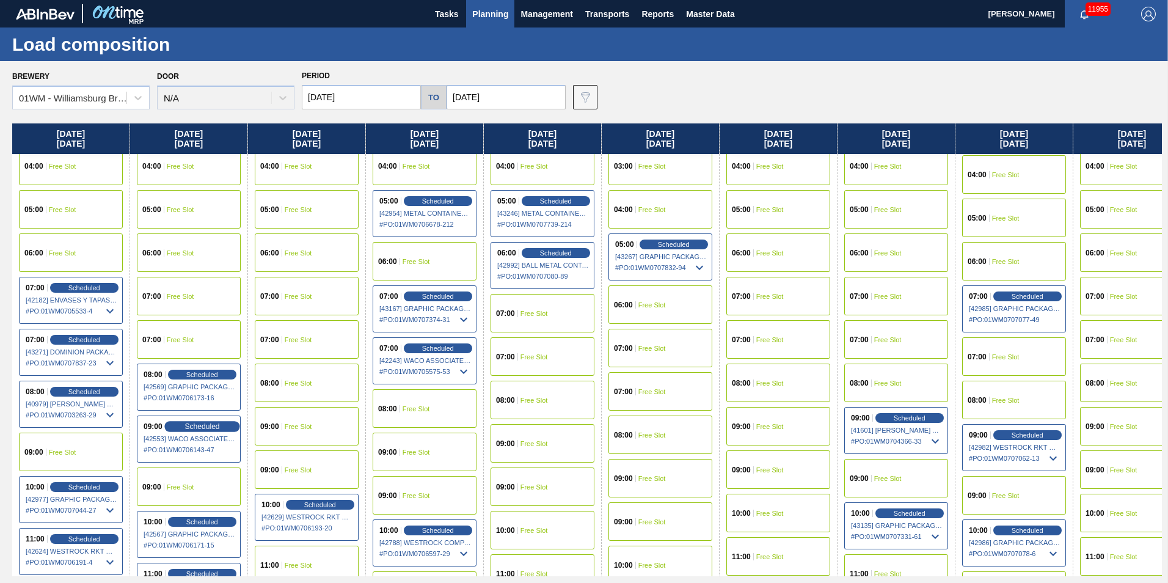
click at [186, 425] on span "Scheduled" at bounding box center [201, 426] width 35 height 8
click at [188, 429] on span "Scheduled" at bounding box center [201, 426] width 35 height 8
click at [189, 429] on span "Scheduled" at bounding box center [201, 426] width 35 height 8
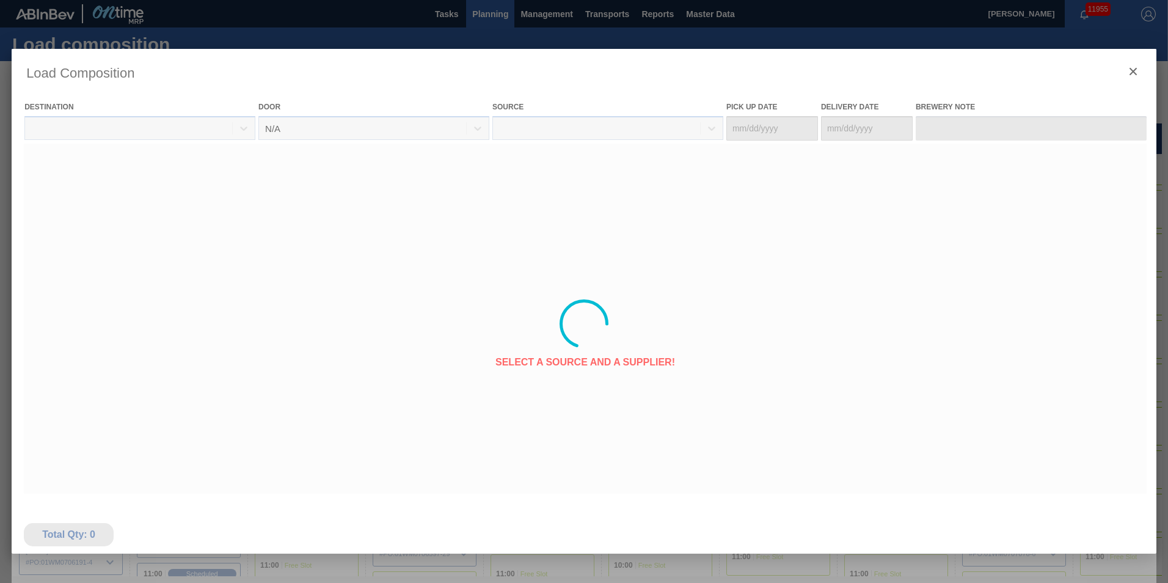
type Date "[DATE]"
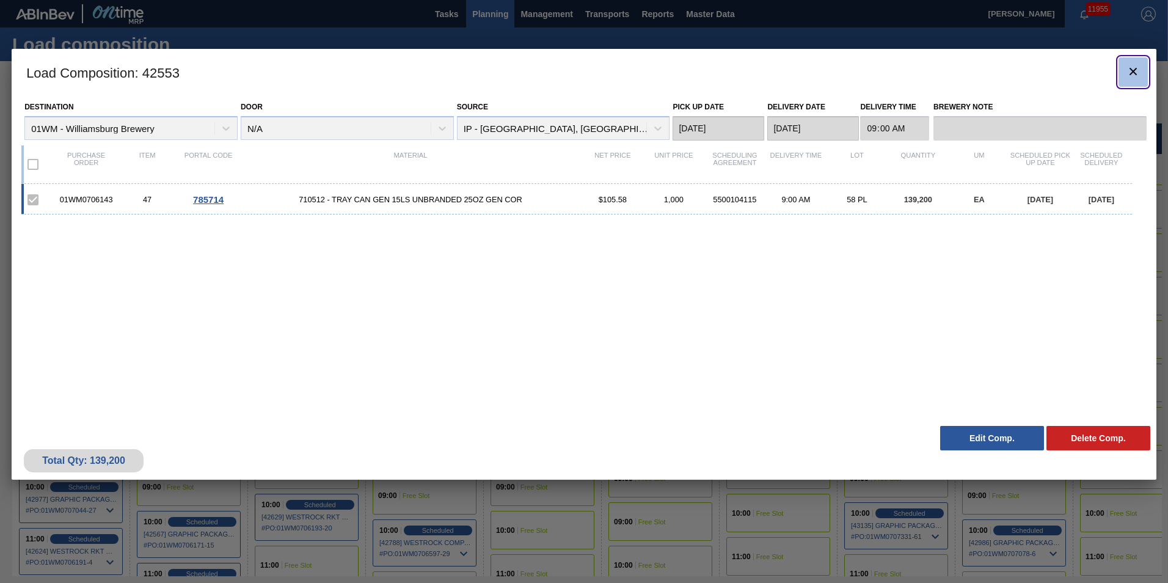
click at [1132, 77] on icon "botão de ícone" at bounding box center [1133, 71] width 15 height 15
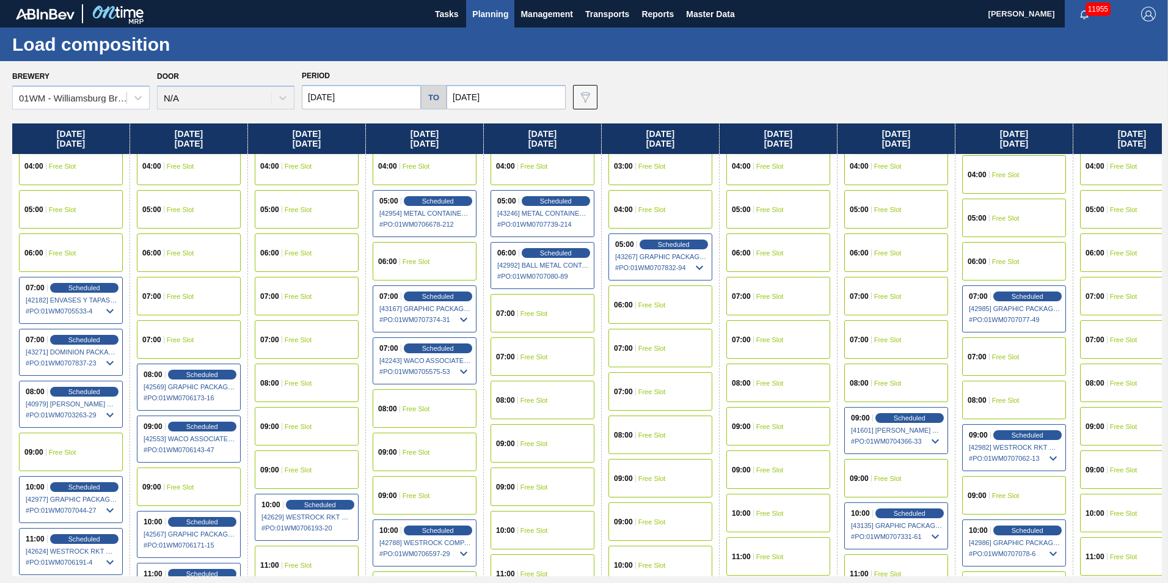
scroll to position [489, 0]
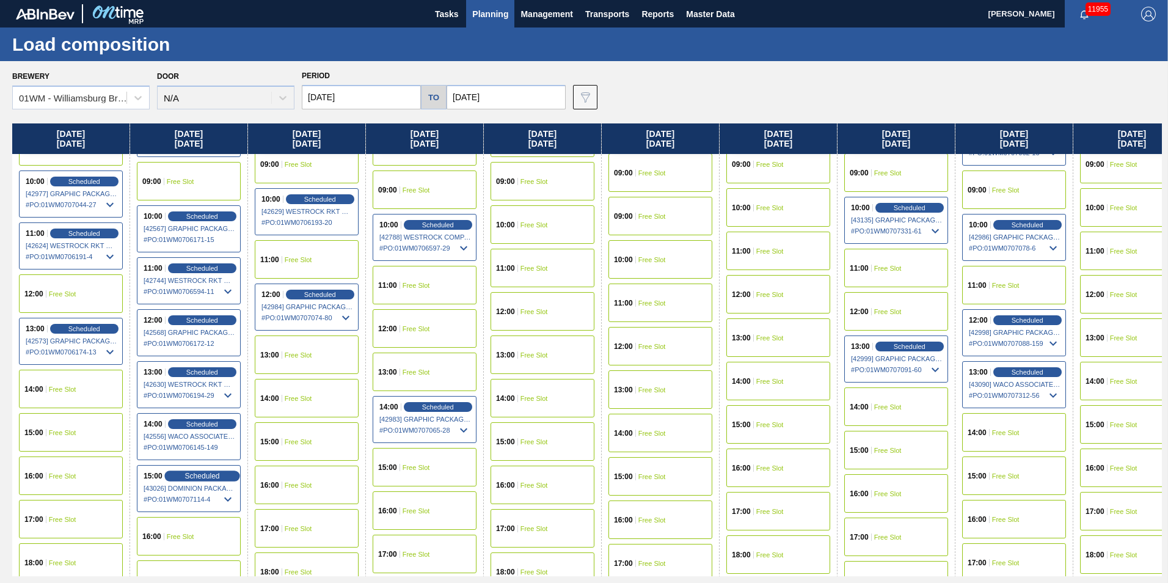
click at [200, 477] on span "Scheduled" at bounding box center [201, 475] width 35 height 8
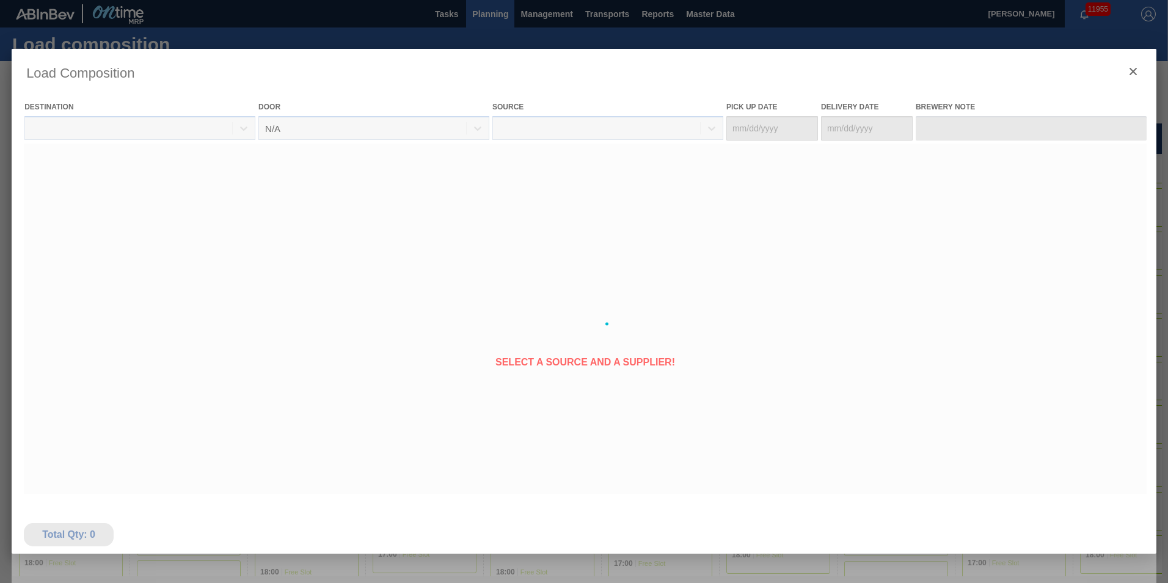
type Date "[DATE]"
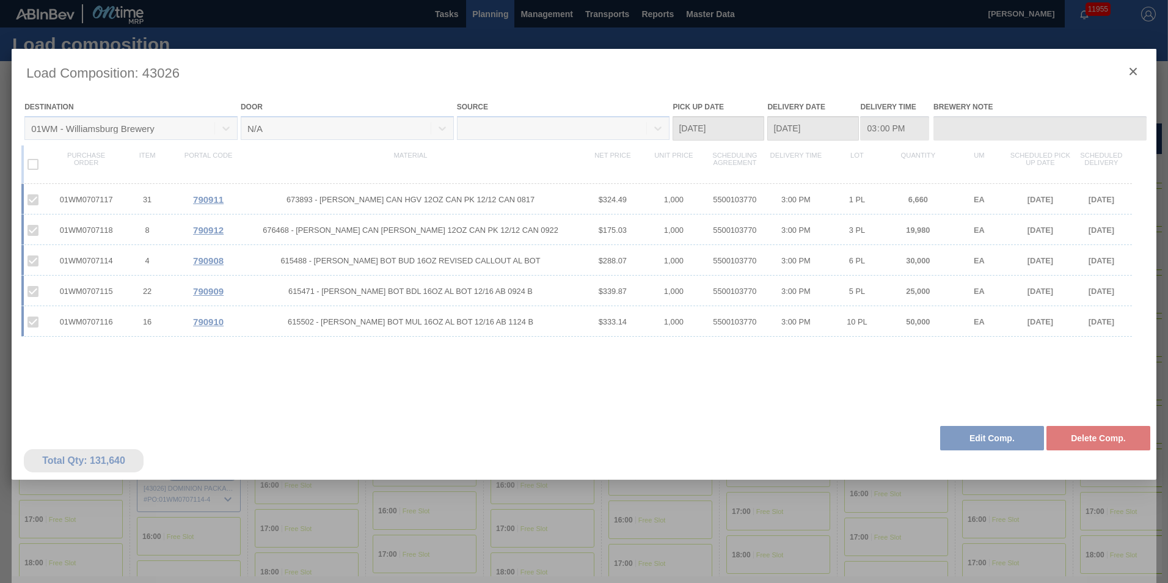
click at [1134, 72] on div at bounding box center [584, 324] width 1145 height 550
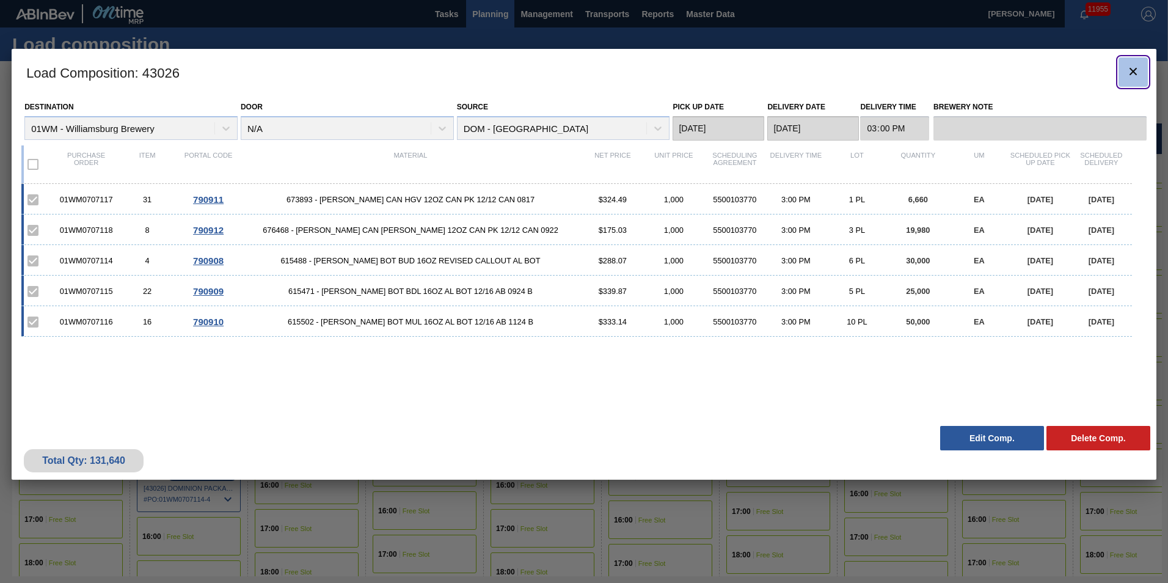
click at [1129, 72] on icon "botão de ícone" at bounding box center [1133, 71] width 15 height 15
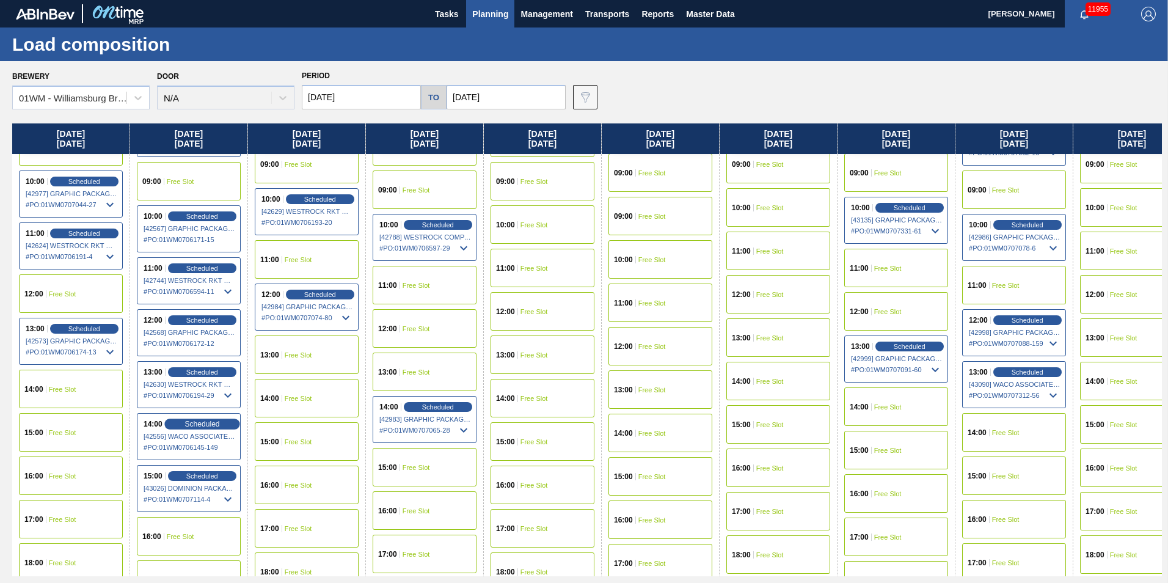
click at [199, 428] on span "Scheduled" at bounding box center [201, 424] width 35 height 8
click at [208, 424] on span "Scheduled" at bounding box center [201, 424] width 35 height 8
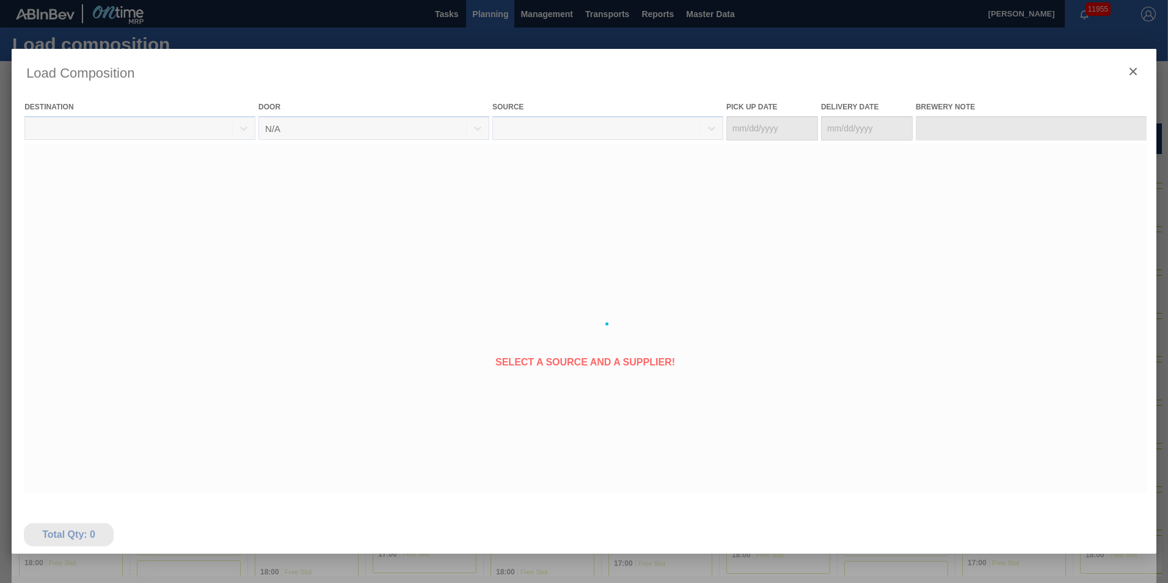
type Date "[DATE]"
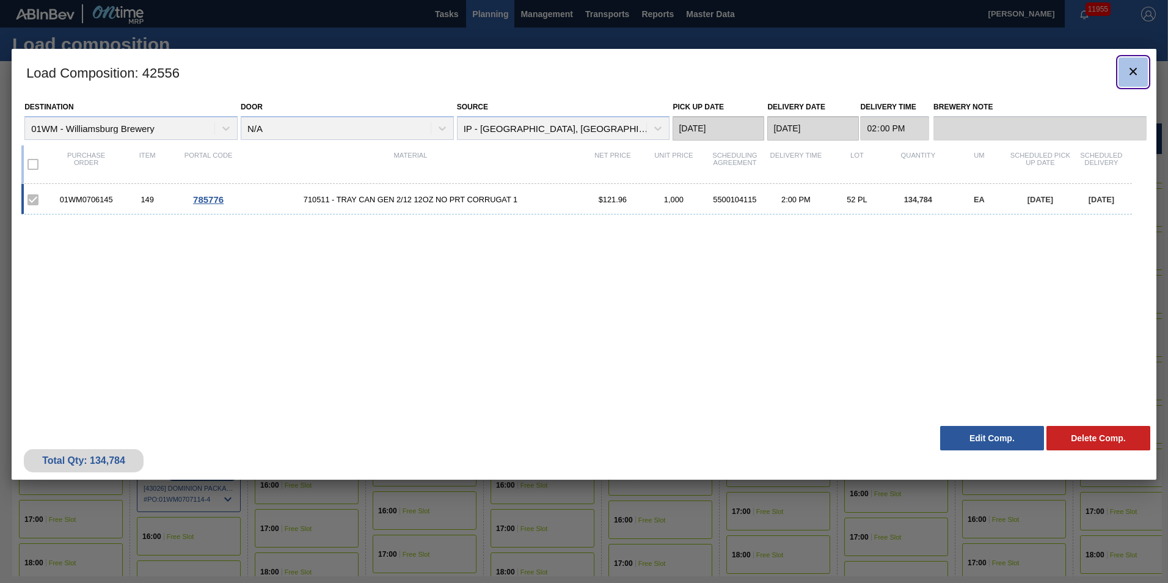
click at [1138, 67] on icon "botão de ícone" at bounding box center [1133, 71] width 15 height 15
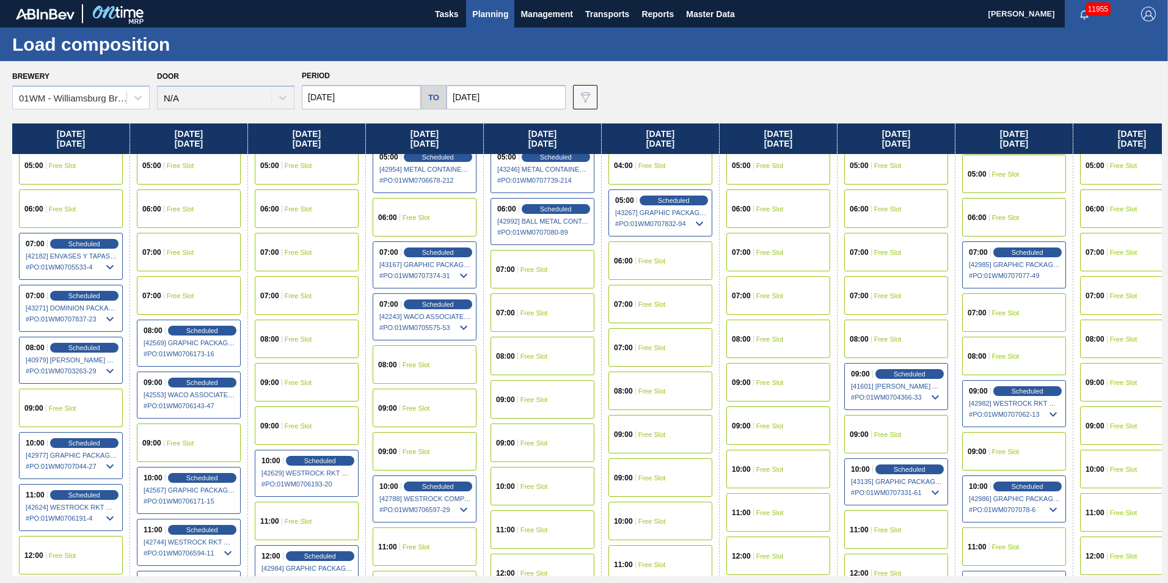
scroll to position [0, 0]
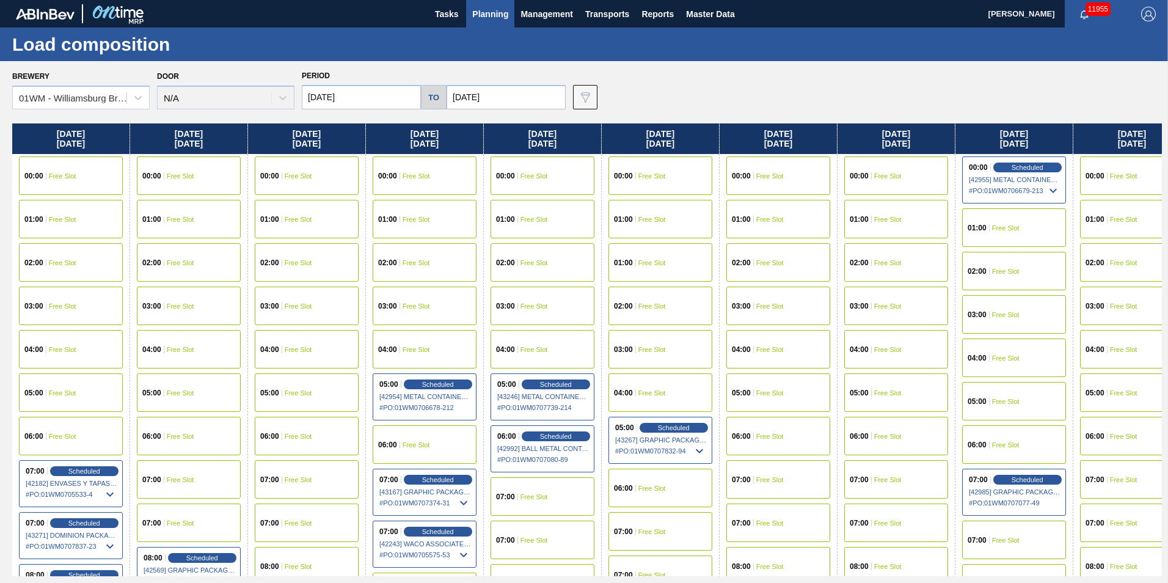
click at [434, 201] on div "01:00 Free Slot" at bounding box center [425, 219] width 104 height 38
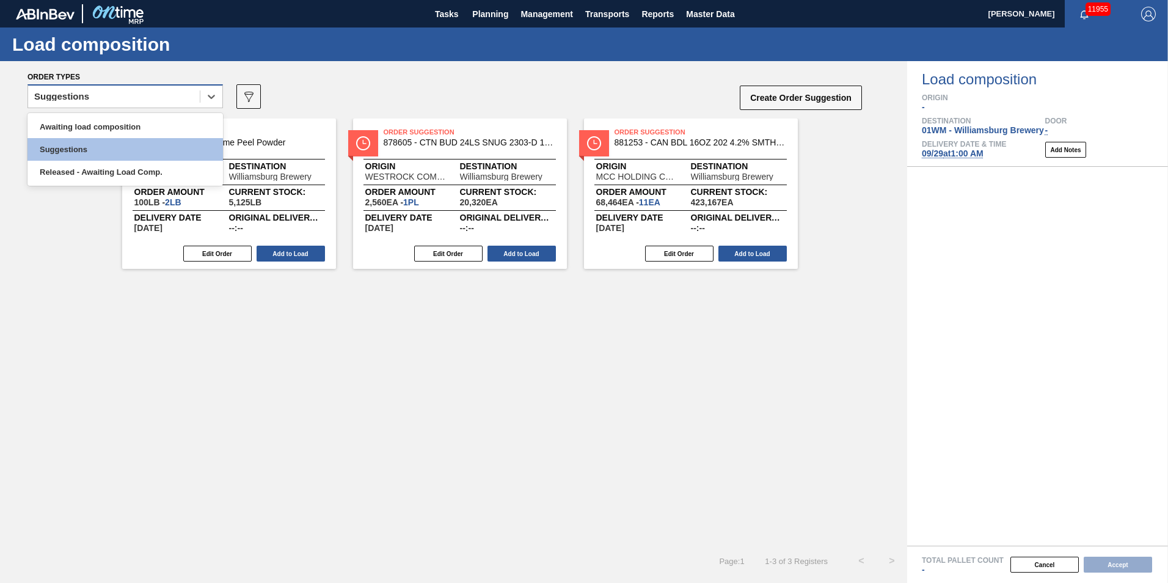
click at [176, 101] on div "Suggestions" at bounding box center [114, 97] width 172 height 18
click at [141, 127] on div "Awaiting load composition" at bounding box center [124, 126] width 195 height 23
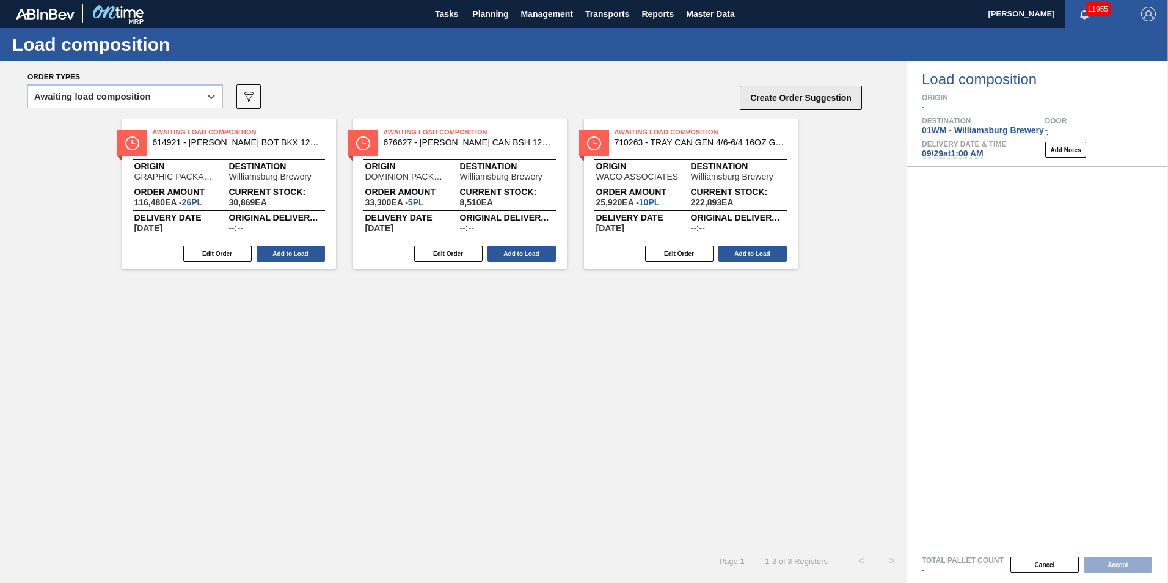
click at [836, 95] on button "Create Order Suggestion" at bounding box center [801, 98] width 122 height 24
click at [686, 255] on button "Edit Order" at bounding box center [679, 254] width 68 height 16
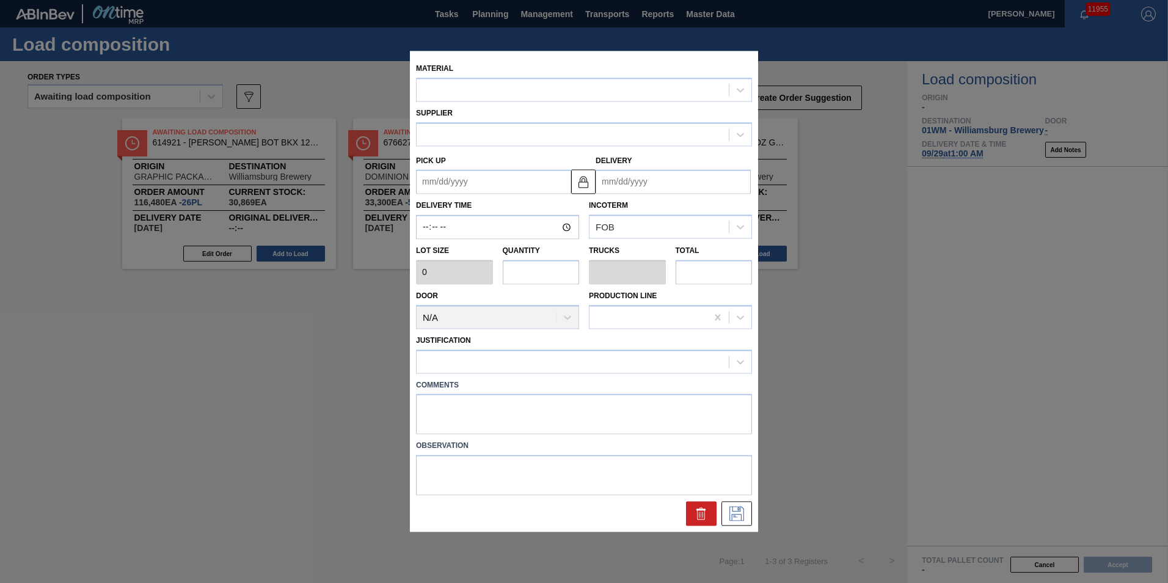
type input "2,592"
type input "10"
type input "0.227"
type input "25,920"
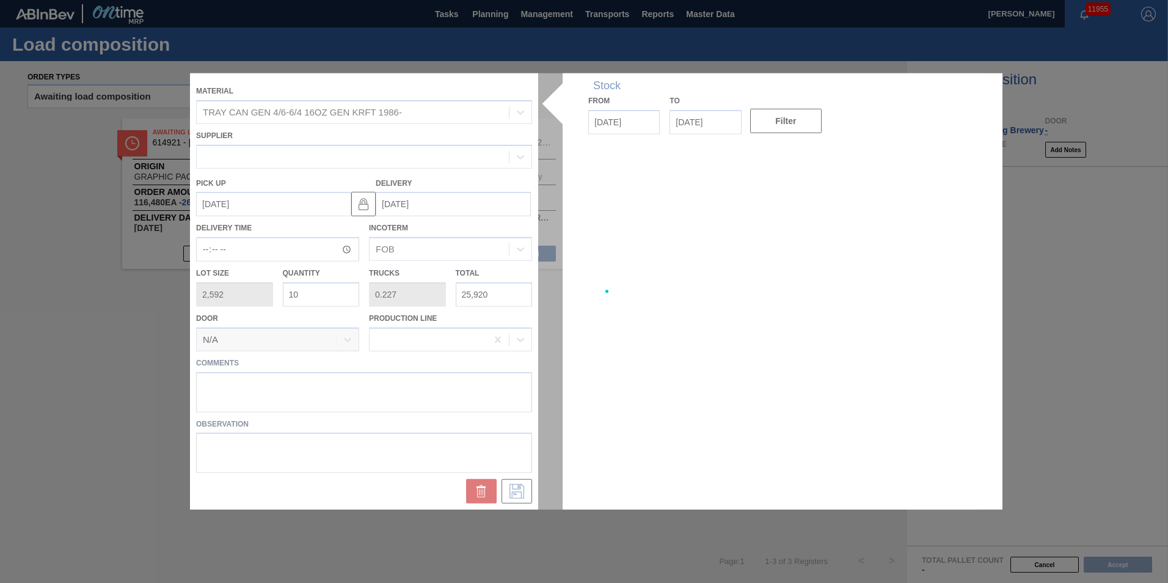
type up "[DATE]"
type input "[DATE]"
click at [318, 299] on input "10" at bounding box center [321, 294] width 77 height 24
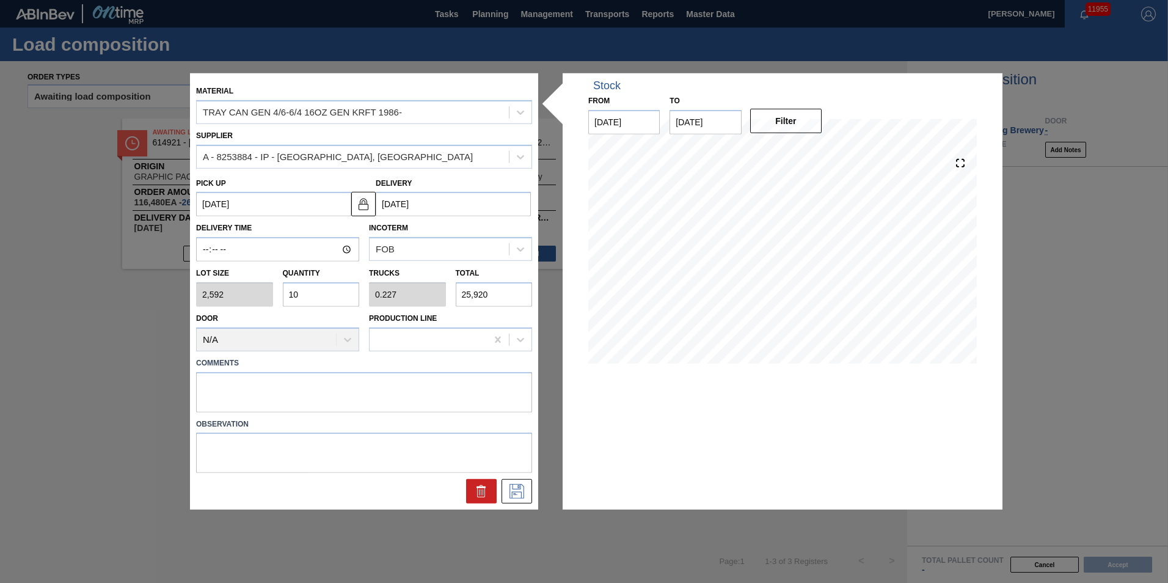
click at [252, 300] on div "Lot size 2,592 Quantity 10 Trucks 0.227 Total 25,920" at bounding box center [364, 283] width 346 height 45
type input "1"
type input "0.023"
type input "2,592"
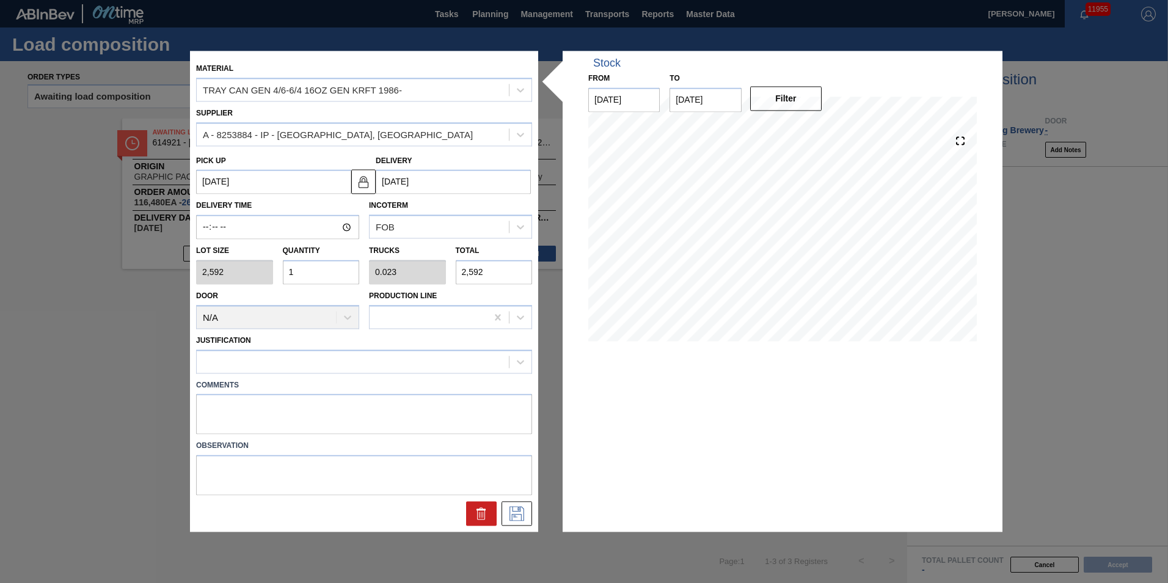
type input "0"
type input "2"
type input "0.045"
type input "5,184"
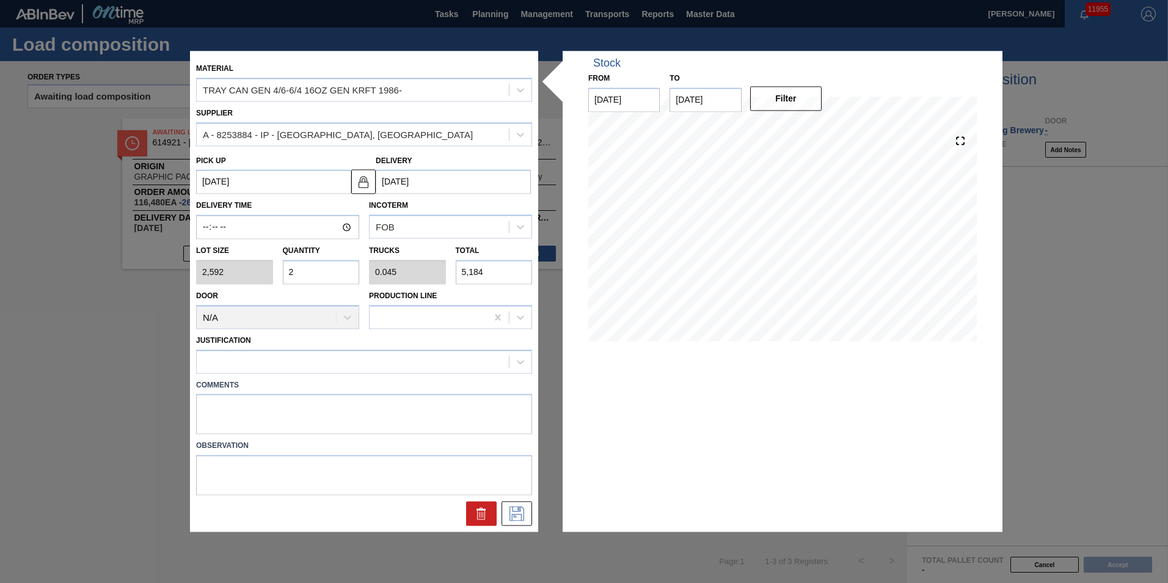
type input "0"
type input "3"
type input "0.068"
type input "7,776"
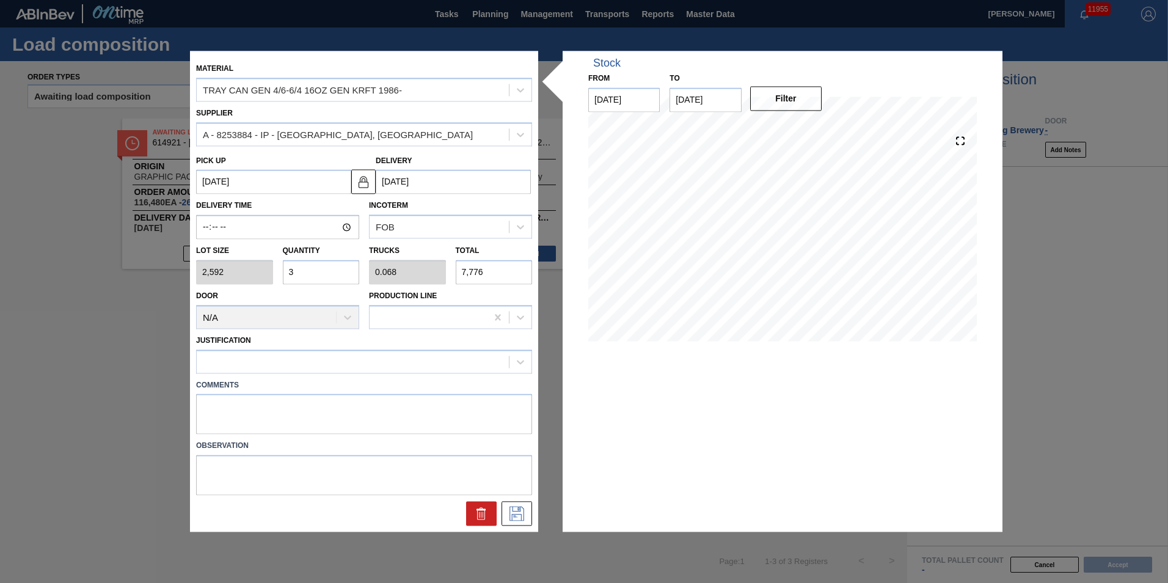
type input "3"
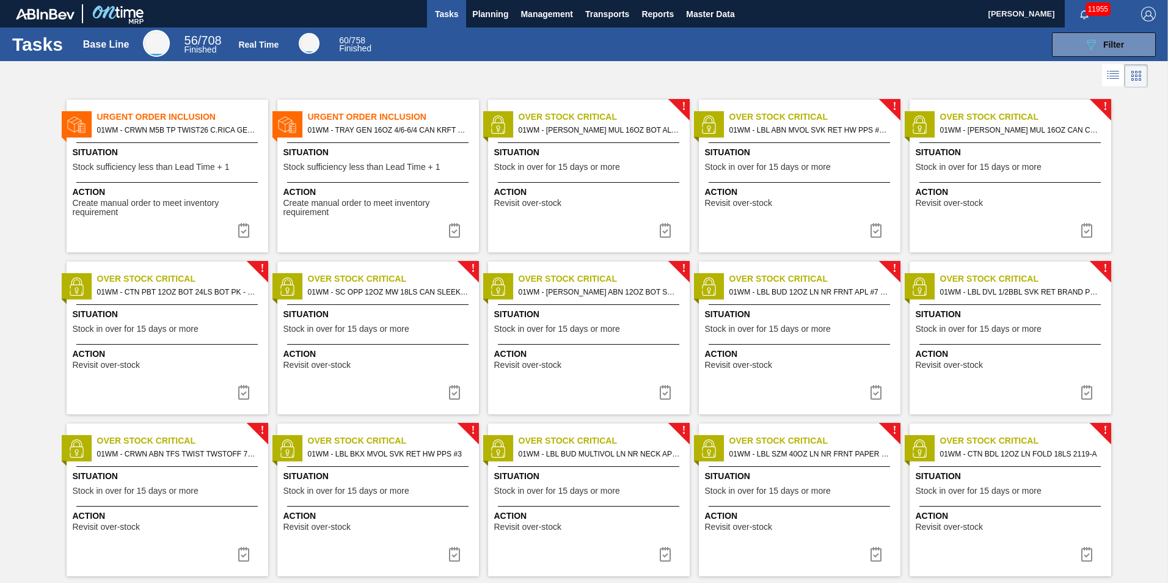
click at [437, 16] on span "Tasks" at bounding box center [446, 14] width 27 height 15
click at [472, 13] on span "Planning" at bounding box center [490, 14] width 36 height 15
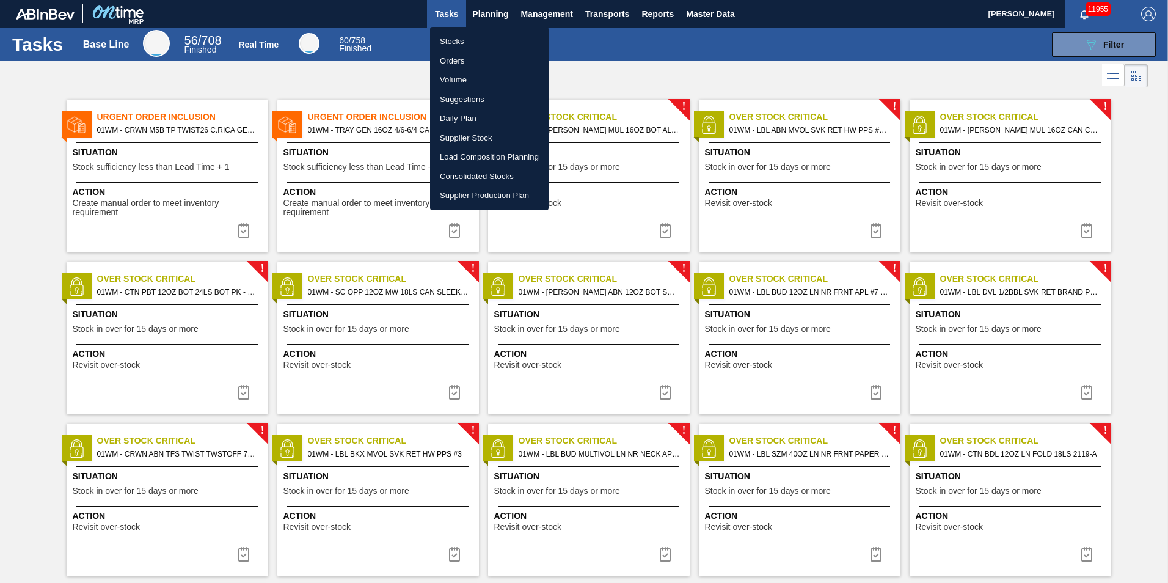
click at [467, 103] on li "Suggestions" at bounding box center [489, 100] width 118 height 20
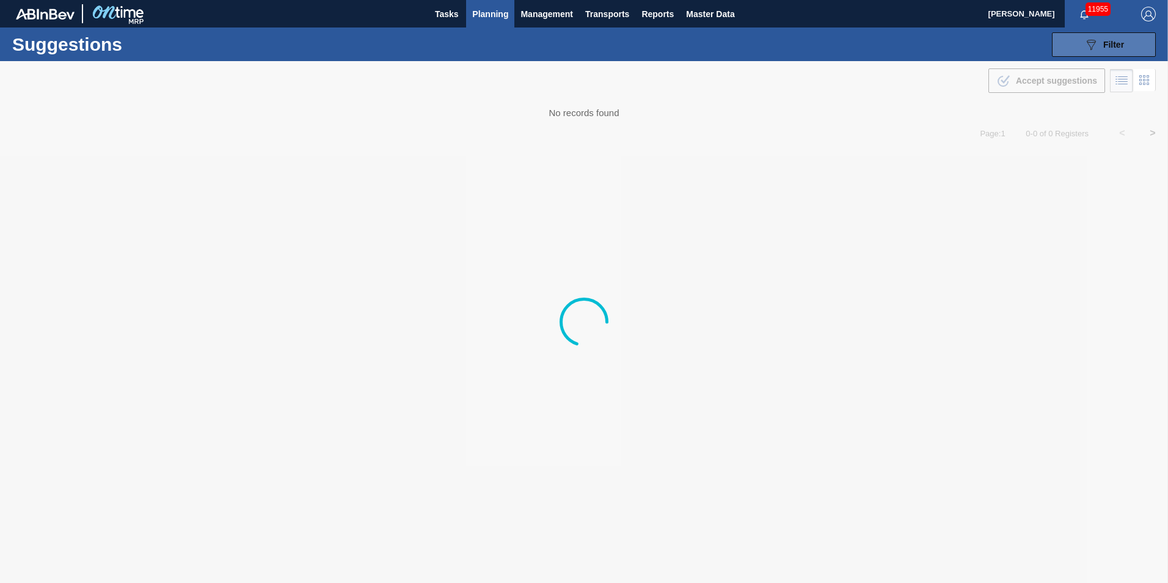
click at [1093, 42] on icon "089F7B8B-B2A5-4AFE-B5C0-19BA573D28AC" at bounding box center [1090, 44] width 15 height 15
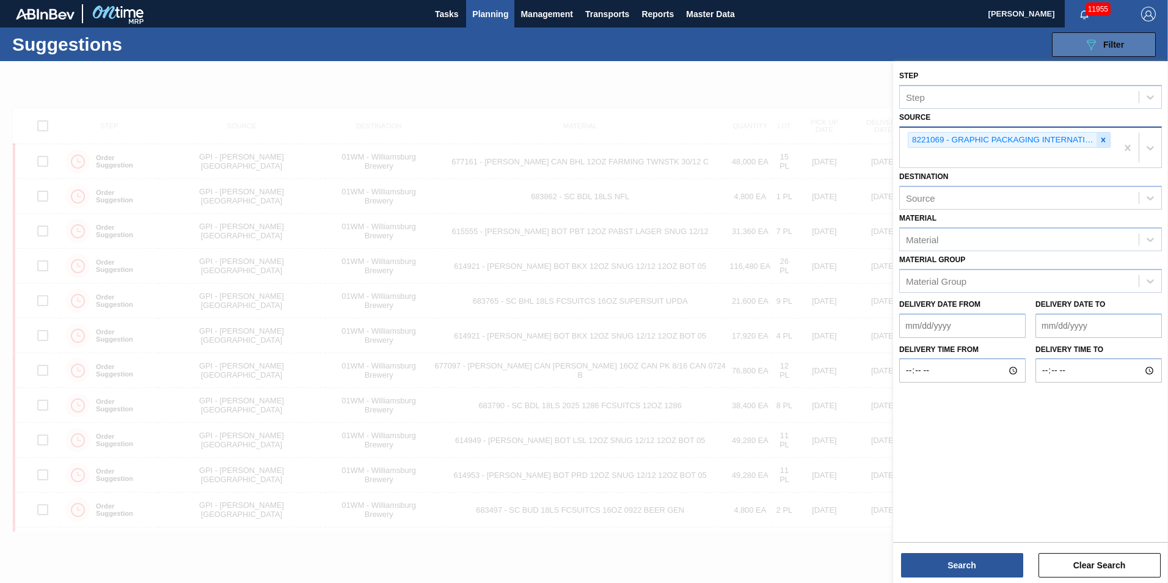
click at [1103, 144] on icon at bounding box center [1103, 140] width 9 height 9
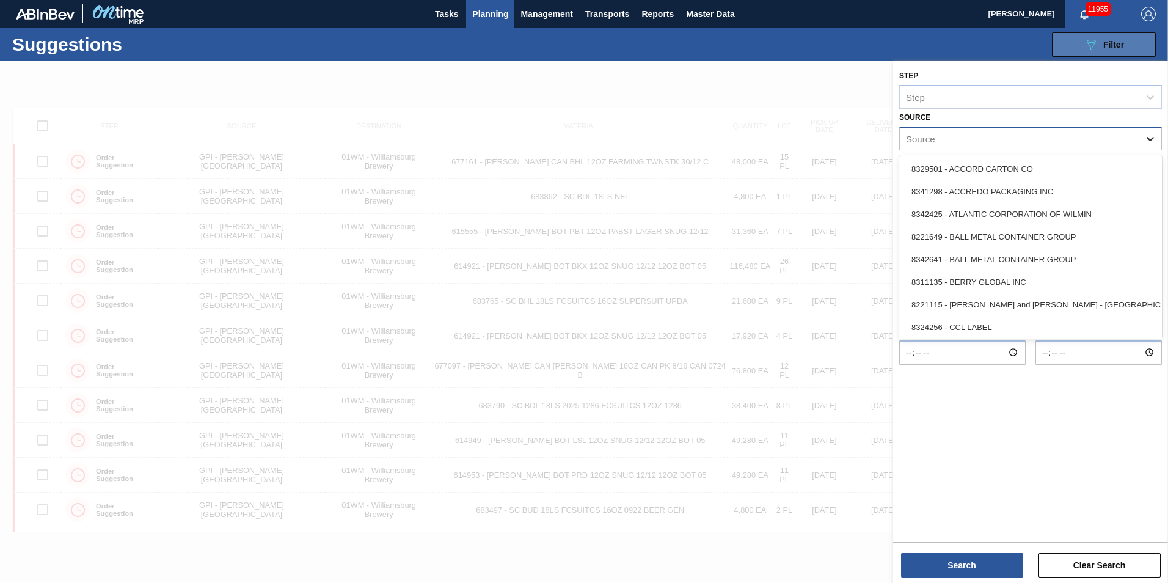
click at [1151, 135] on icon at bounding box center [1150, 139] width 12 height 12
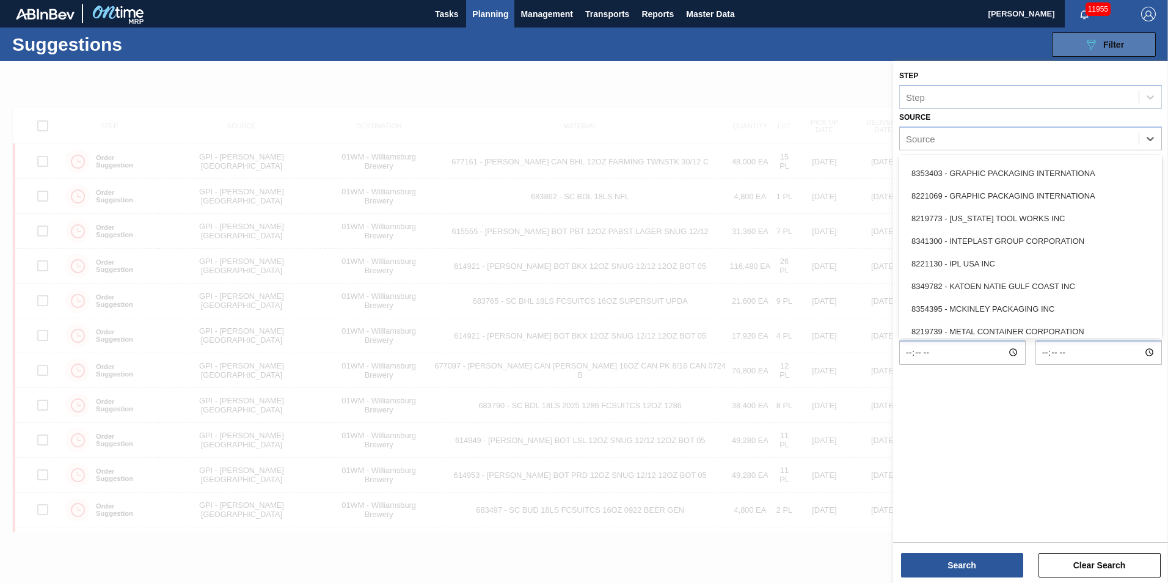
scroll to position [545, 0]
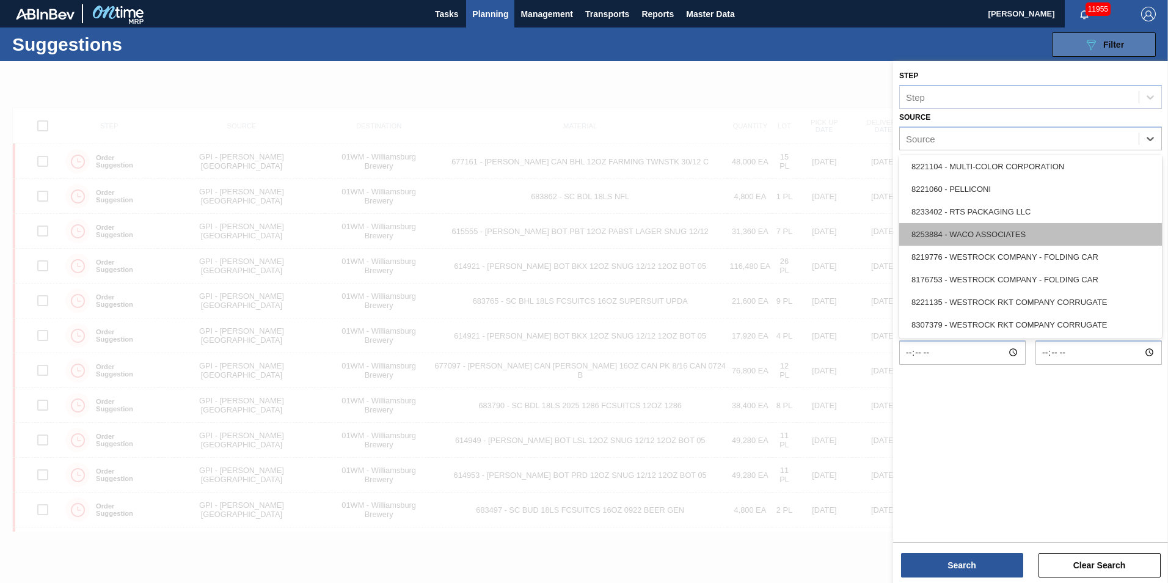
click at [1045, 228] on div "8253884 - WACO ASSOCIATES" at bounding box center [1030, 234] width 263 height 23
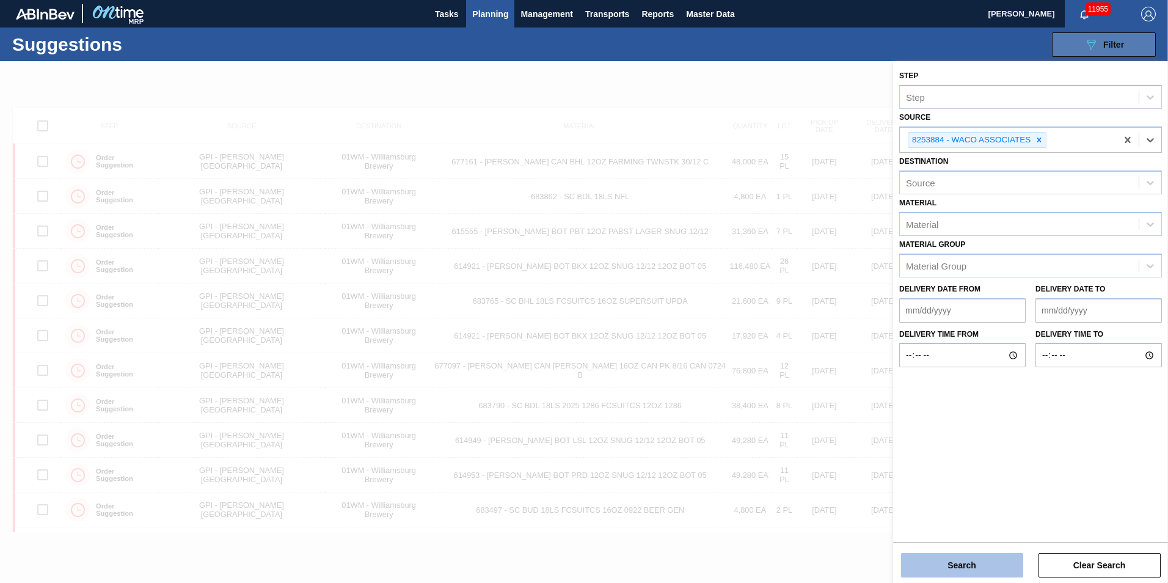
click at [953, 560] on button "Search" at bounding box center [962, 565] width 122 height 24
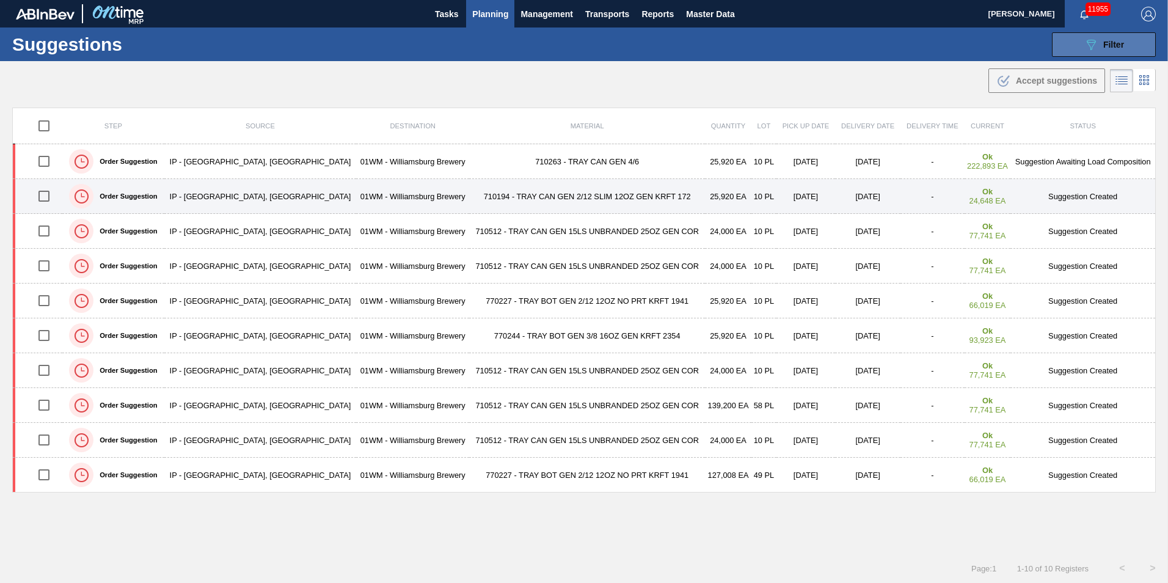
click at [45, 197] on input "checkbox" at bounding box center [44, 196] width 26 height 26
checkbox input "true"
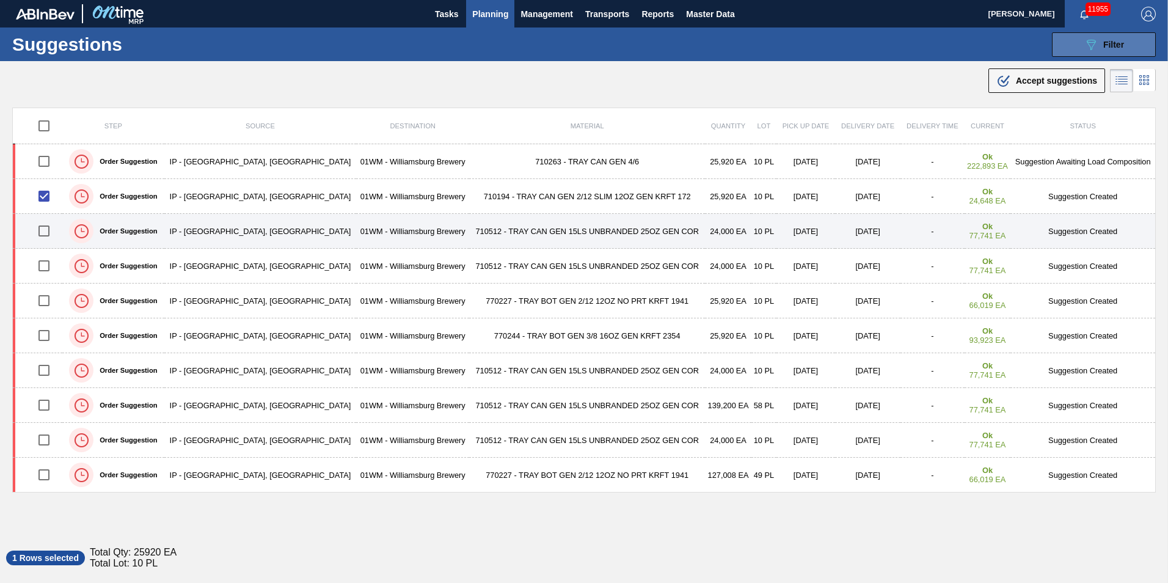
click at [41, 241] on input "checkbox" at bounding box center [44, 231] width 26 height 26
checkbox input "true"
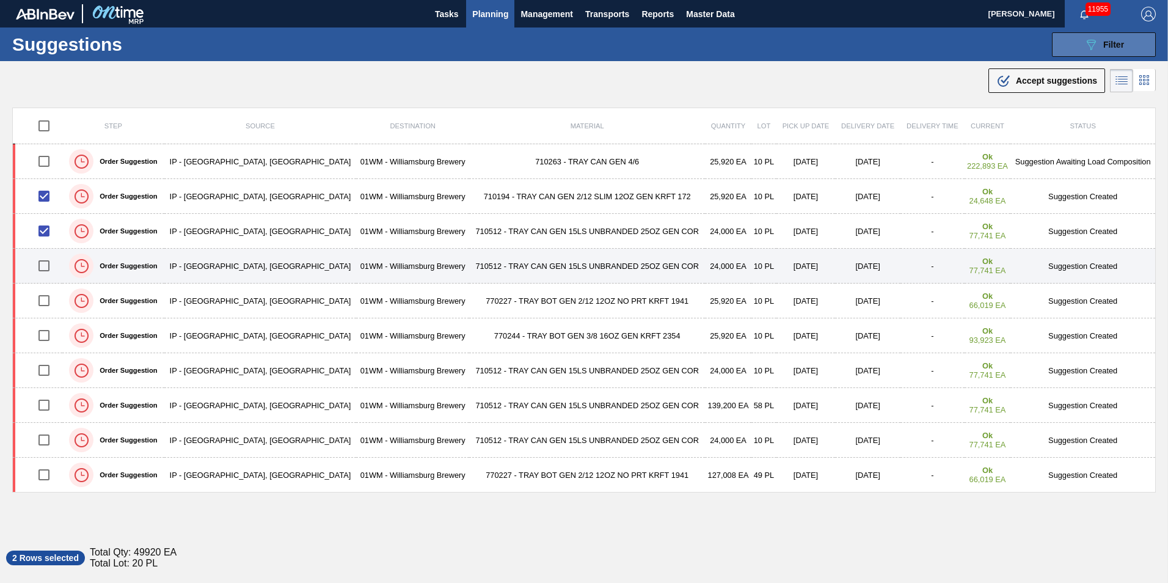
click at [45, 264] on input "checkbox" at bounding box center [44, 266] width 26 height 26
checkbox input "true"
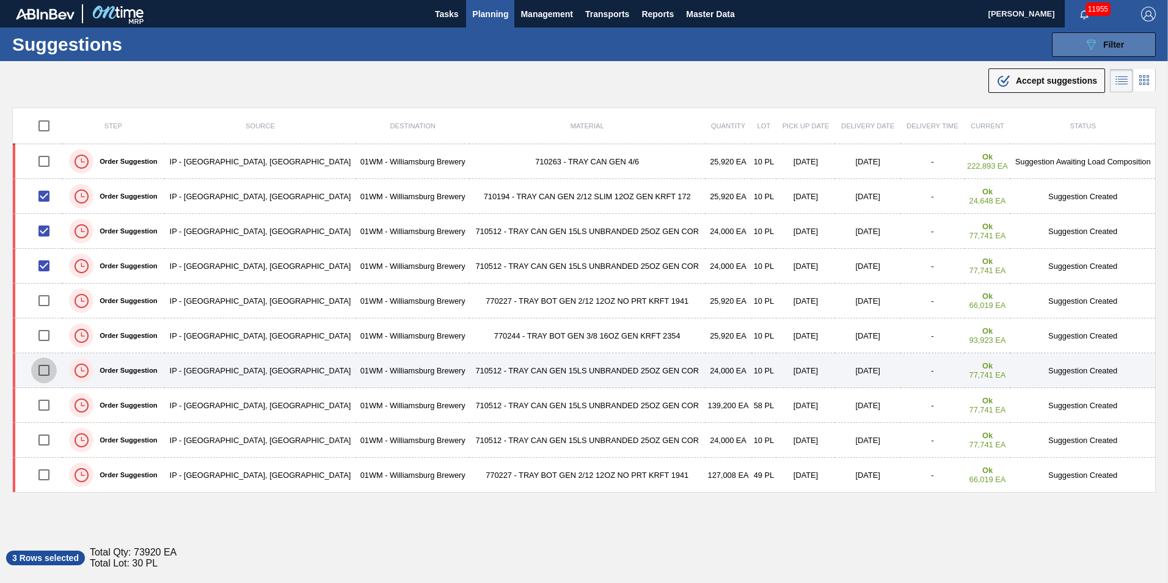
click at [42, 371] on input "checkbox" at bounding box center [44, 370] width 26 height 26
checkbox input "true"
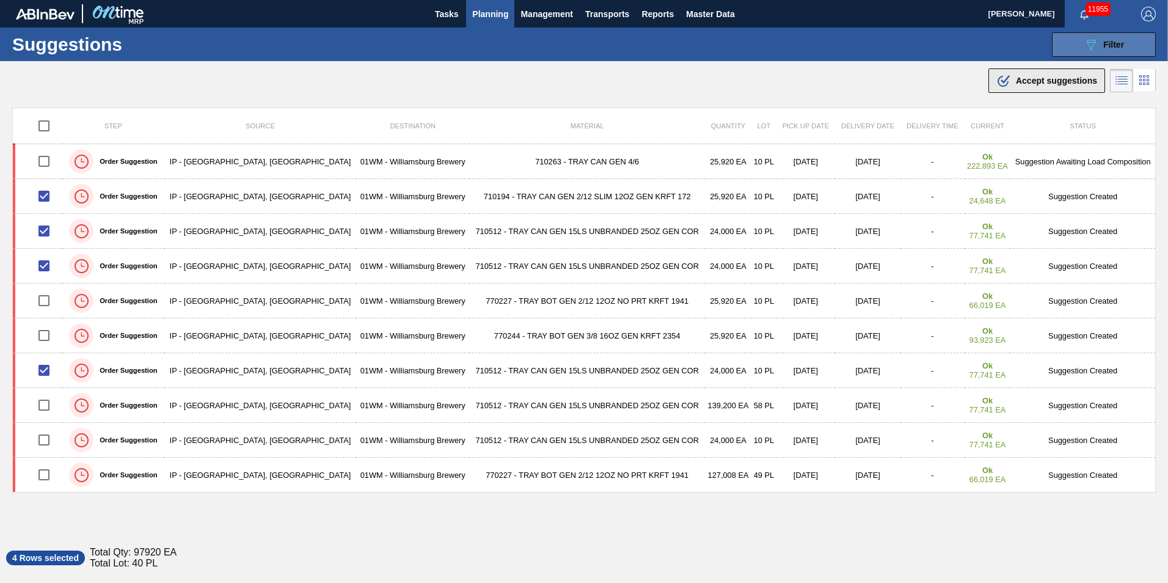
click at [1069, 81] on span "Accept suggestions" at bounding box center [1056, 81] width 81 height 10
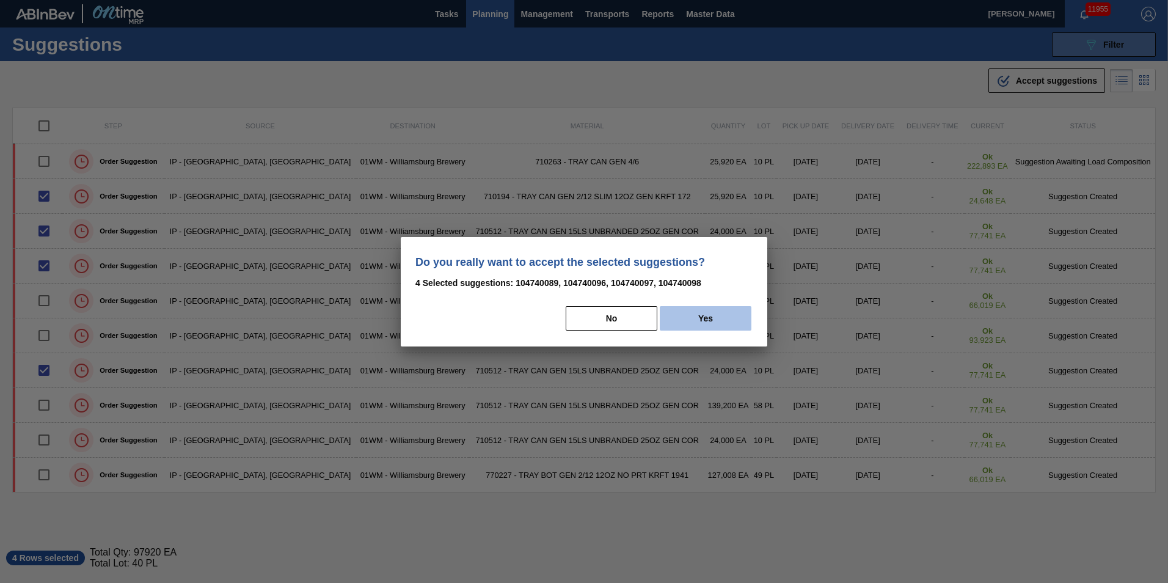
click at [704, 328] on button "Yes" at bounding box center [706, 318] width 92 height 24
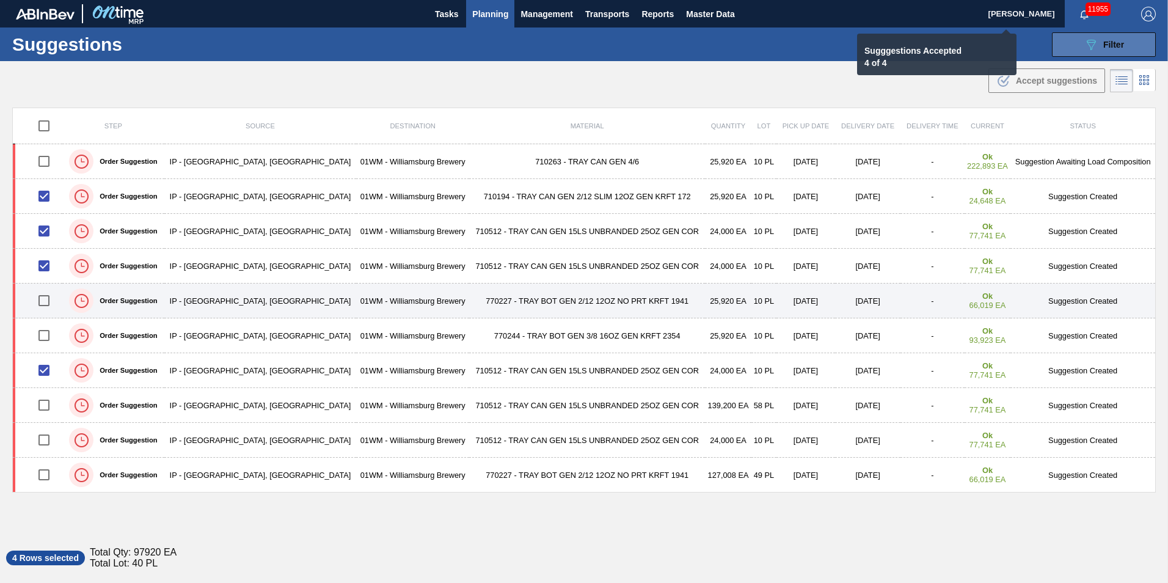
checkbox input "false"
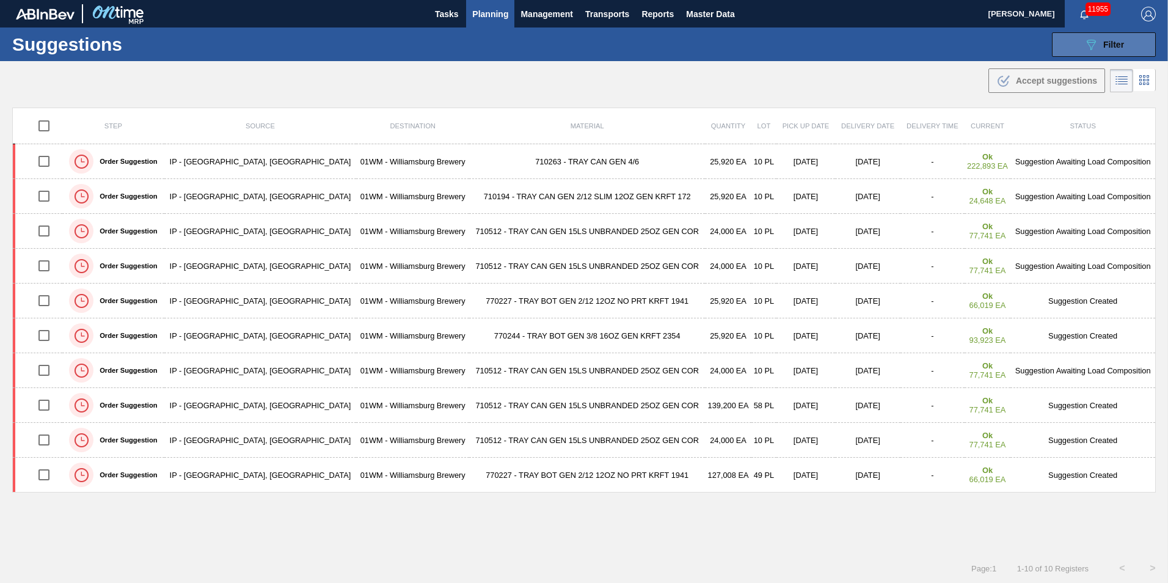
click at [474, 15] on span "Planning" at bounding box center [490, 14] width 36 height 15
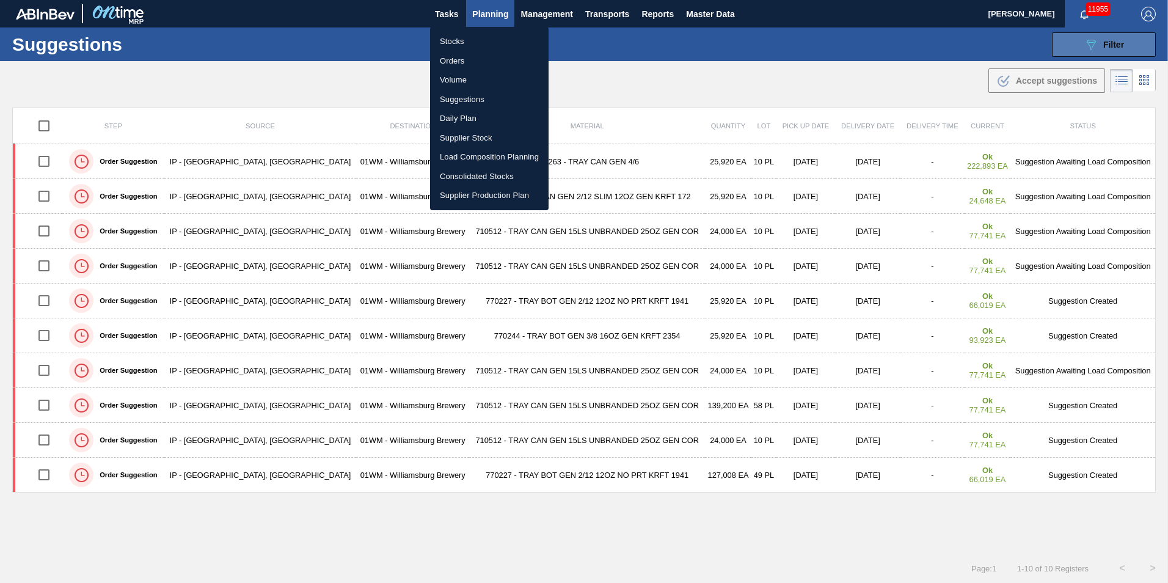
click at [486, 155] on li "Load Composition Planning" at bounding box center [489, 157] width 118 height 20
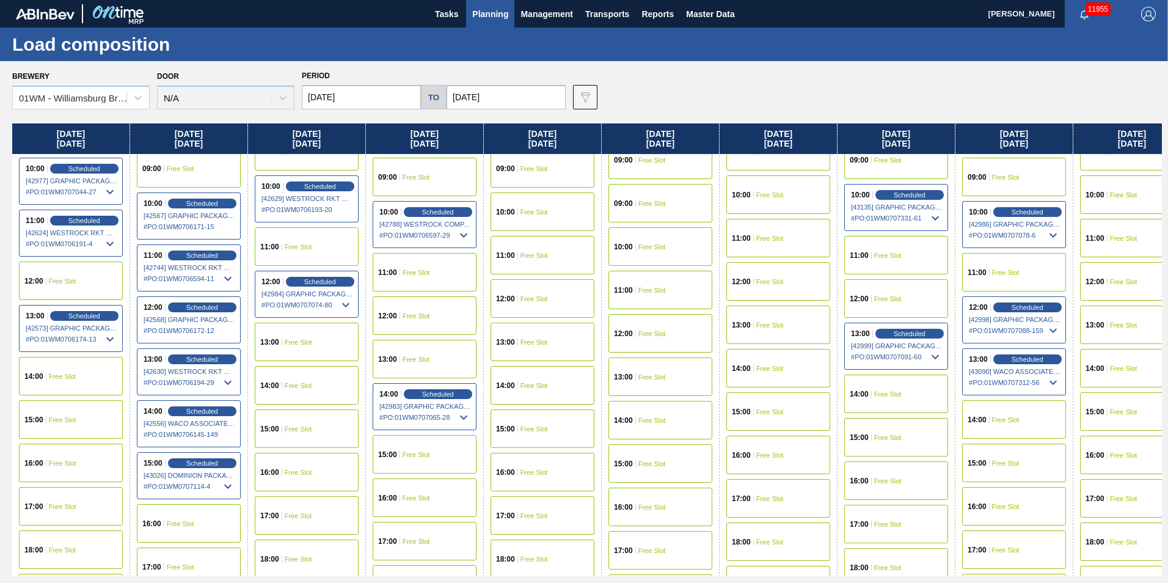
scroll to position [550, 0]
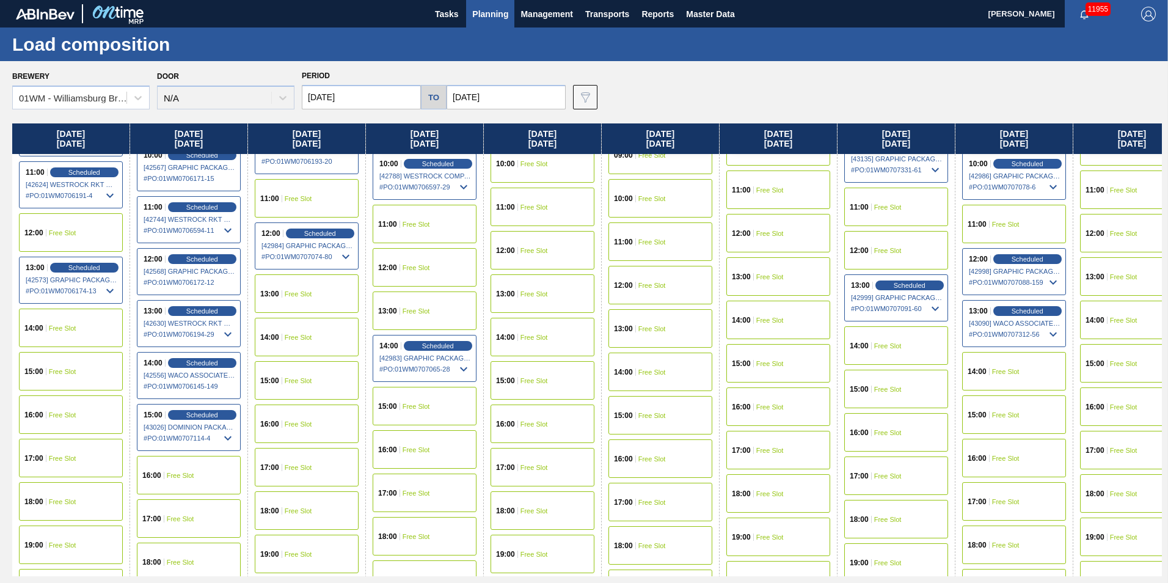
click at [912, 257] on div "12:00 Free Slot" at bounding box center [896, 250] width 104 height 38
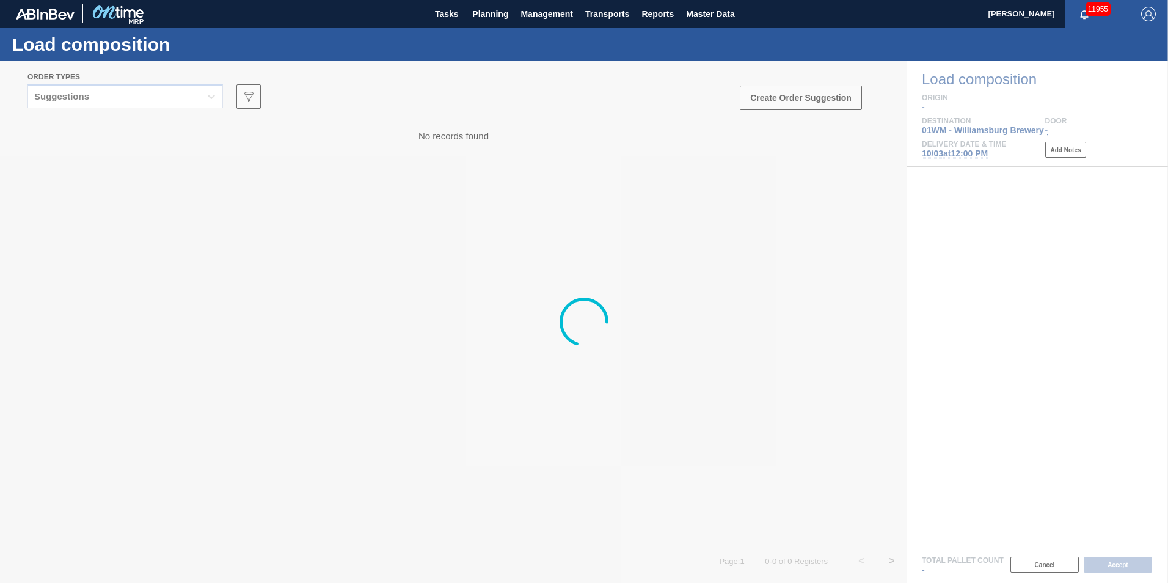
click at [109, 94] on div at bounding box center [584, 322] width 1168 height 522
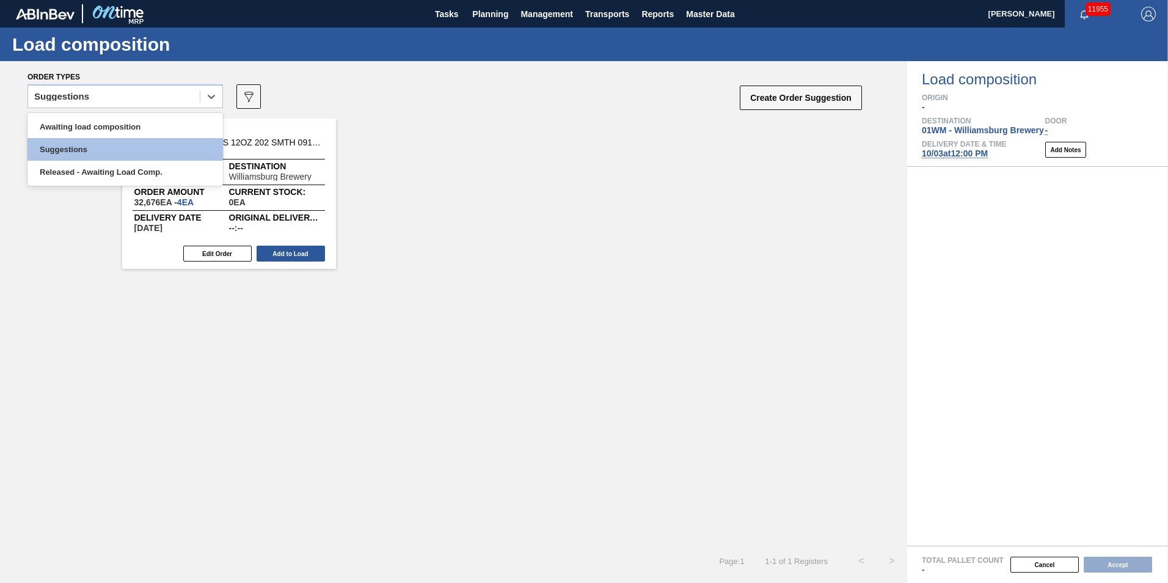
click at [111, 96] on div "Suggestions" at bounding box center [114, 97] width 172 height 18
click at [132, 125] on div "Awaiting load composition" at bounding box center [124, 126] width 195 height 23
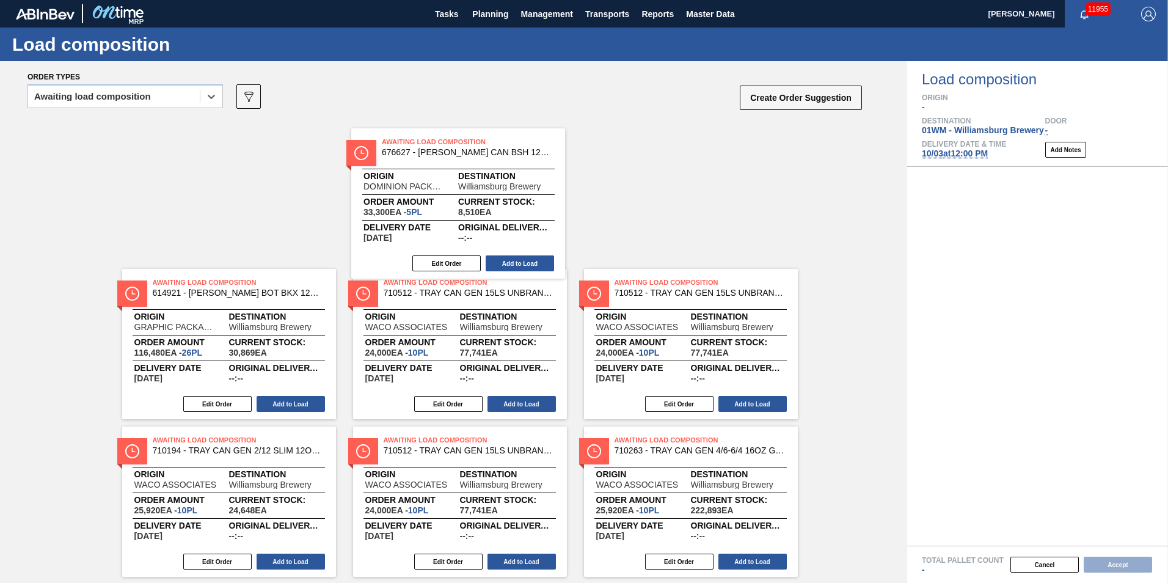
drag, startPoint x: 517, startPoint y: 191, endPoint x: 517, endPoint y: 199, distance: 8.0
click at [514, 202] on div "Awaiting Load Composition 614921 - [PERSON_NAME] BOT BKX 12OZ SNUG 12/12 12OZ B…" at bounding box center [453, 272] width 907 height 308
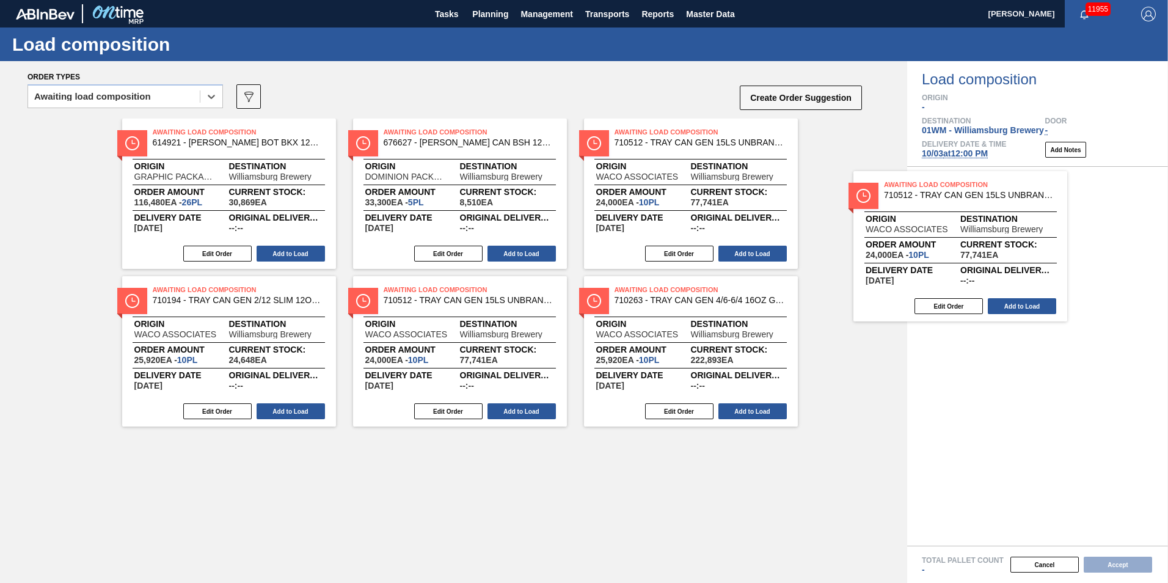
drag, startPoint x: 710, startPoint y: 224, endPoint x: 986, endPoint y: 277, distance: 281.0
click at [986, 277] on div "Order types option Awaiting load composition, selected. Select is focused ,type…" at bounding box center [584, 322] width 1168 height 522
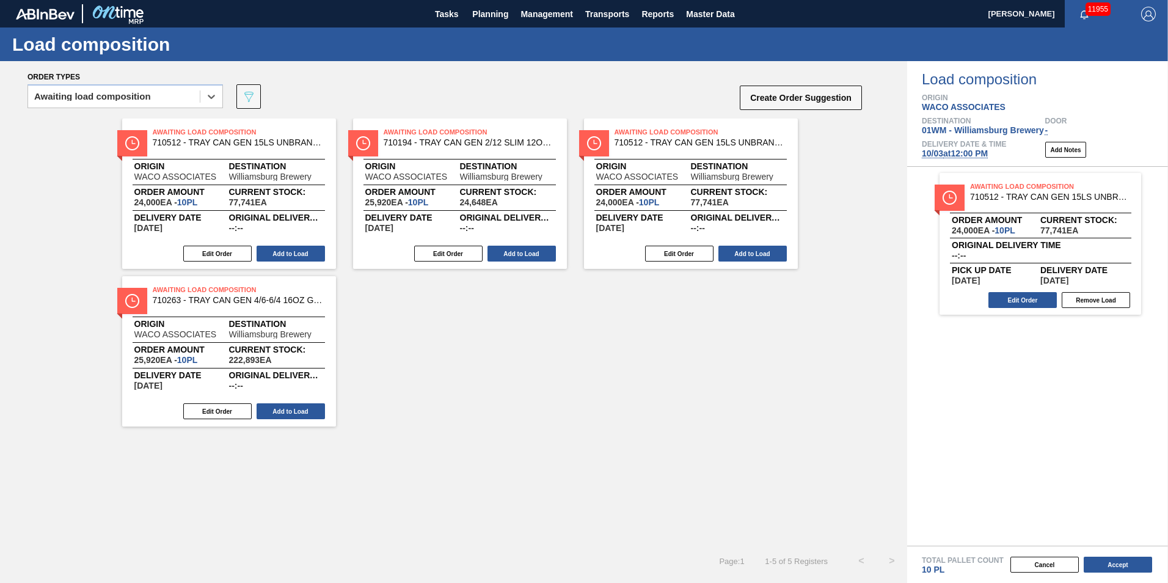
drag, startPoint x: 718, startPoint y: 173, endPoint x: 1038, endPoint y: 228, distance: 324.8
click at [1038, 228] on div "Order types option Awaiting load composition, selected. Select is focused ,type…" at bounding box center [584, 322] width 1168 height 522
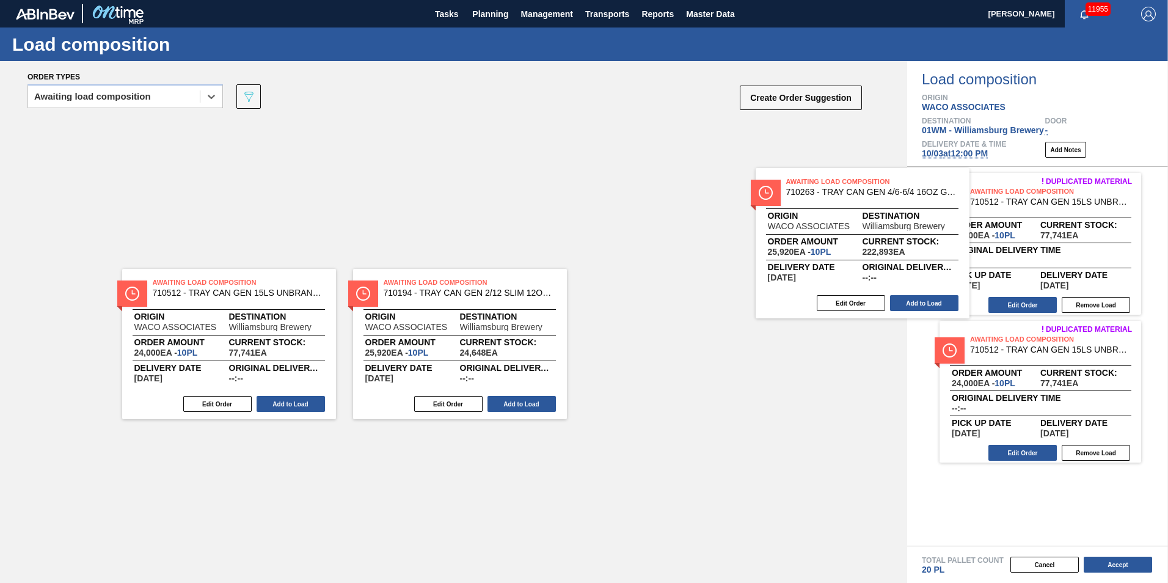
drag, startPoint x: 775, startPoint y: 183, endPoint x: 1056, endPoint y: 256, distance: 290.2
click at [1056, 256] on div "Order types option Awaiting load composition, selected. Select is focused ,type…" at bounding box center [584, 322] width 1168 height 522
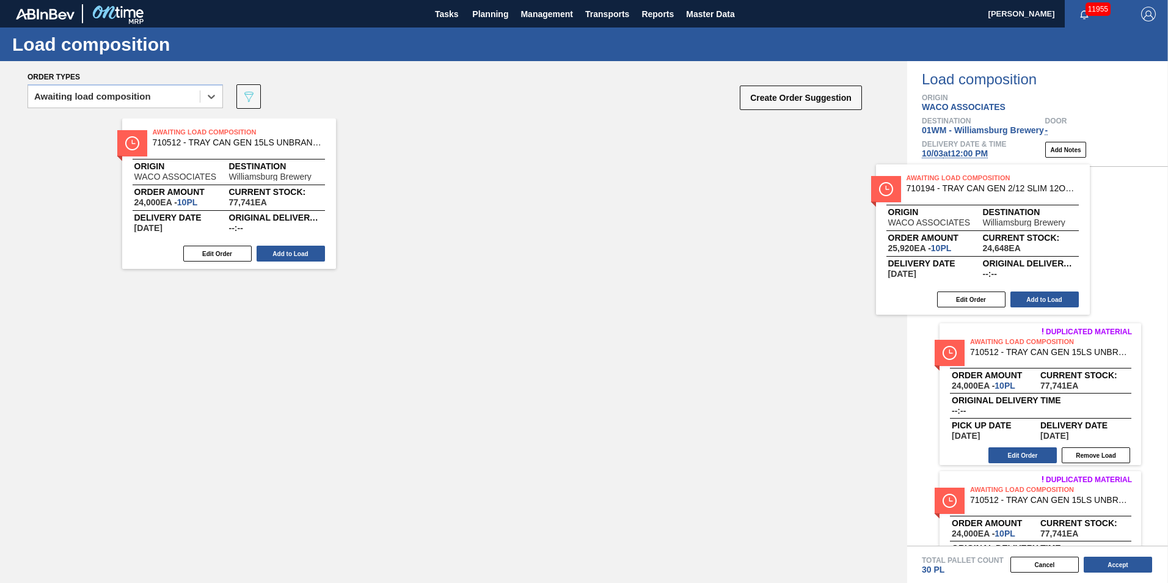
drag, startPoint x: 517, startPoint y: 160, endPoint x: 1069, endPoint y: 206, distance: 554.0
click at [1069, 206] on div "Order types option Awaiting load composition, selected. Select is focused ,type…" at bounding box center [584, 322] width 1168 height 522
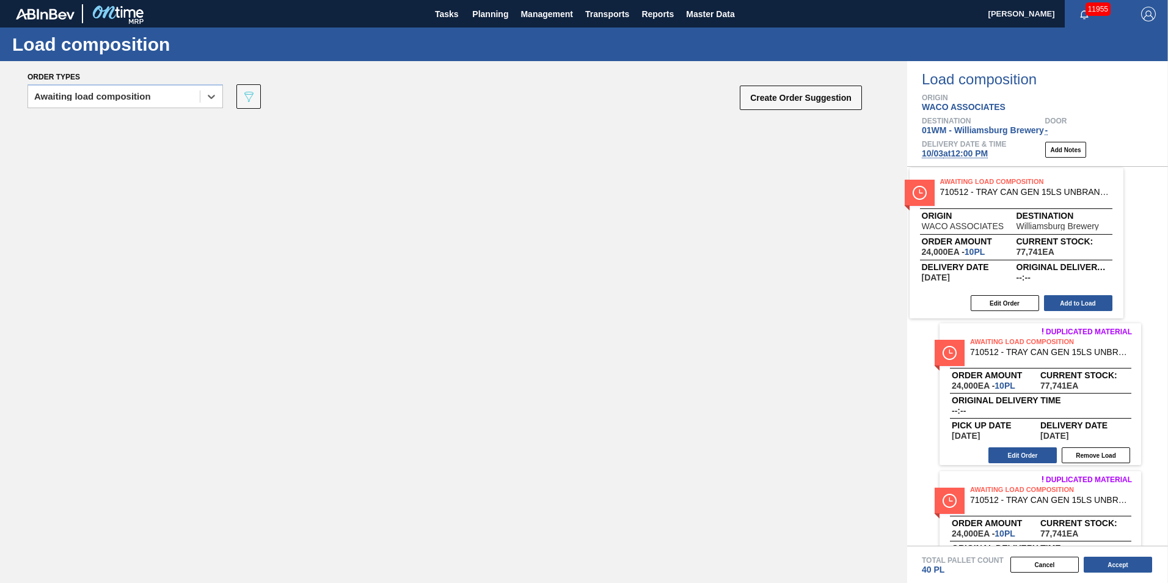
drag, startPoint x: 402, startPoint y: 195, endPoint x: 990, endPoint y: 231, distance: 588.6
click at [990, 231] on div "Order types option Awaiting load composition, selected. Select is focused ,type…" at bounding box center [584, 322] width 1168 height 522
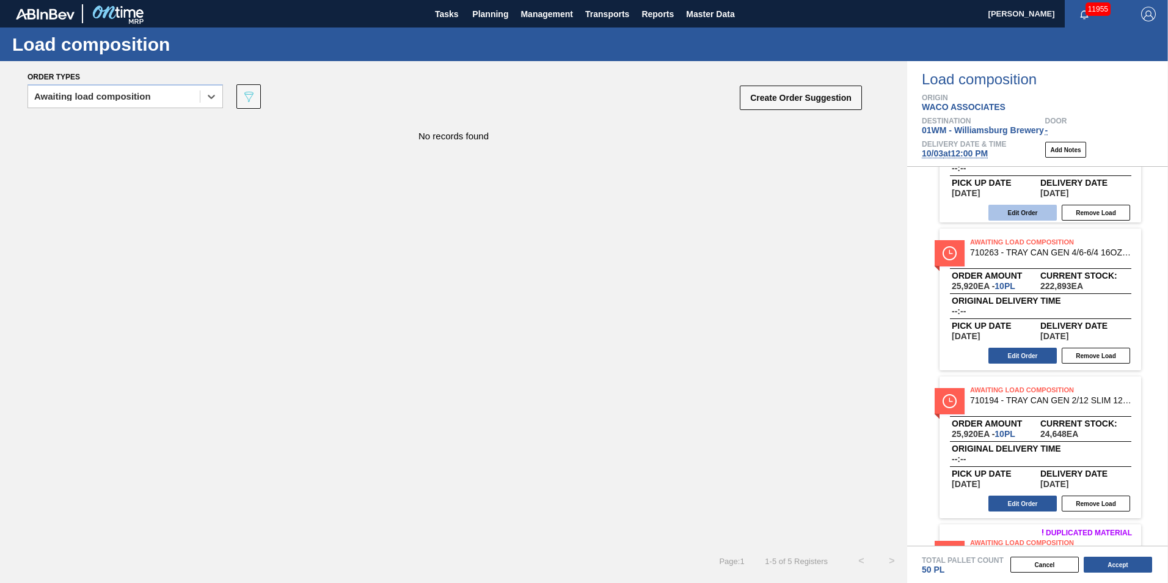
scroll to position [366, 0]
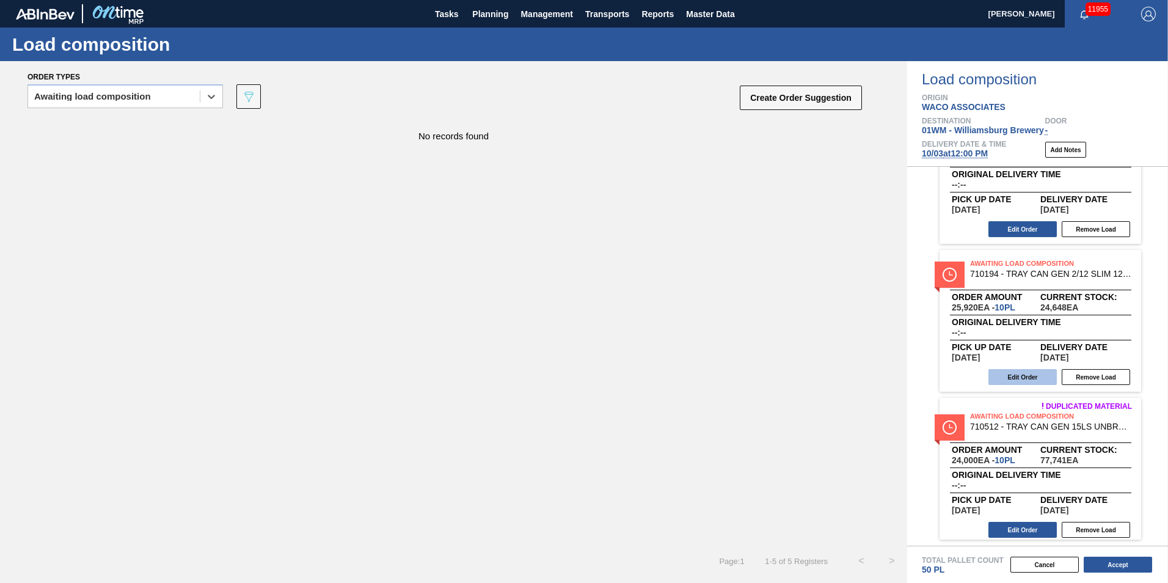
click at [1022, 381] on button "Edit Order" at bounding box center [1022, 377] width 68 height 16
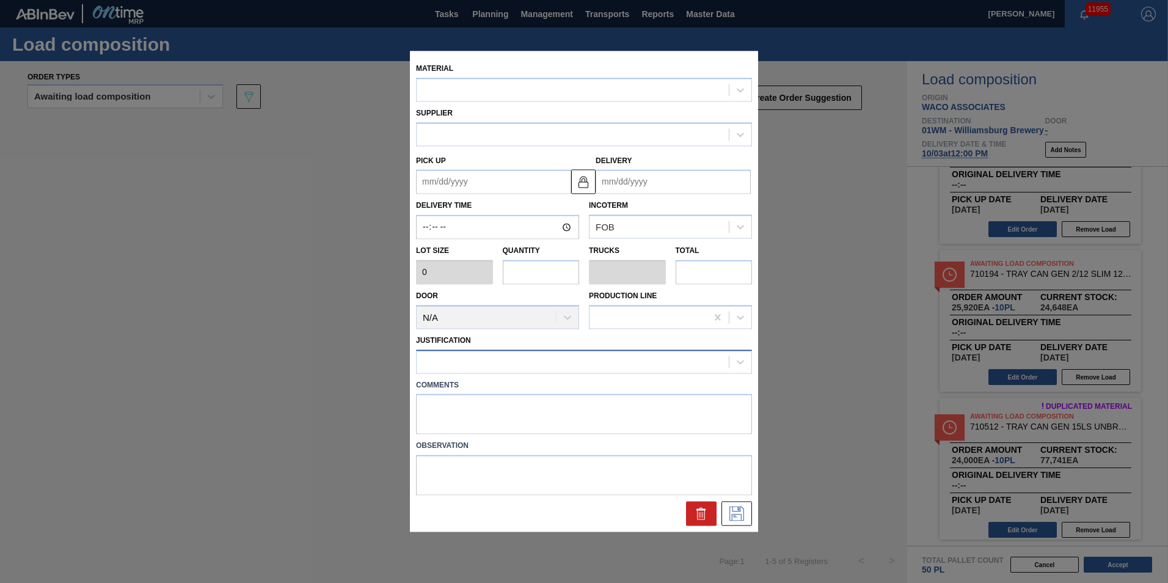
type input "2,592"
type input "10"
type input "0.192"
type input "25,920"
type up "[DATE]"
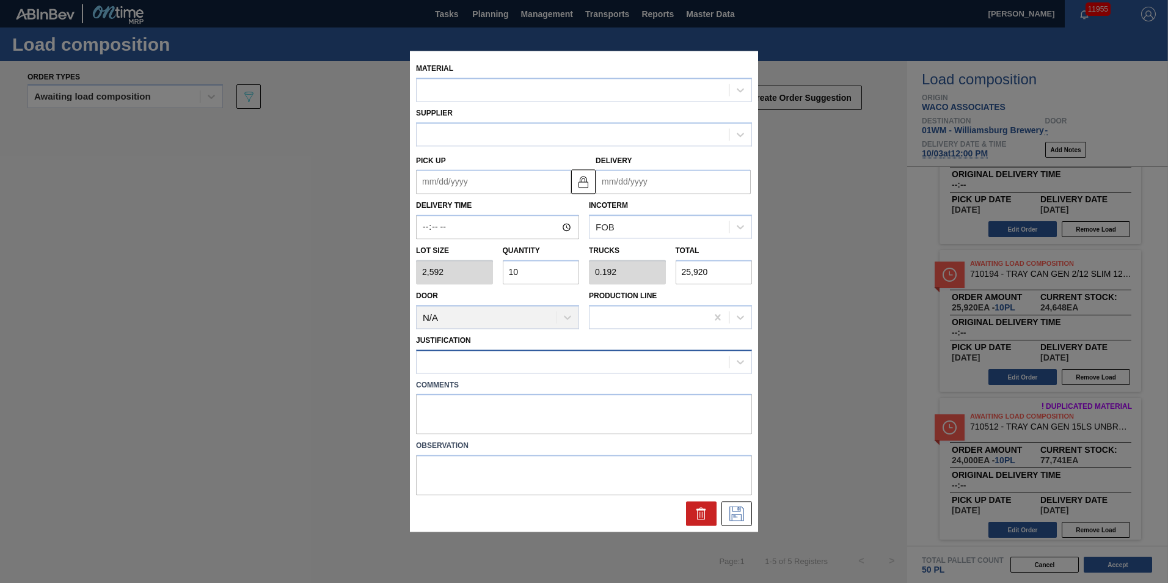
type input "[DATE]"
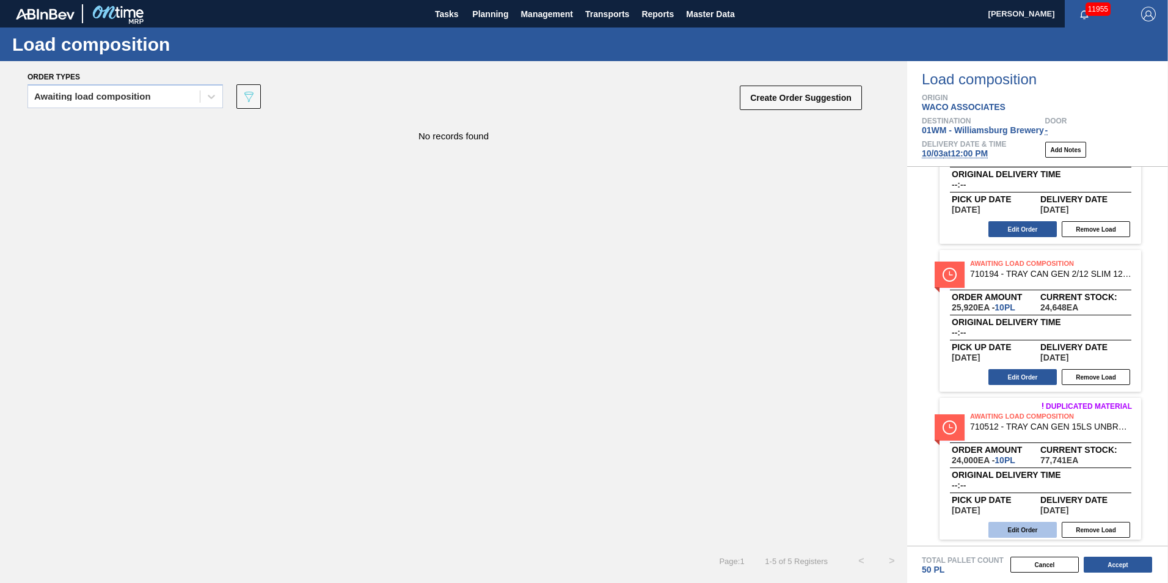
click at [1010, 534] on button "Edit Order" at bounding box center [1022, 530] width 68 height 16
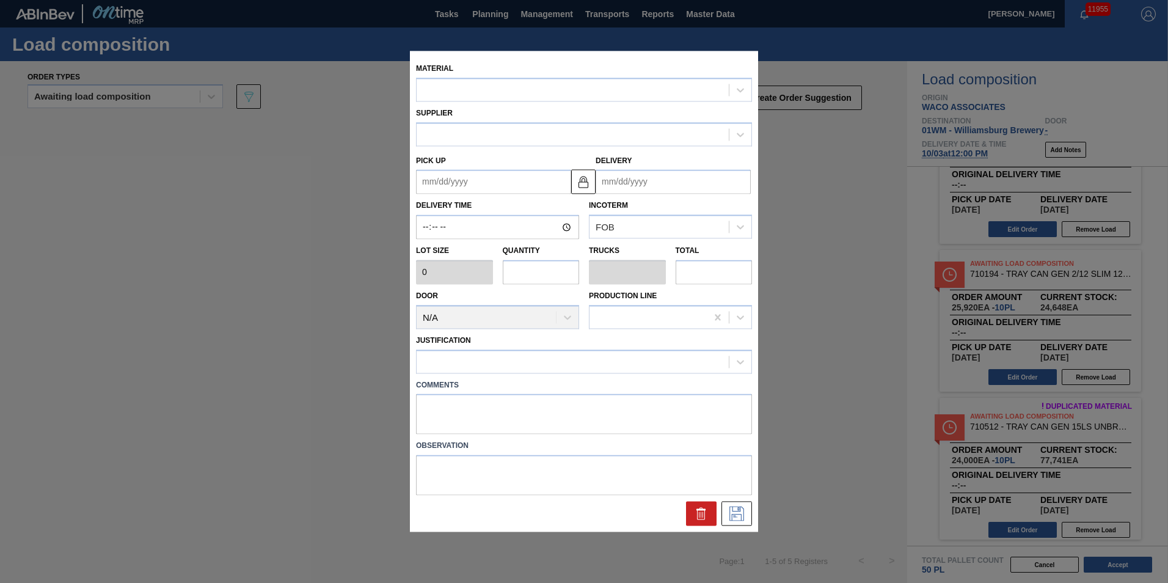
type input "2,400"
type input "10"
type input "0.172"
type input "24,000"
type up "[DATE]"
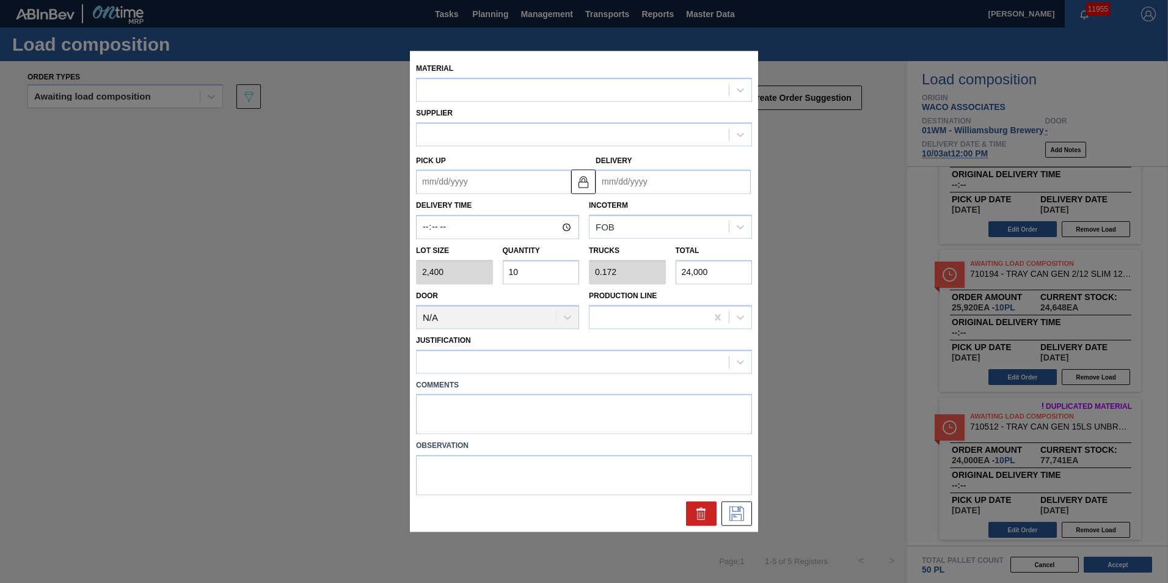
type input "[DATE]"
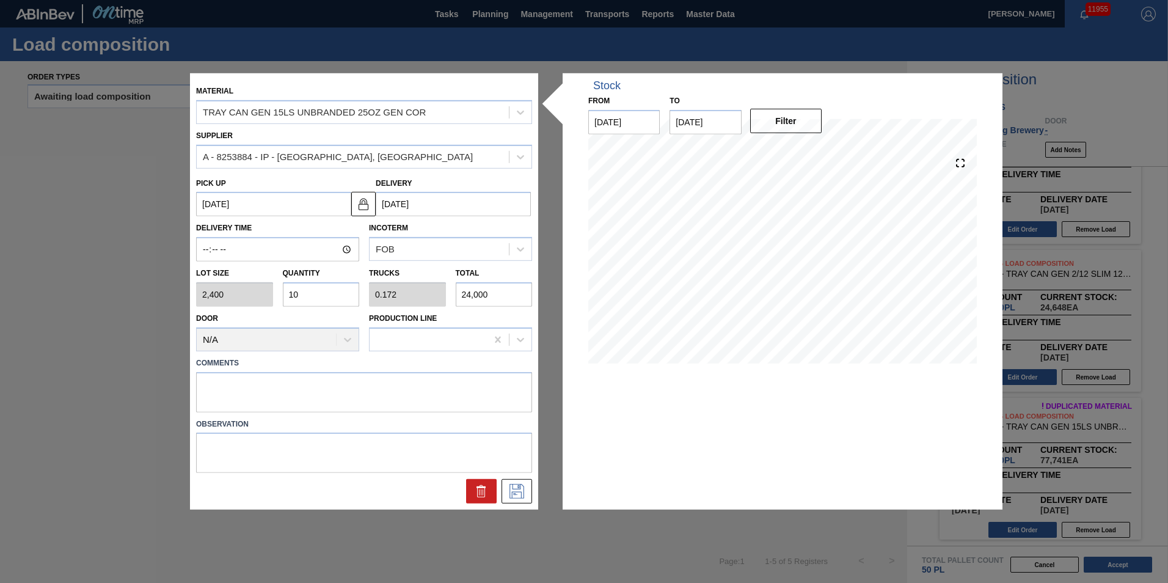
click at [320, 293] on input "10" at bounding box center [321, 294] width 77 height 24
type input "1"
type input "0.017"
type input "2,400"
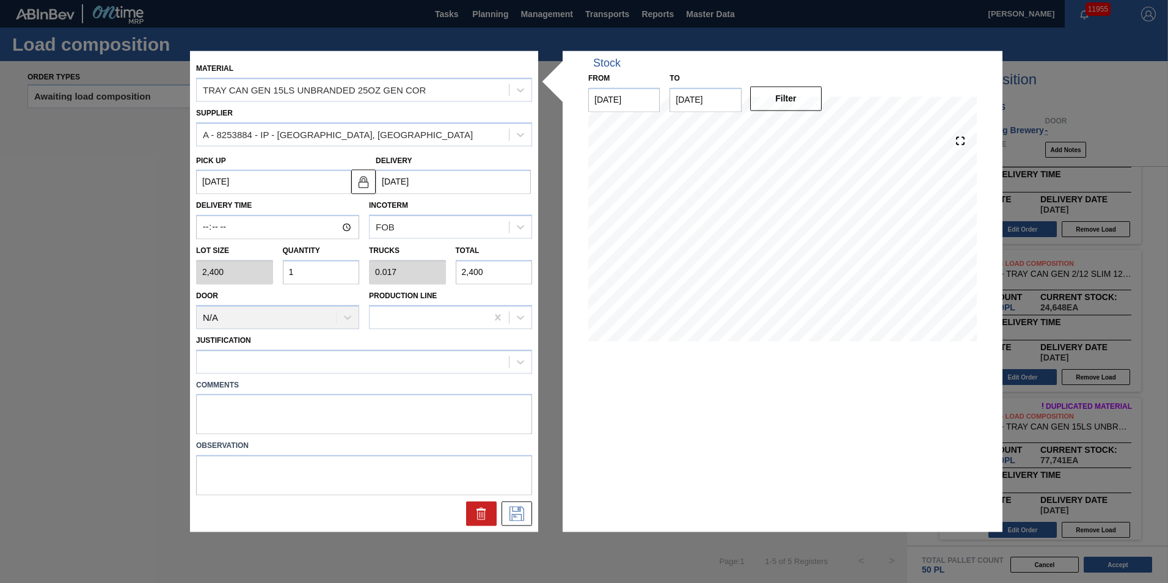
type input "12"
type input "0.207"
type input "28,800"
type input "12"
click at [506, 506] on button at bounding box center [516, 513] width 31 height 24
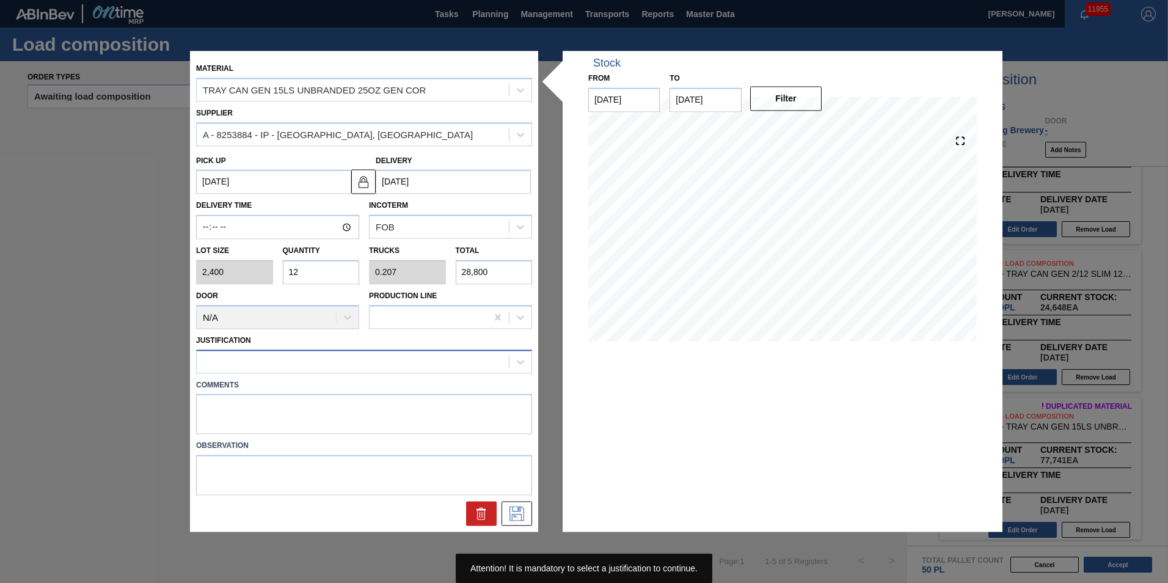
click at [470, 363] on div at bounding box center [353, 361] width 312 height 18
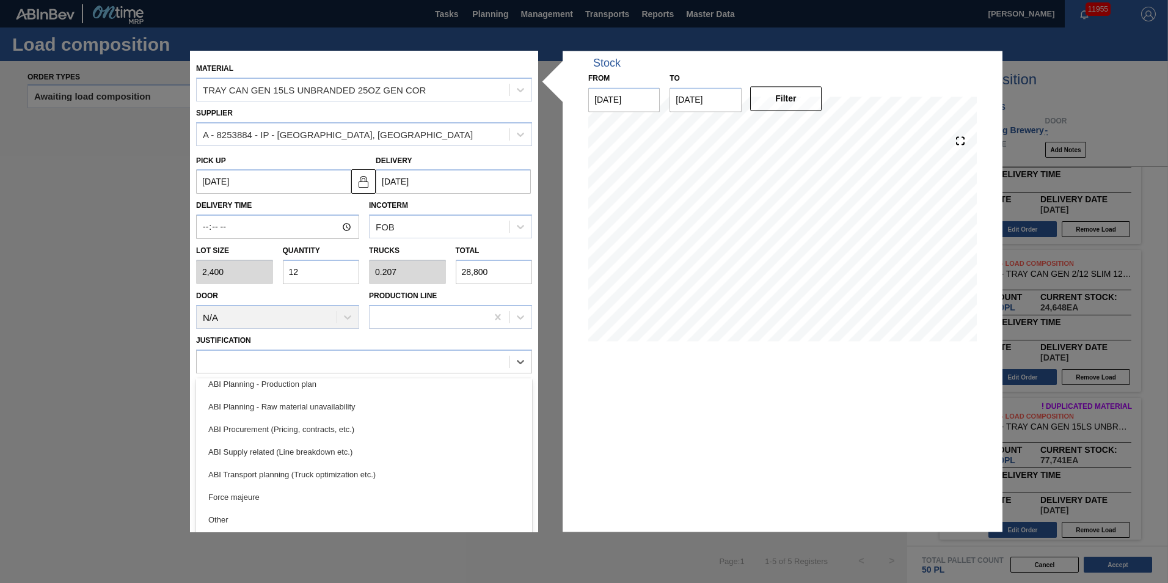
scroll to position [122, 0]
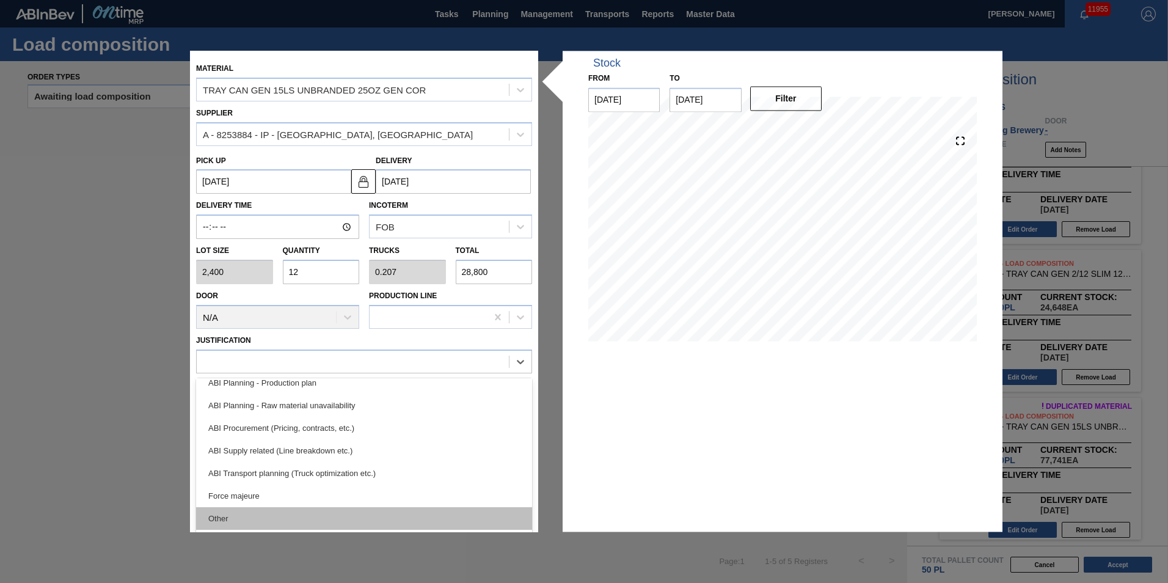
drag, startPoint x: 427, startPoint y: 514, endPoint x: 432, endPoint y: 507, distance: 8.7
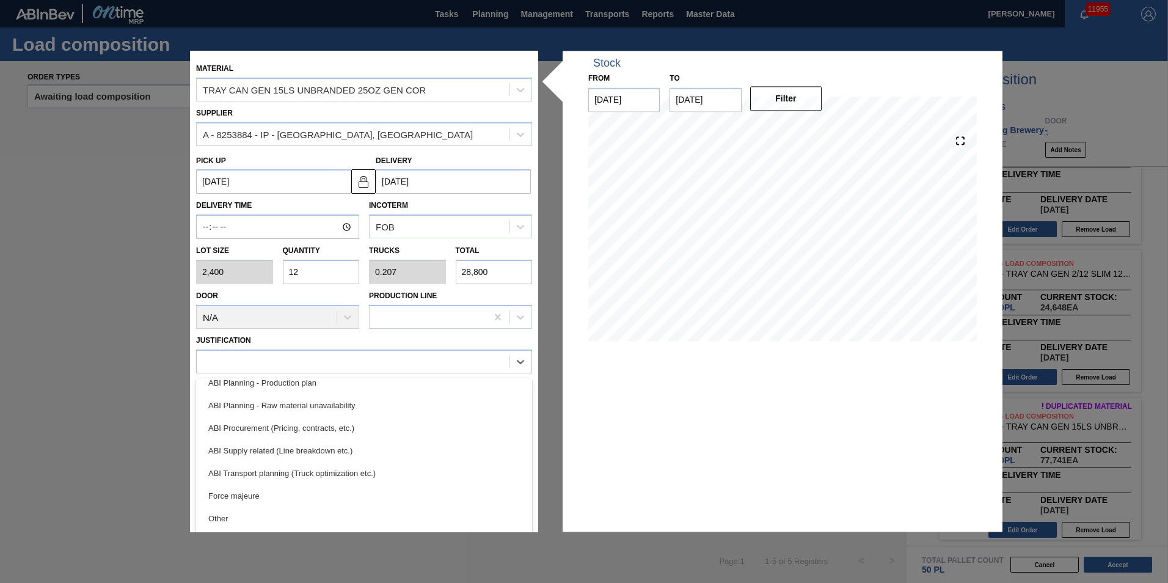
click at [426, 514] on div "Other" at bounding box center [364, 518] width 336 height 23
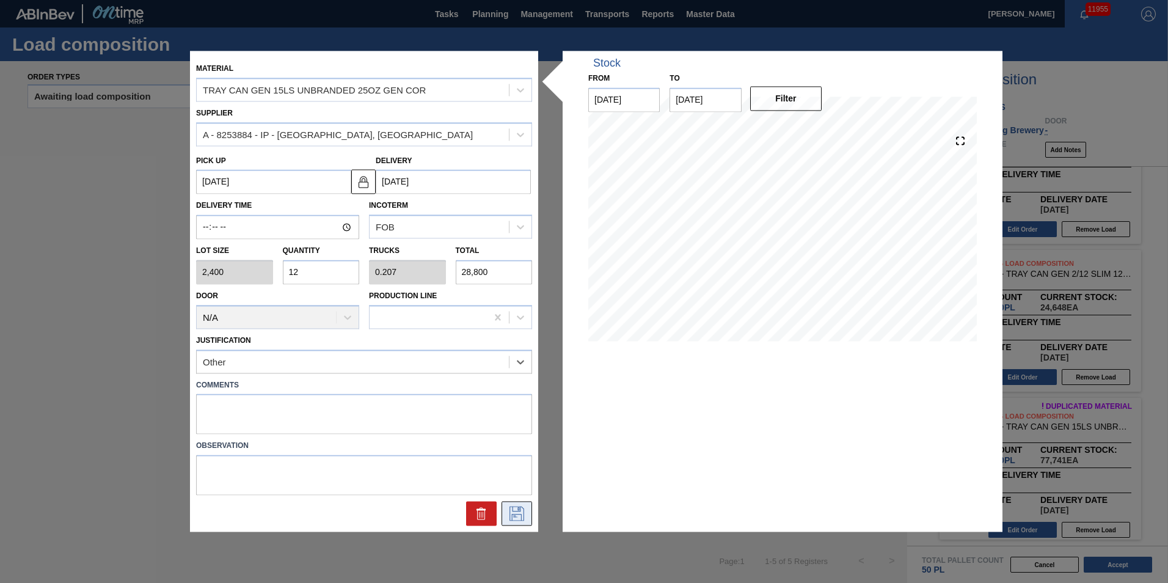
click at [520, 509] on icon at bounding box center [517, 513] width 20 height 15
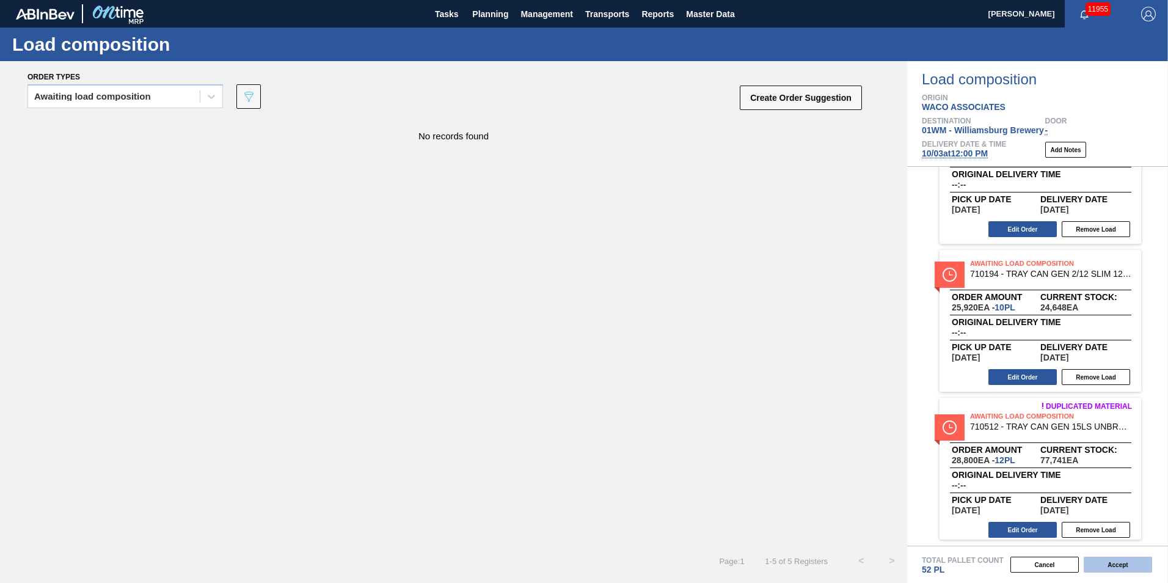
click at [1109, 558] on button "Accept" at bounding box center [1117, 564] width 68 height 16
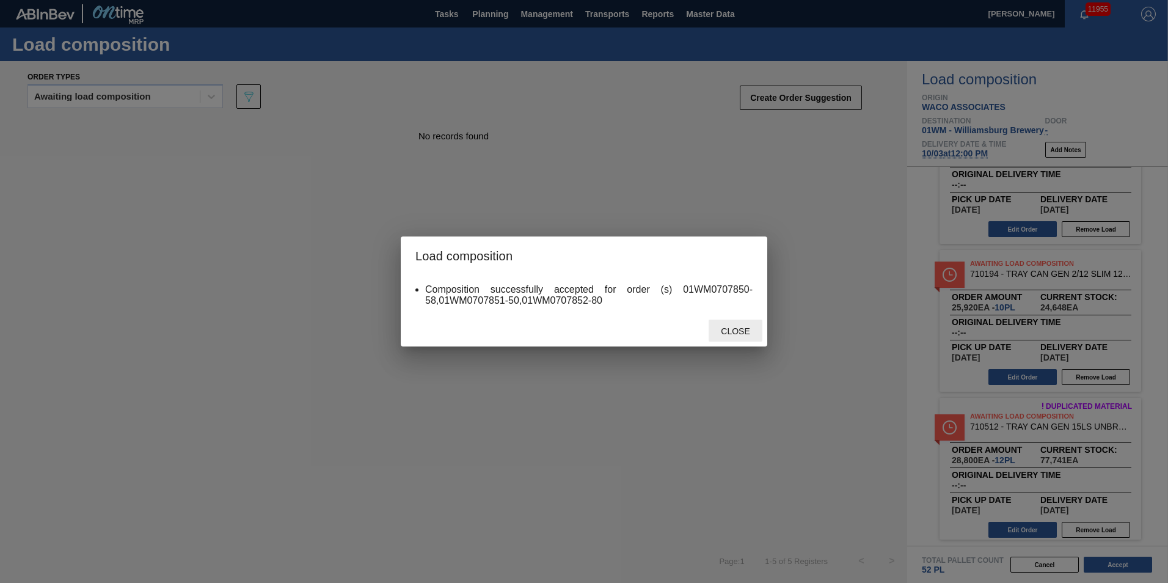
click at [746, 326] on span "Close" at bounding box center [735, 331] width 48 height 10
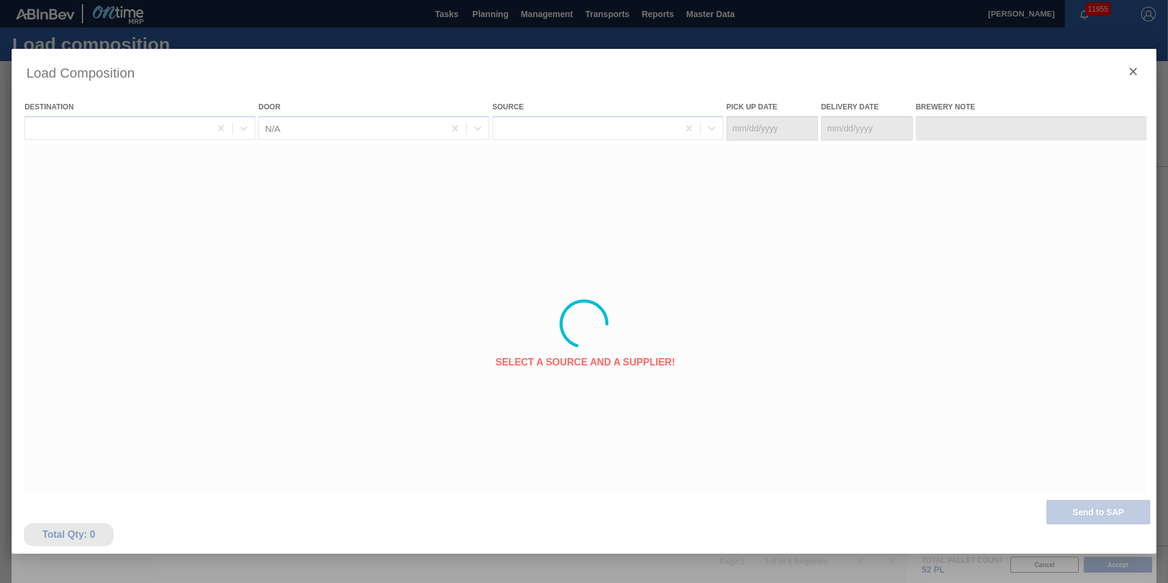
type Date "[DATE]"
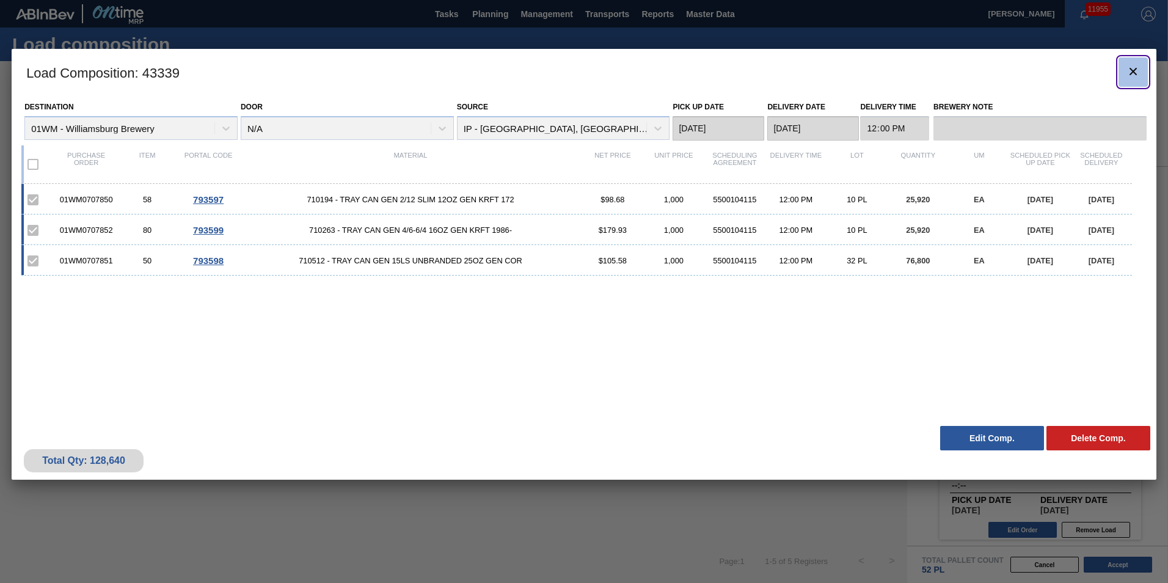
click at [1138, 70] on icon "botão de ícone" at bounding box center [1133, 71] width 15 height 15
